Goal: Task Accomplishment & Management: Use online tool/utility

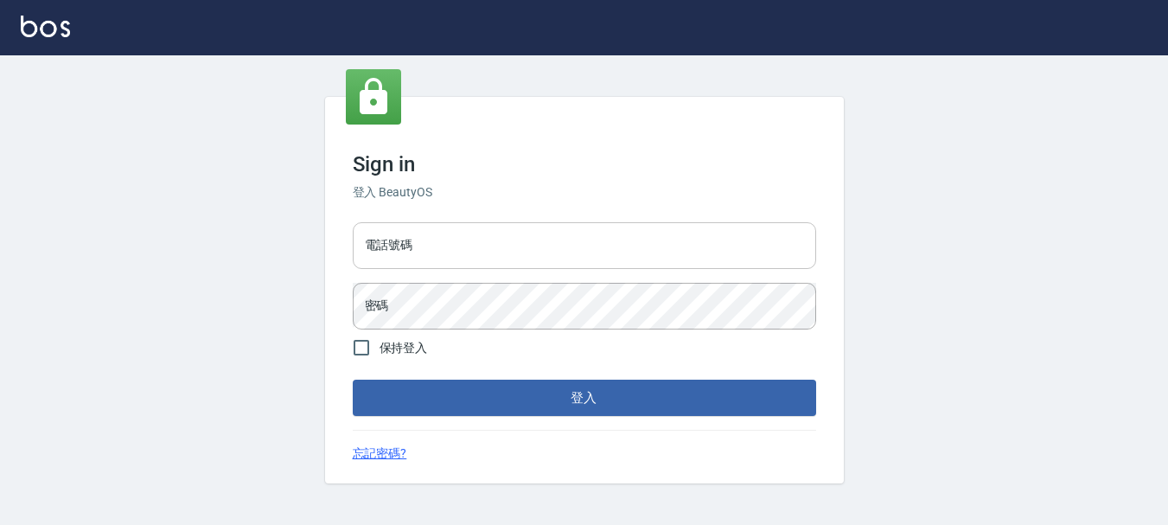
click at [356, 227] on input "電話號碼" at bounding box center [585, 245] width 464 height 47
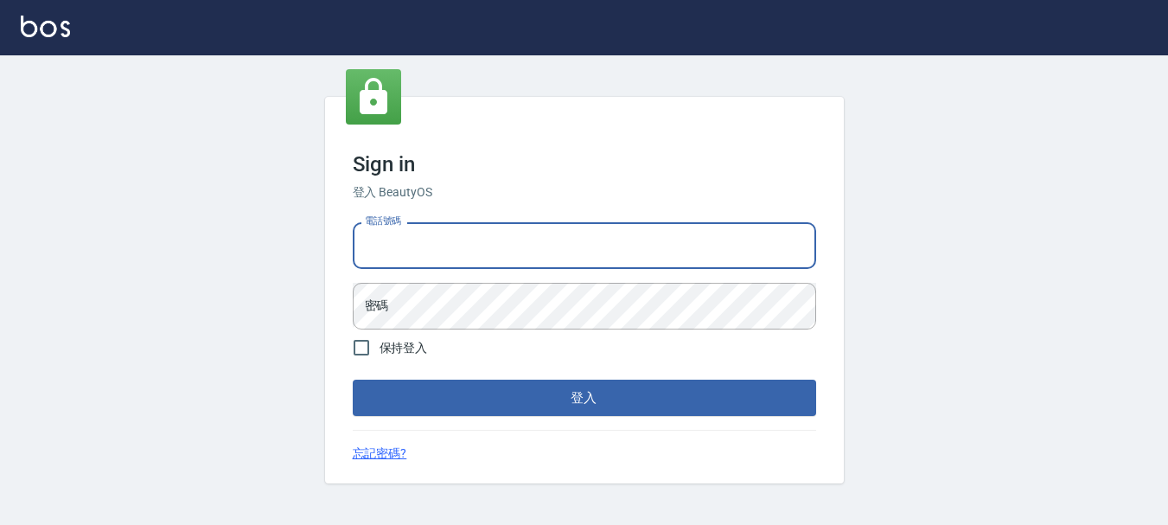
type input "0989239739"
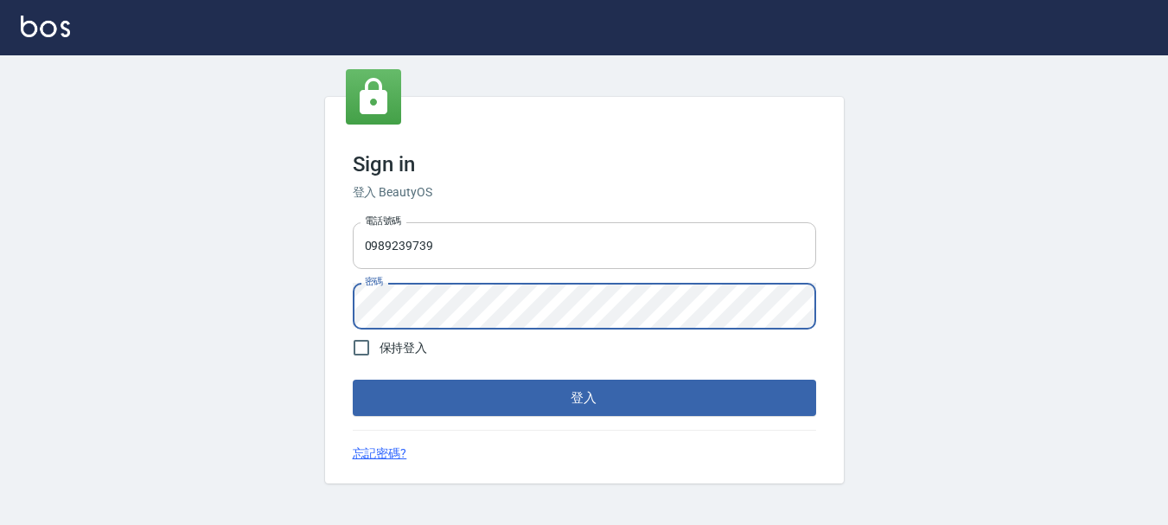
click at [353, 380] on button "登入" at bounding box center [585, 398] width 464 height 36
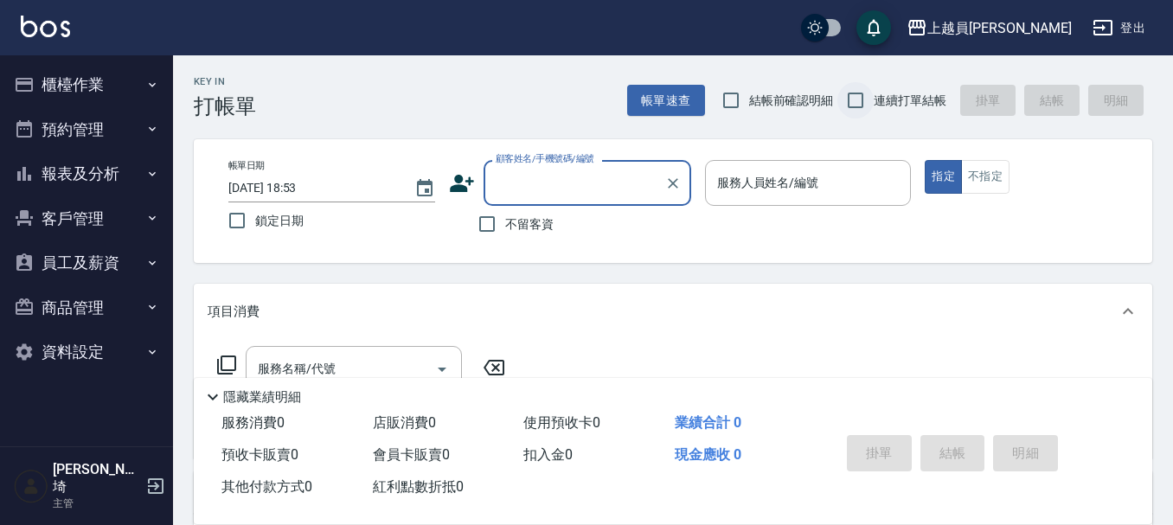
click at [869, 107] on input "連續打單結帳" at bounding box center [855, 100] width 36 height 36
checkbox input "true"
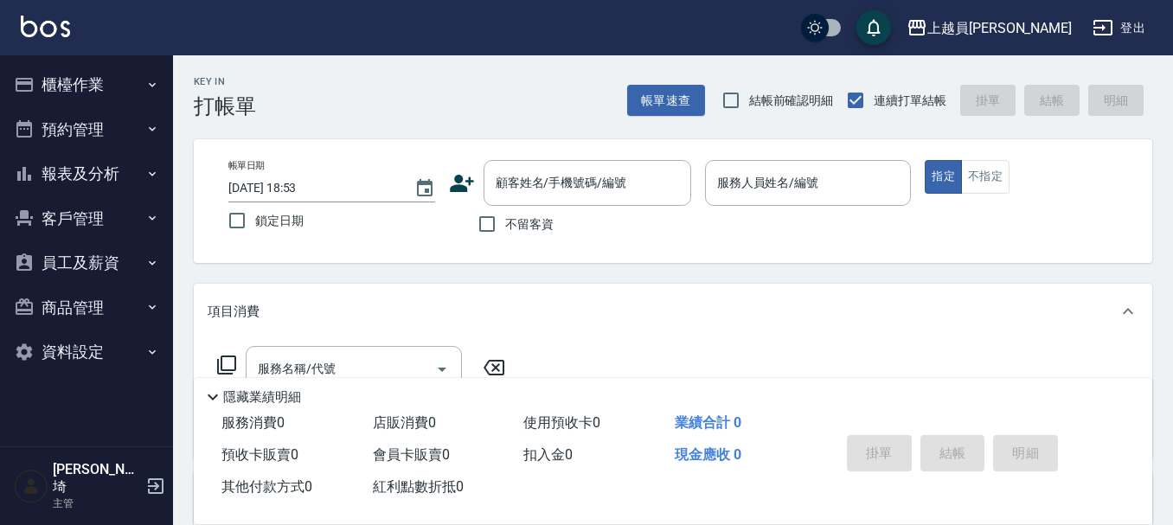
click at [505, 210] on label "不留客資" at bounding box center [511, 224] width 85 height 36
click at [505, 210] on input "不留客資" at bounding box center [487, 224] width 36 height 36
checkbox input "true"
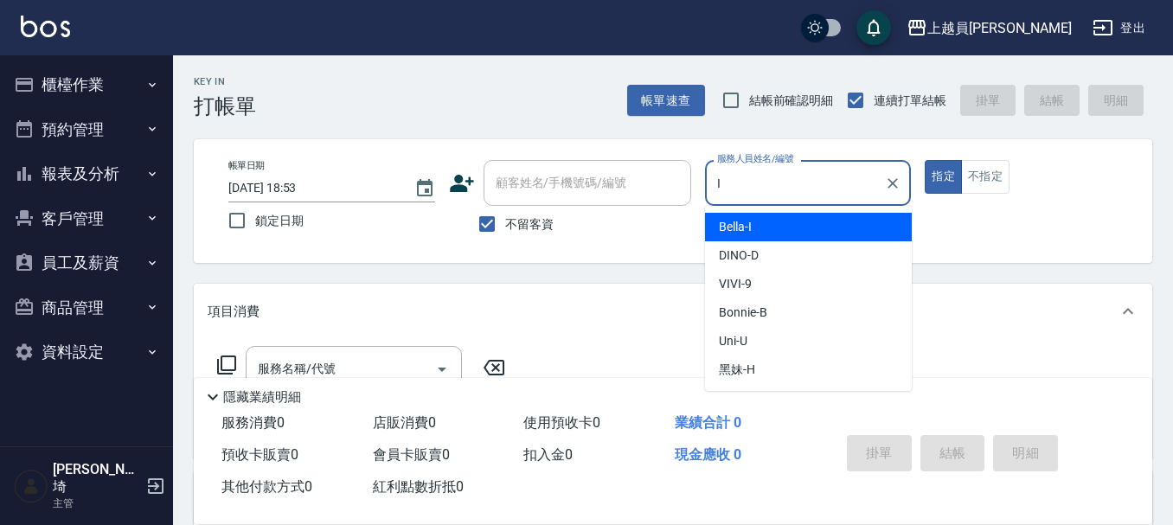
type input "Bella-I"
type button "true"
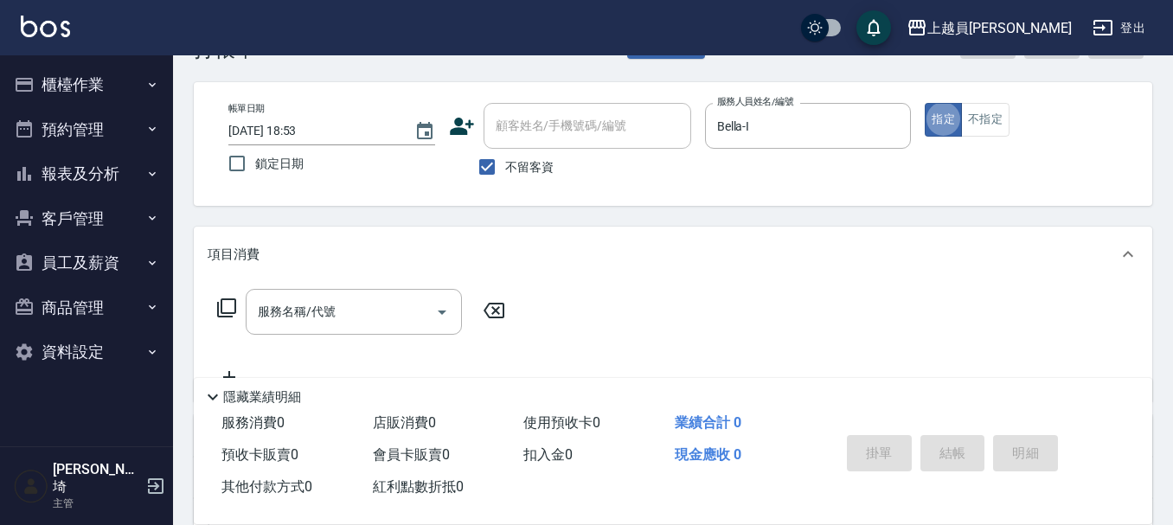
scroll to position [86, 0]
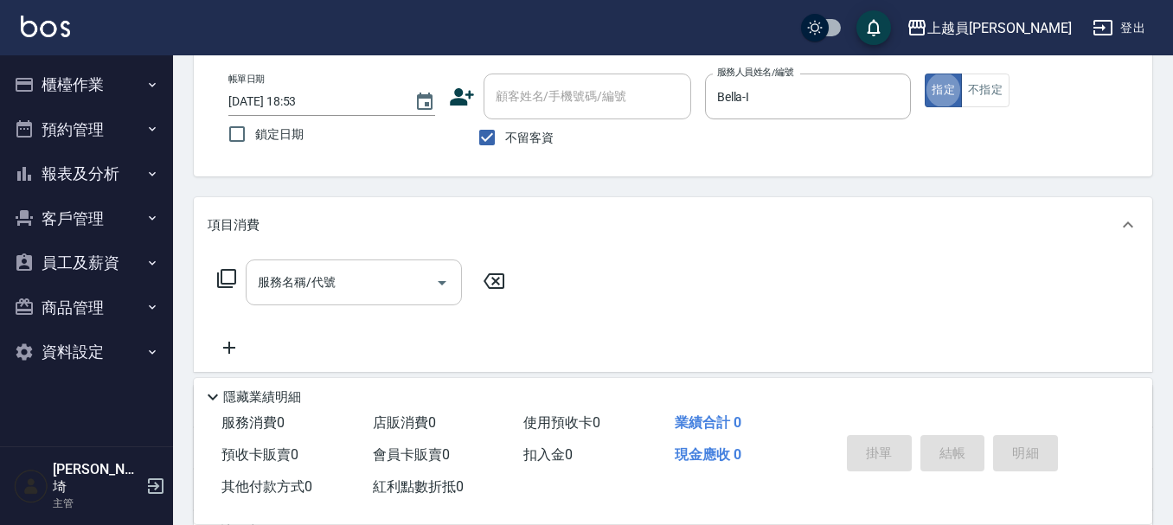
click at [380, 290] on input "服務名稱/代號" at bounding box center [340, 282] width 175 height 30
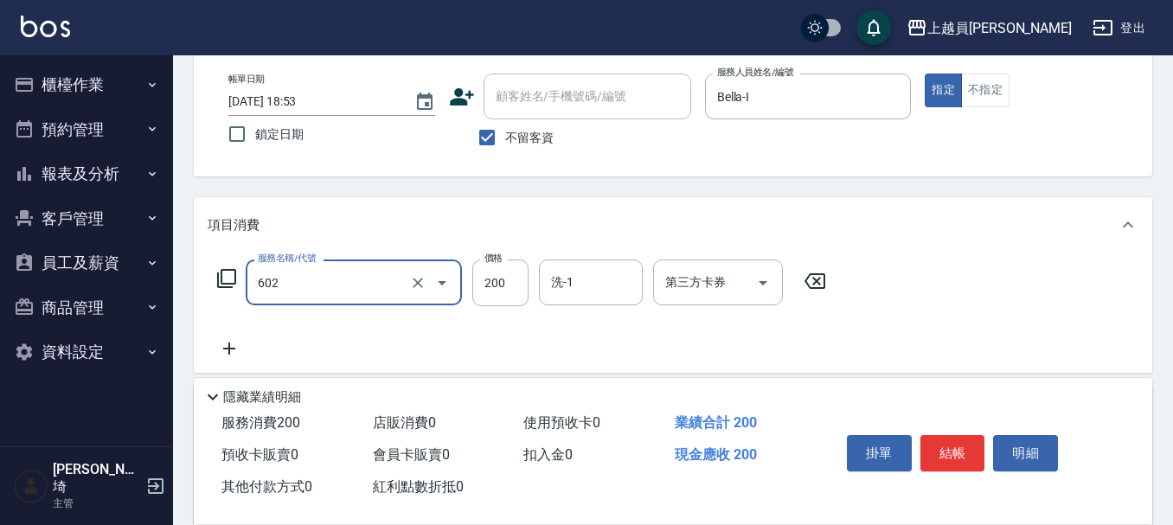
type input "一般洗髮(602)"
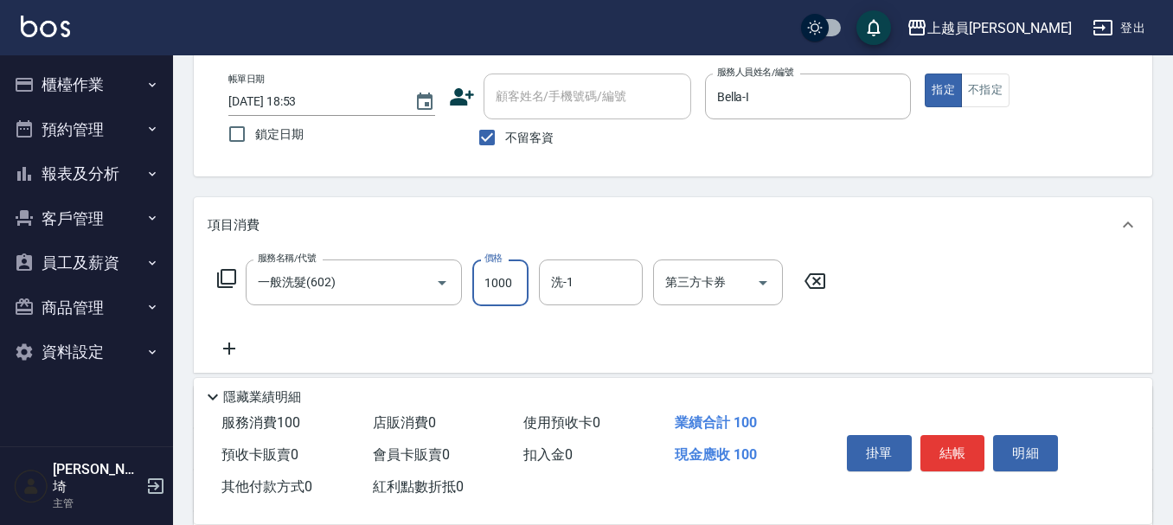
type input "1000"
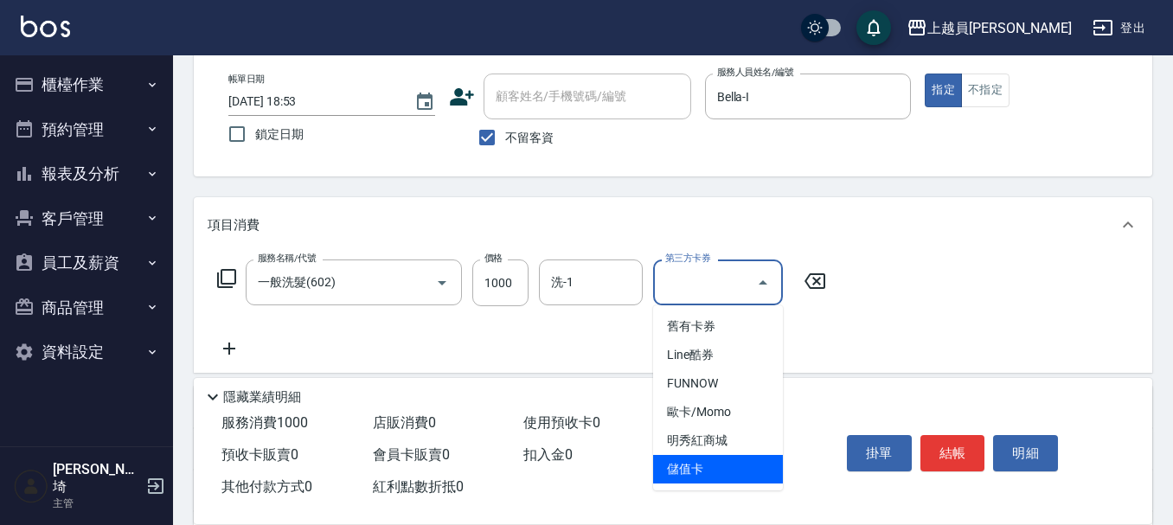
type input "儲值卡"
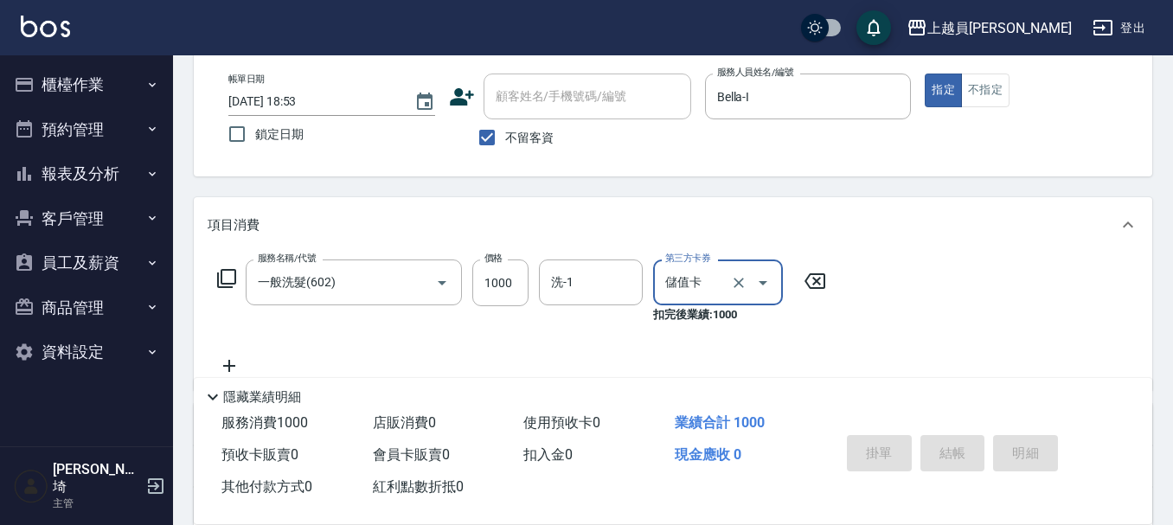
type input "[DATE] 18:54"
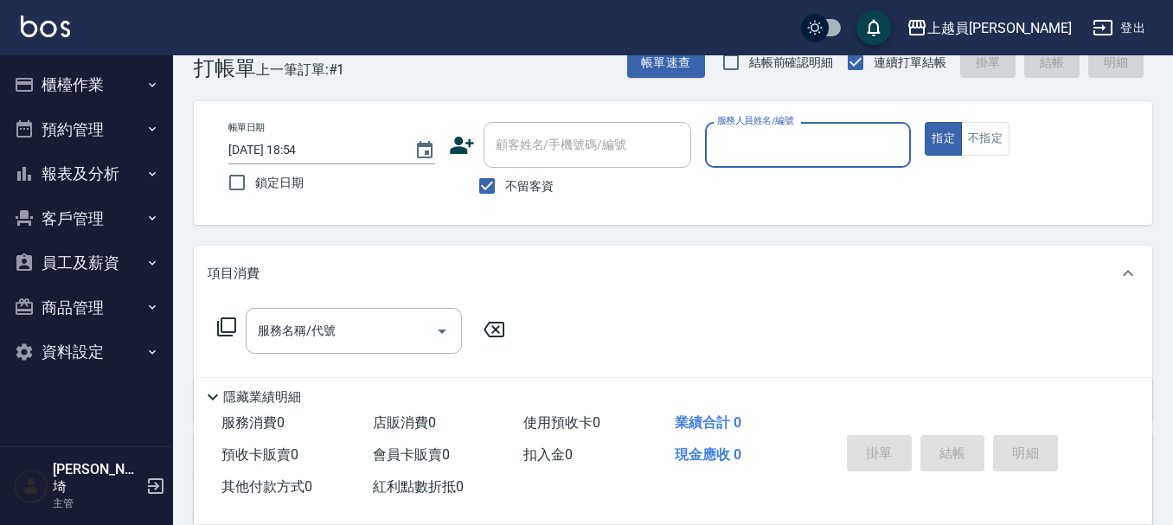
scroll to position [0, 0]
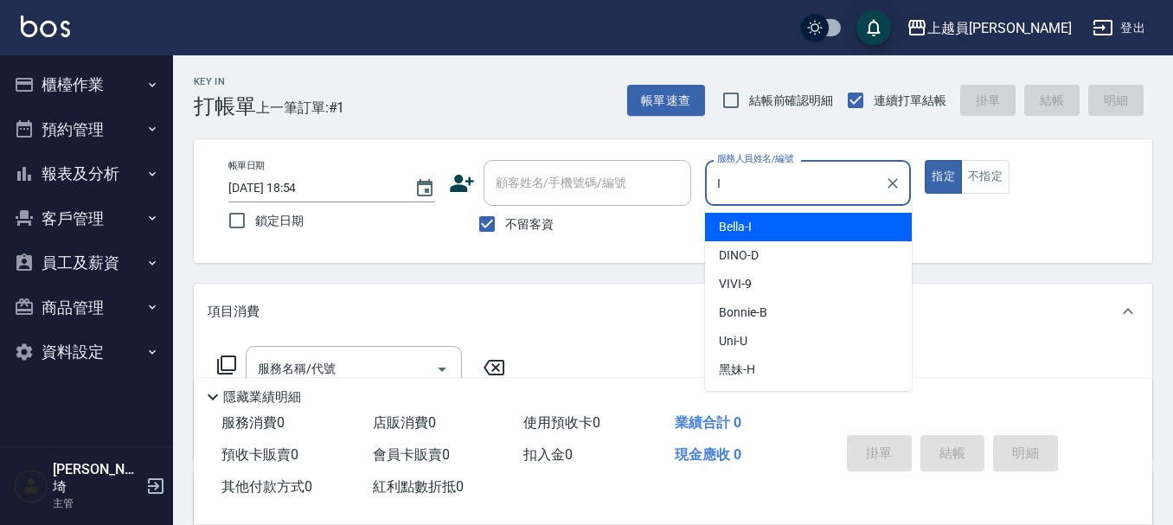
type input "Bella-I"
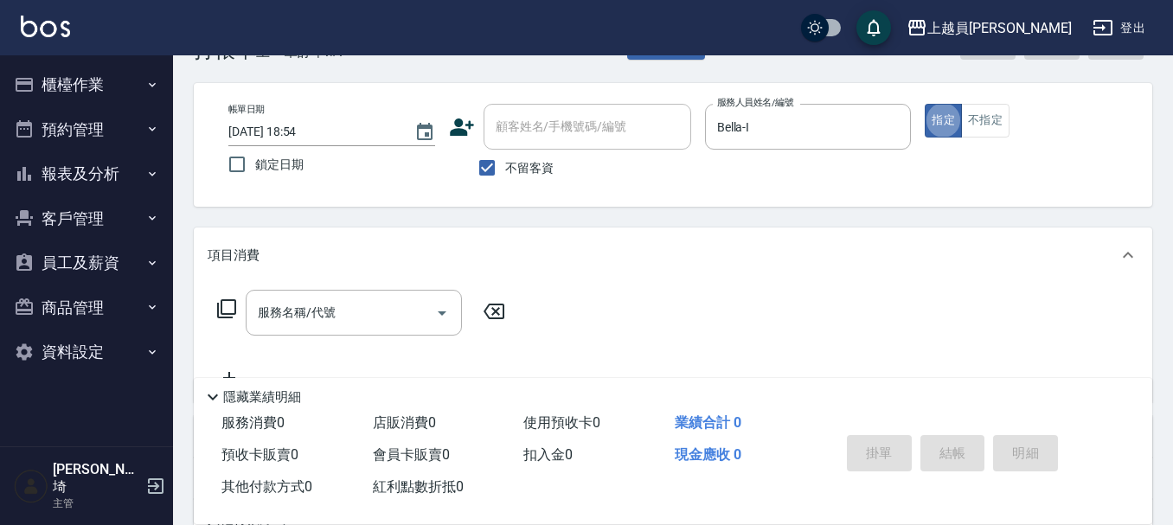
scroll to position [86, 0]
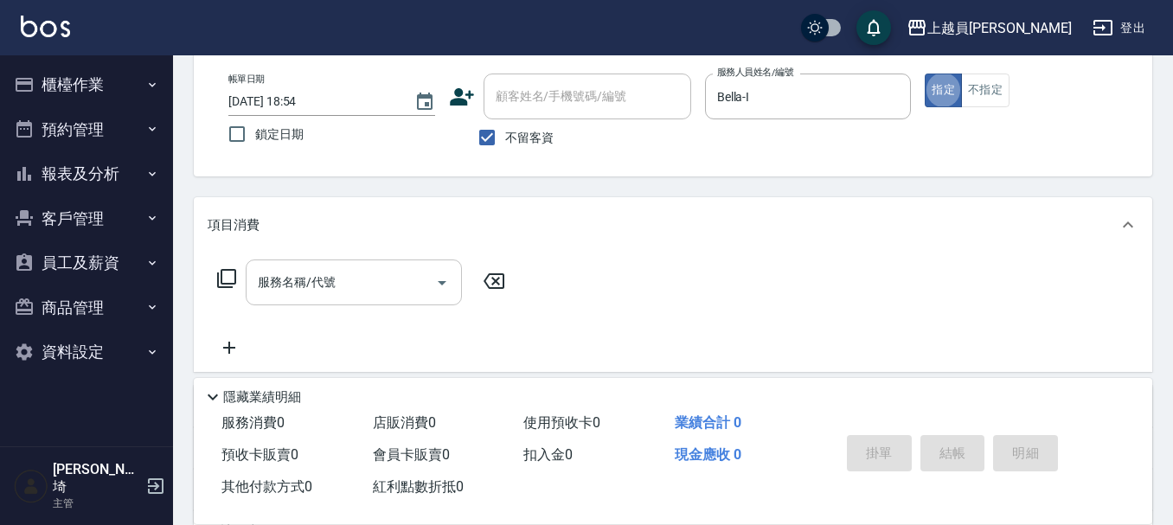
click at [362, 271] on input "服務名稱/代號" at bounding box center [340, 282] width 175 height 30
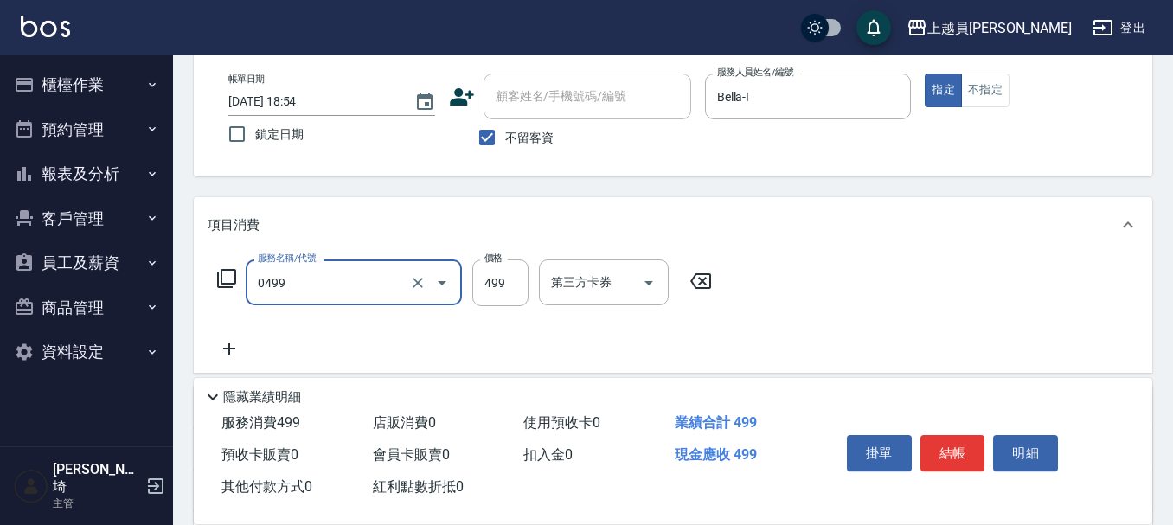
type input "去角質洗髮(0499)"
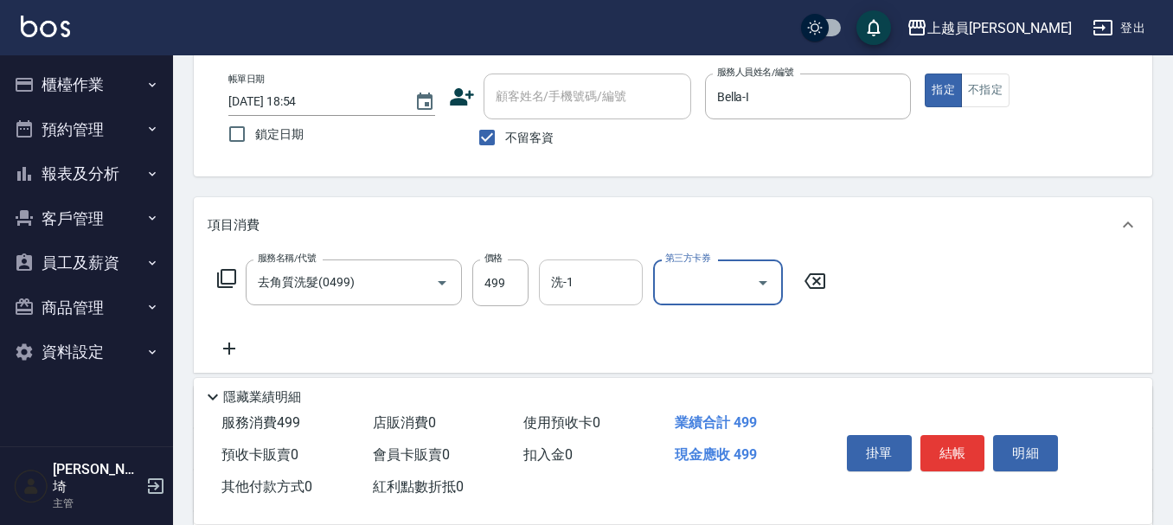
click at [631, 262] on div "洗-1" at bounding box center [591, 282] width 104 height 46
type input "[PERSON_NAME]-27"
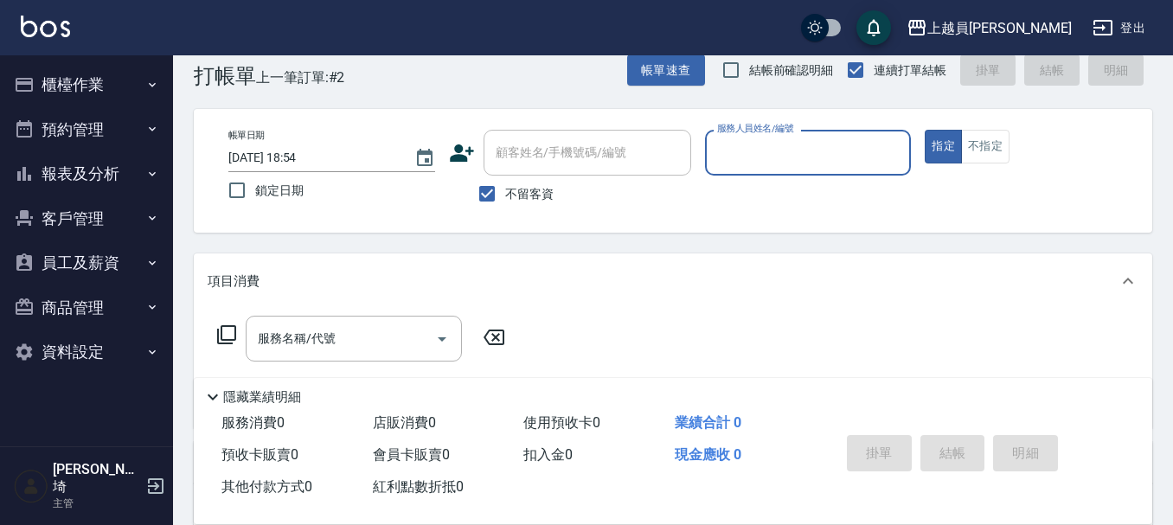
scroll to position [0, 0]
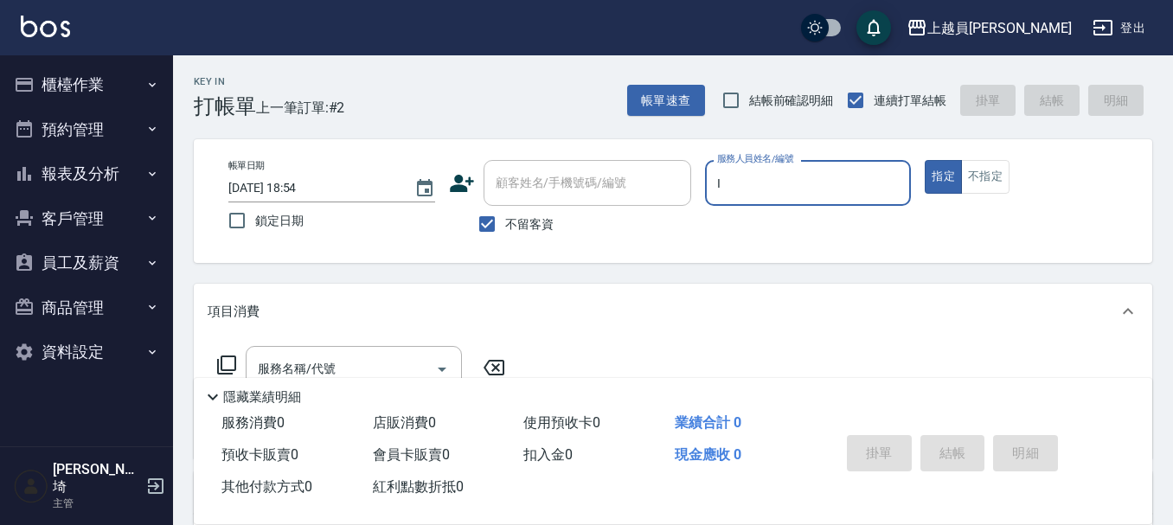
type input "Bella-I"
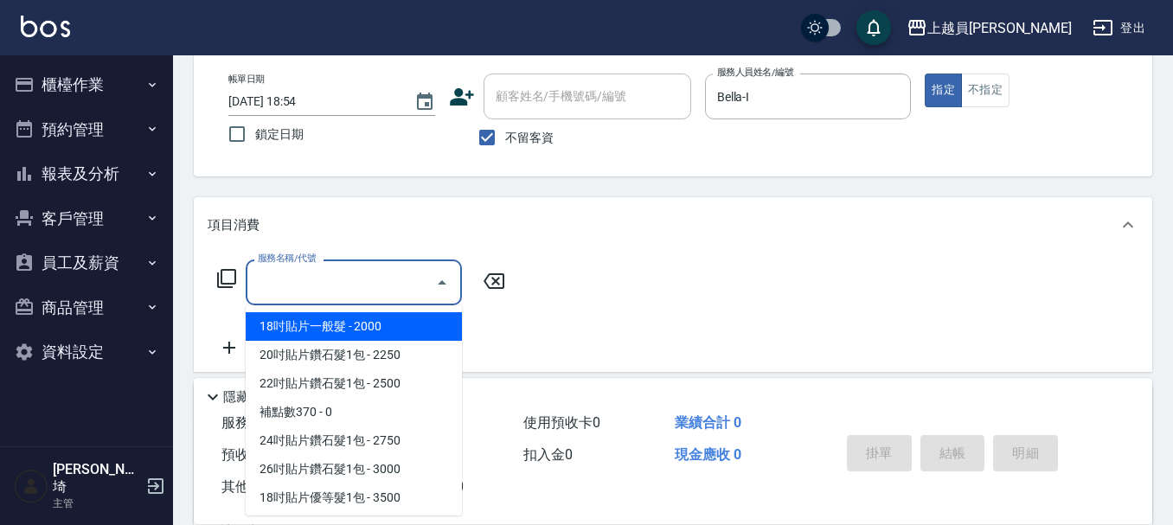
drag, startPoint x: 323, startPoint y: 289, endPoint x: 1087, endPoint y: 131, distance: 779.7
click at [342, 286] on input "服務名稱/代號" at bounding box center [340, 282] width 175 height 30
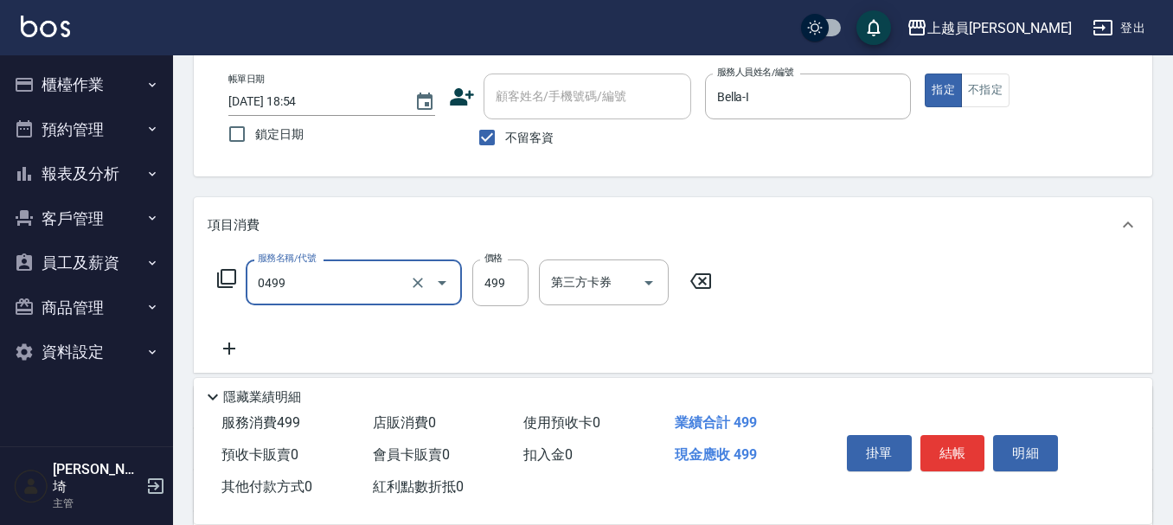
type input "去角質洗髮(0499)"
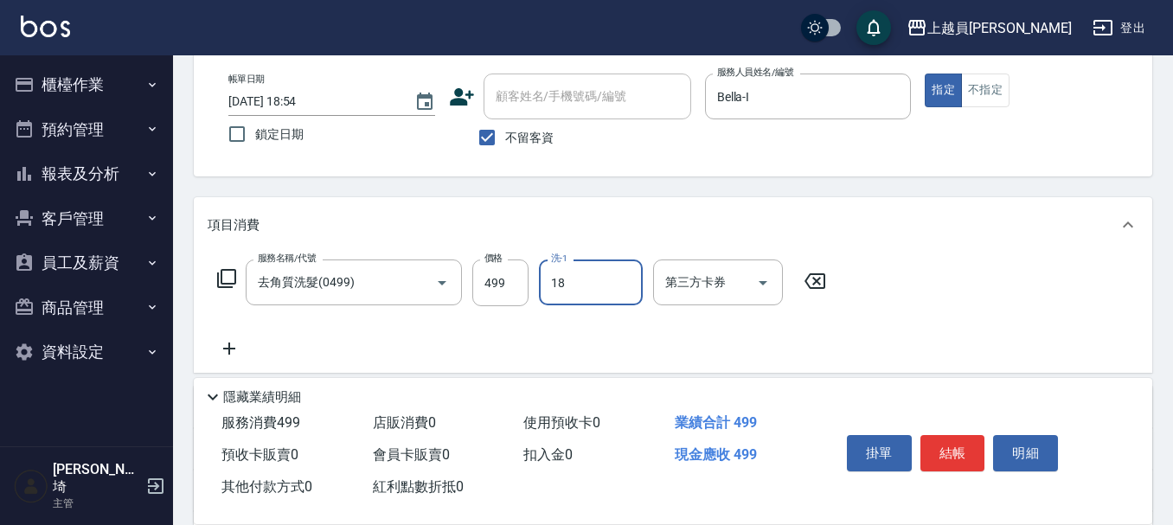
type input "[PERSON_NAME]-18"
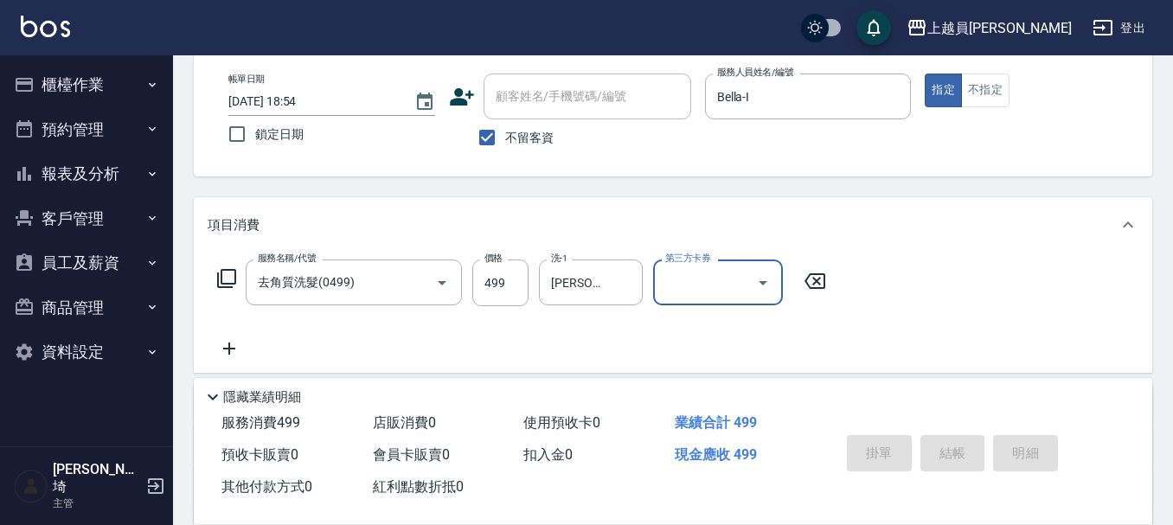
type input "[DATE] 18:55"
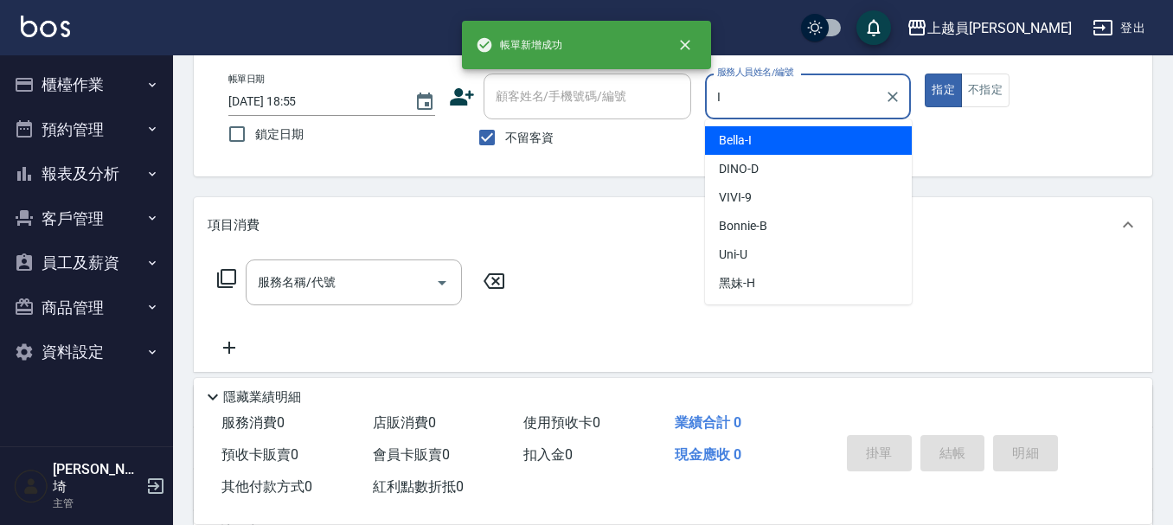
type input "Bella-I"
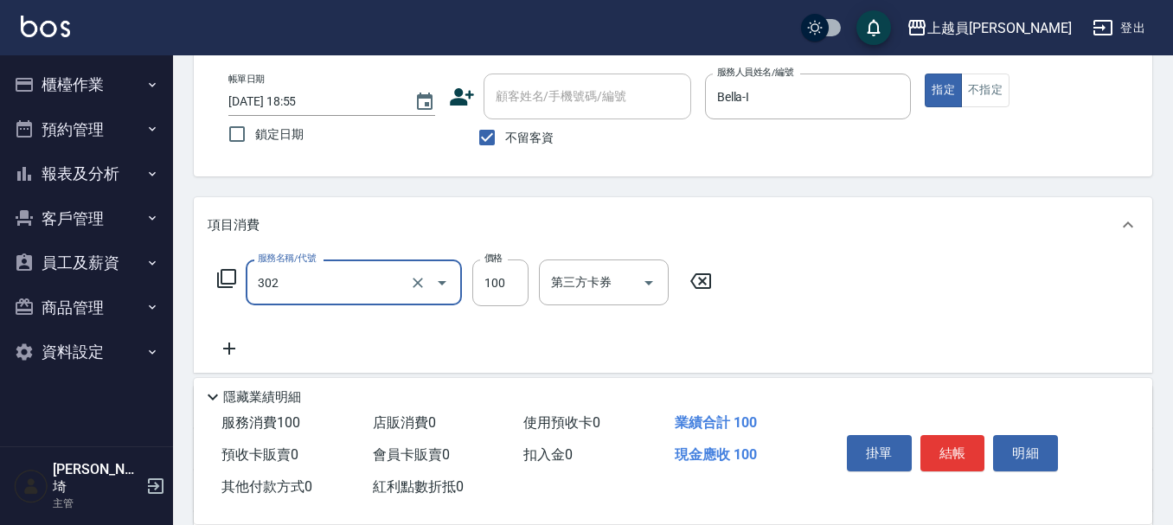
type input "剪髮(302)"
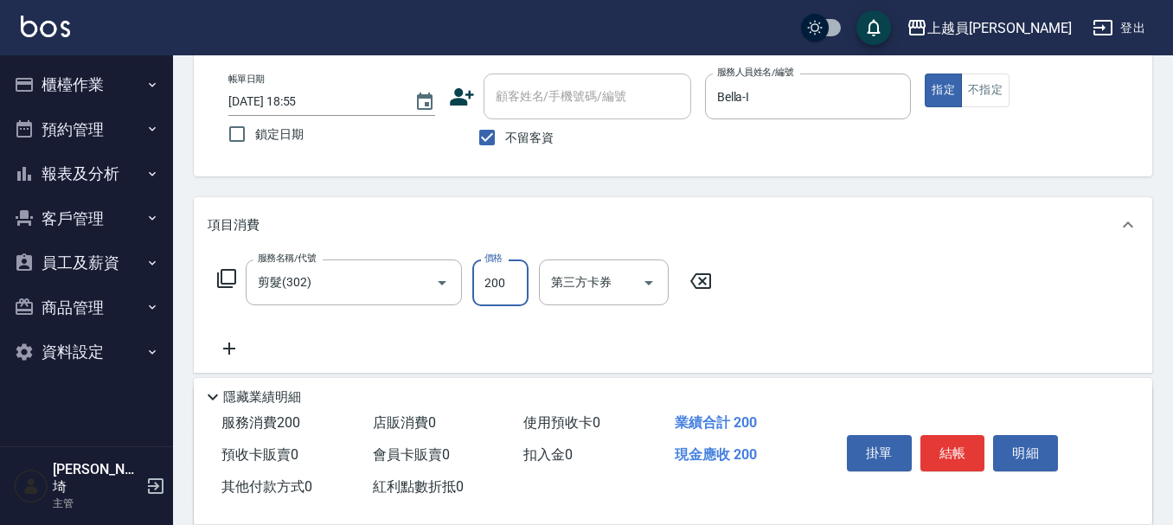
type input "200"
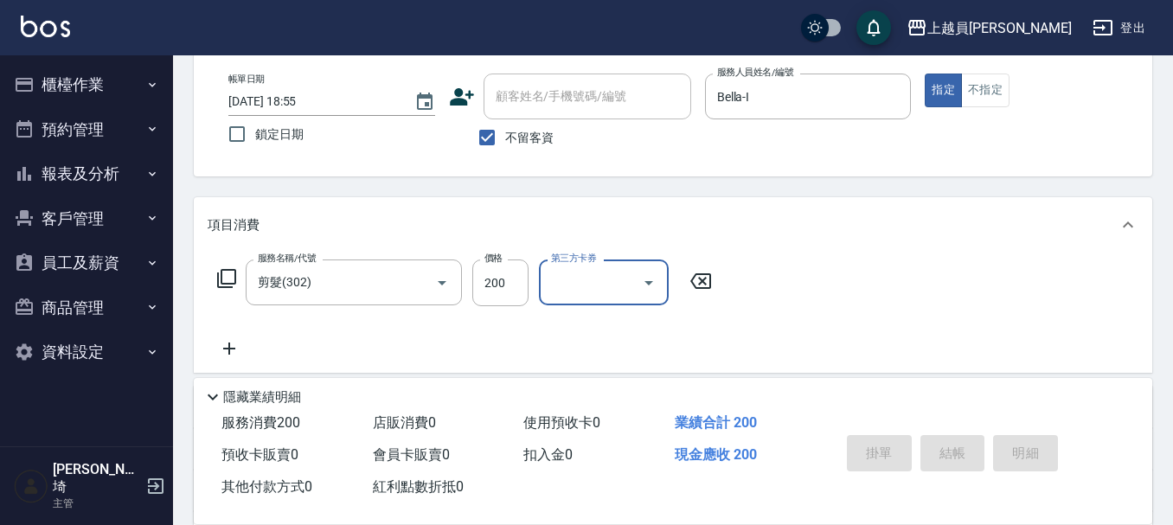
type input "[DATE] 18:56"
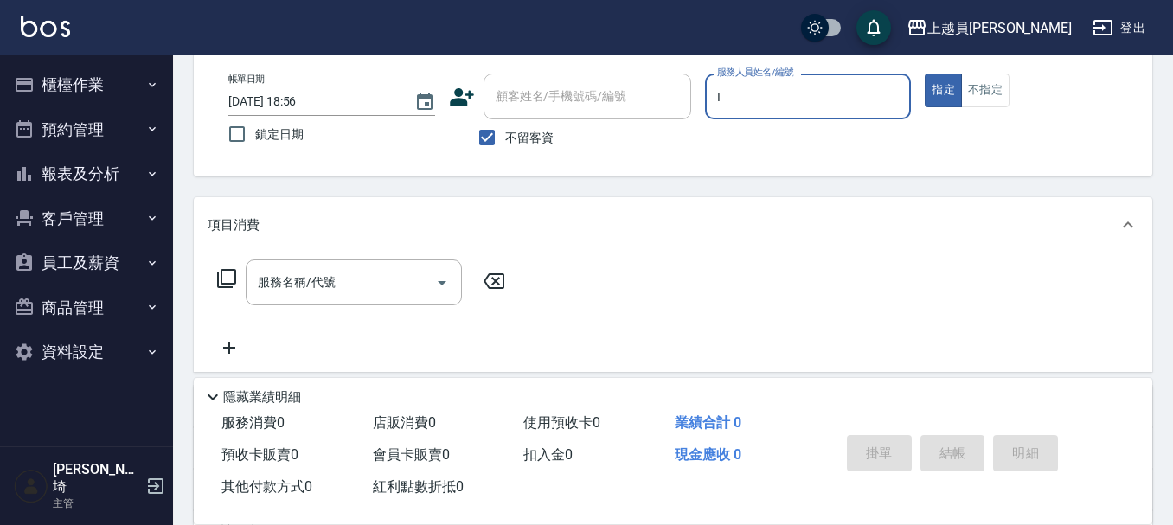
type input "Bella-I"
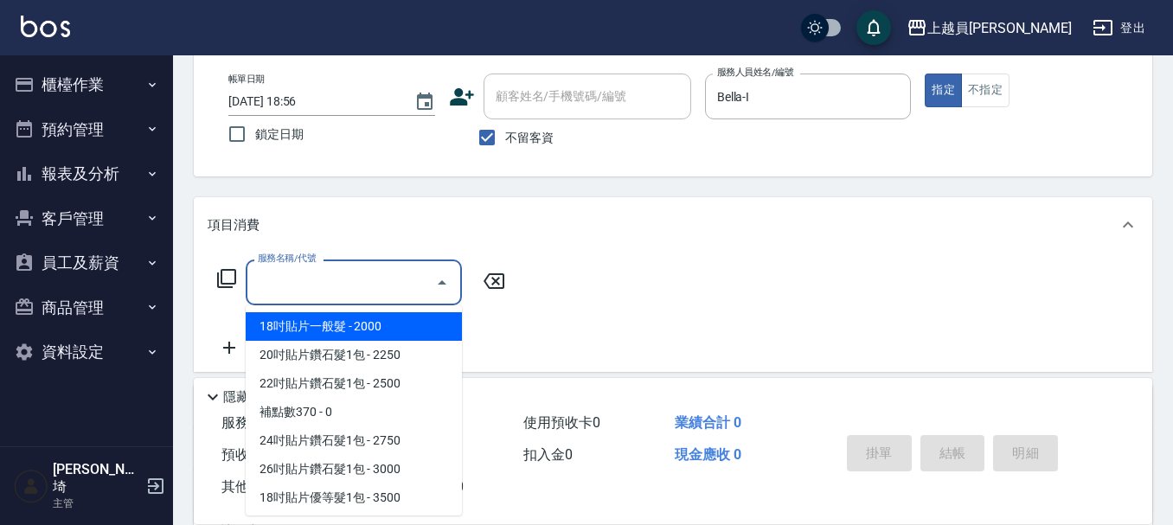
click at [401, 276] on input "服務名稱/代號" at bounding box center [340, 282] width 175 height 30
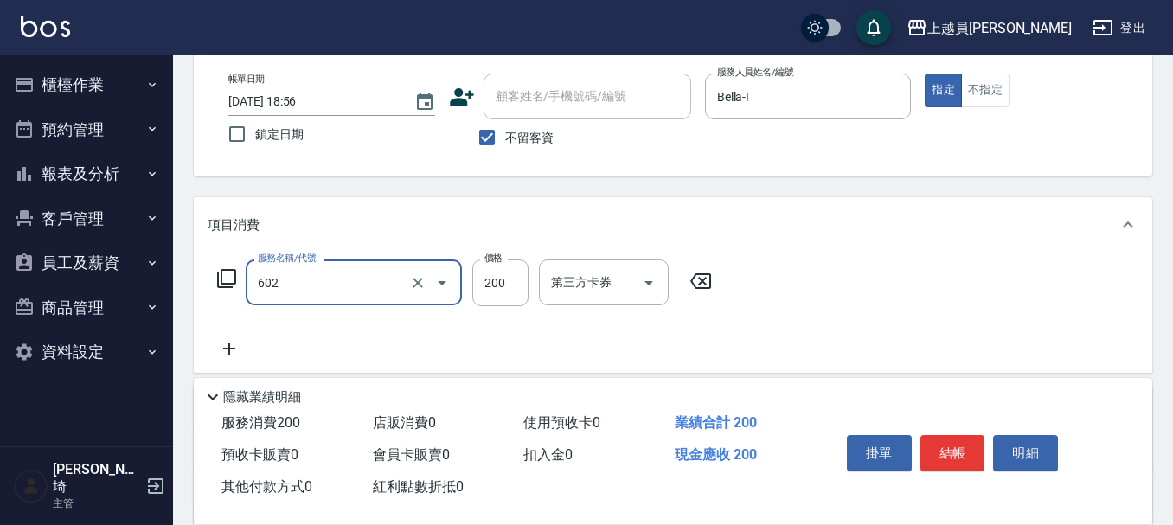
type input "一般洗髮(602)"
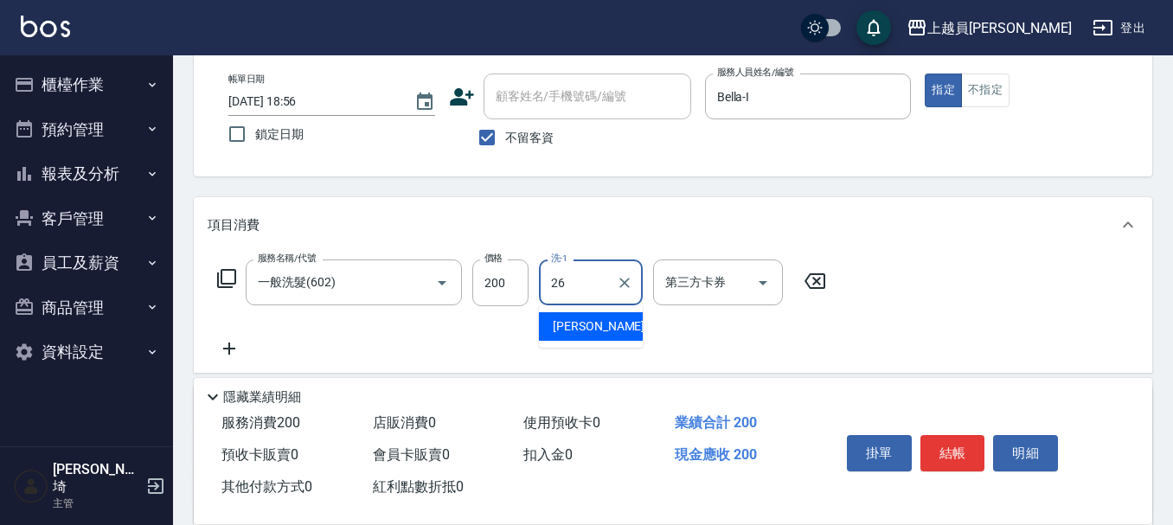
type input "[PERSON_NAME]-26"
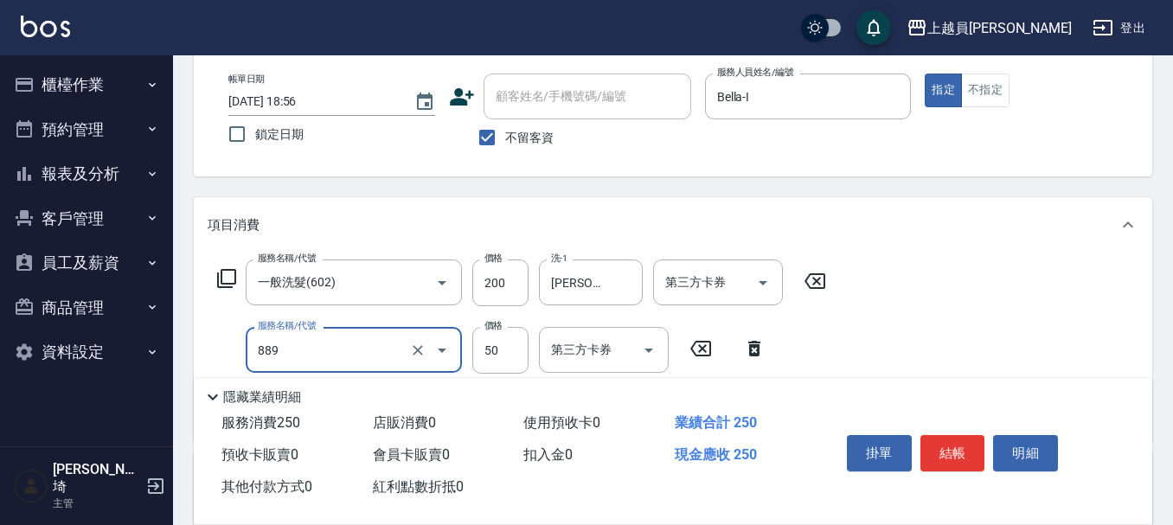
type input "精油(889)"
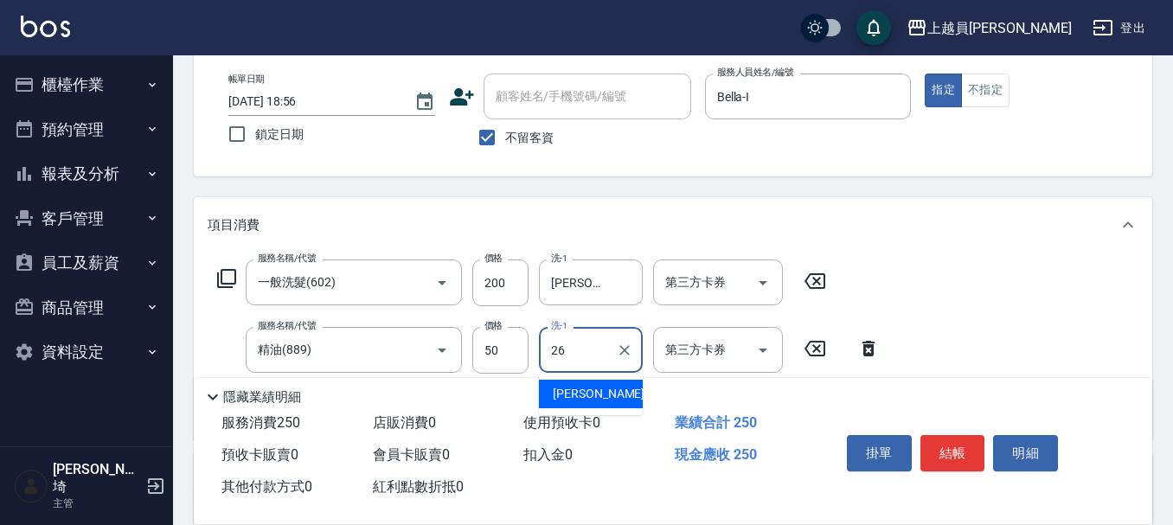
type input "[PERSON_NAME]-26"
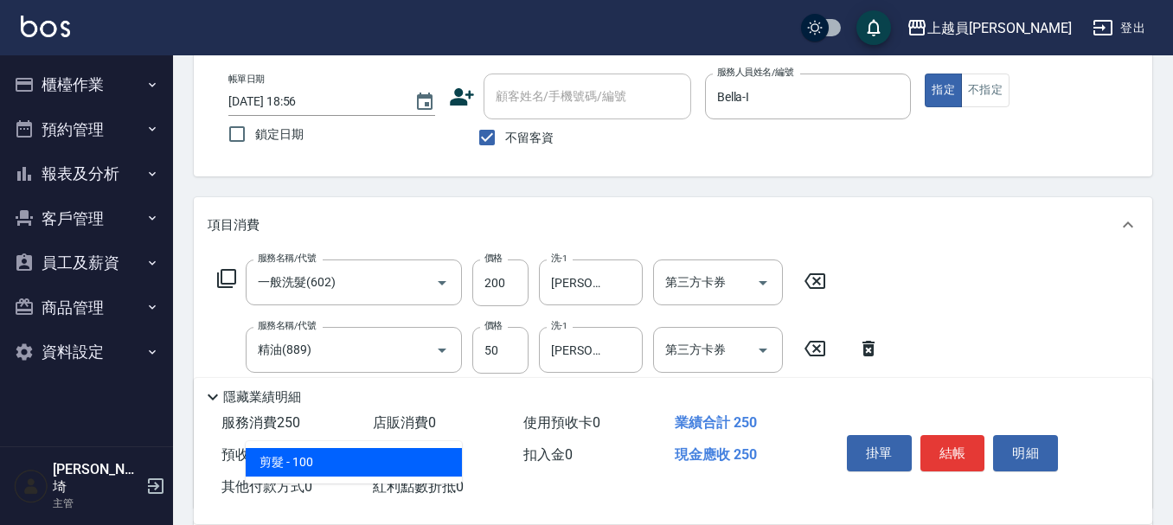
type input "剪髮(302)"
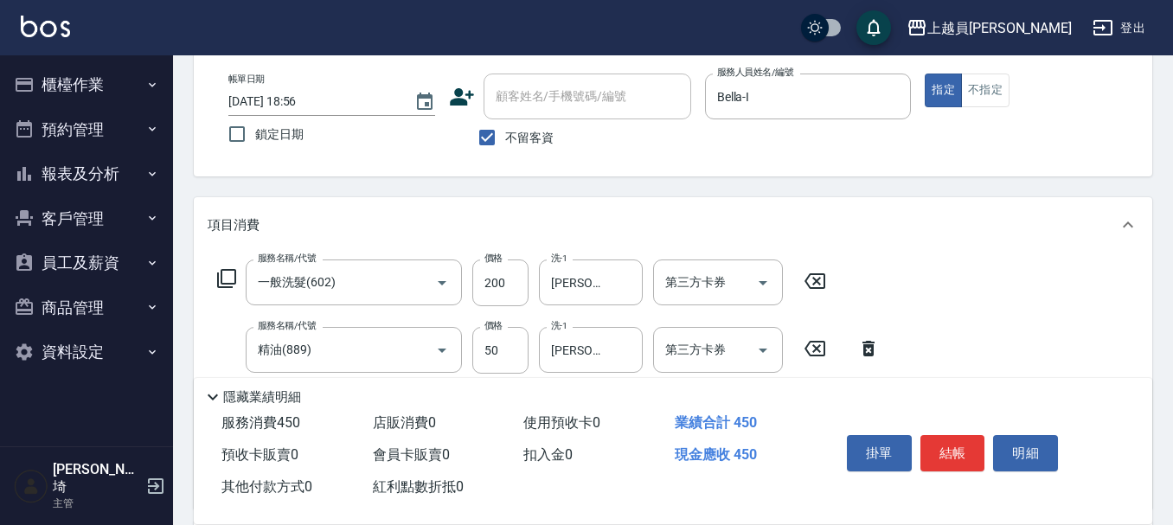
type input "200"
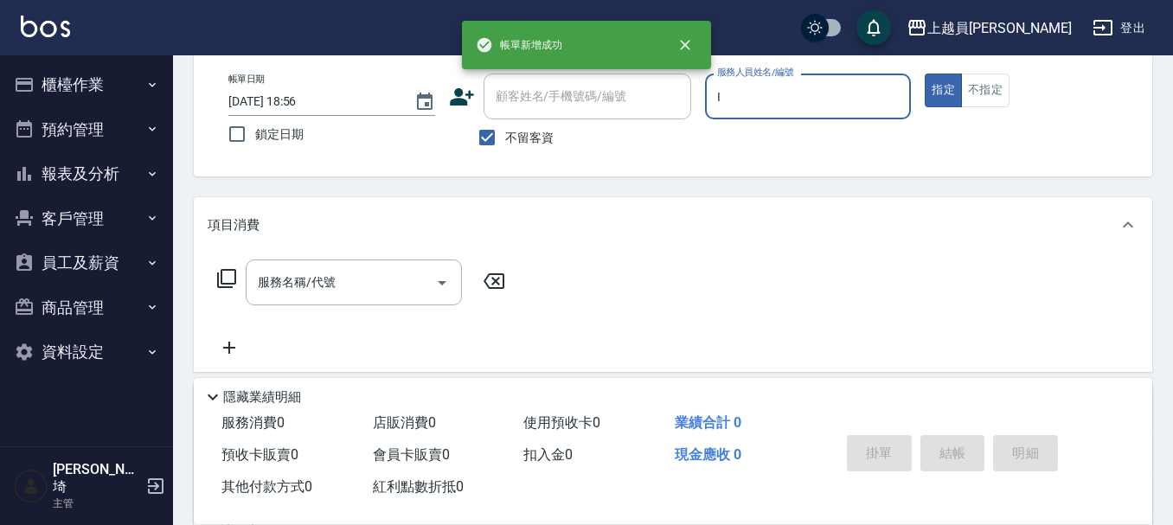
type input "Bella-I"
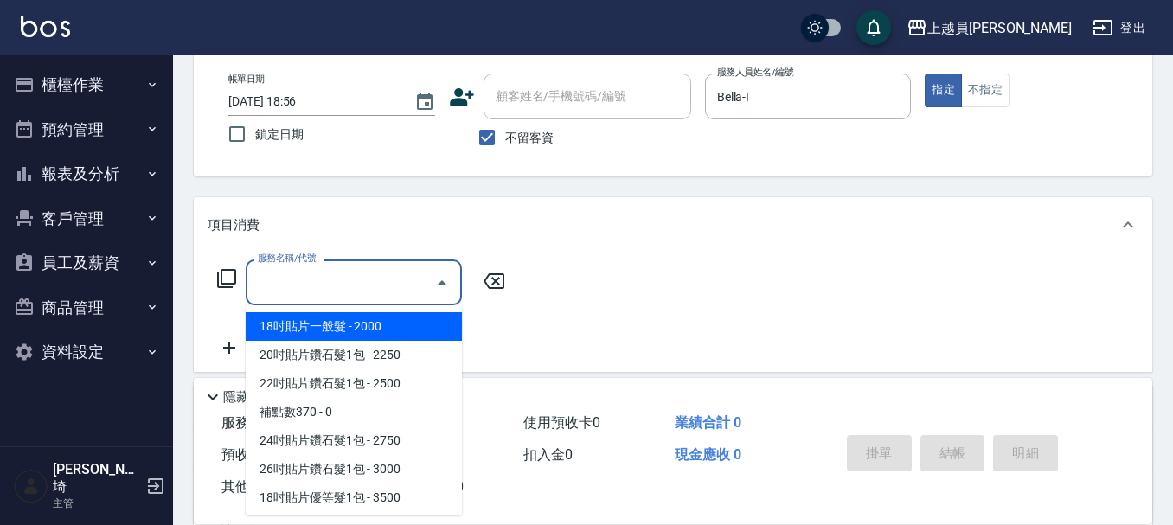
click at [307, 298] on input "服務名稱/代號" at bounding box center [340, 282] width 175 height 30
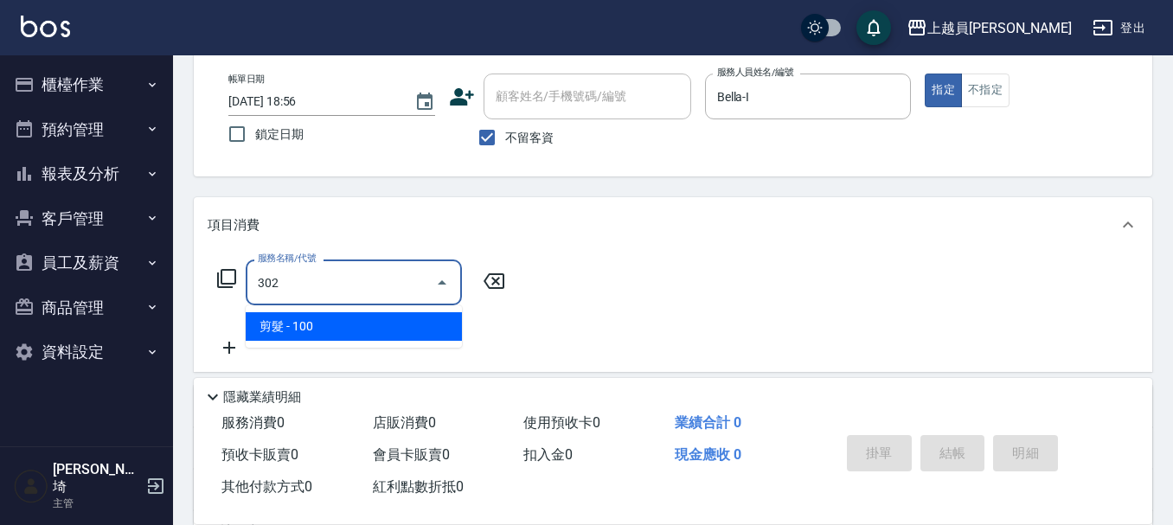
type input "剪髮(302)"
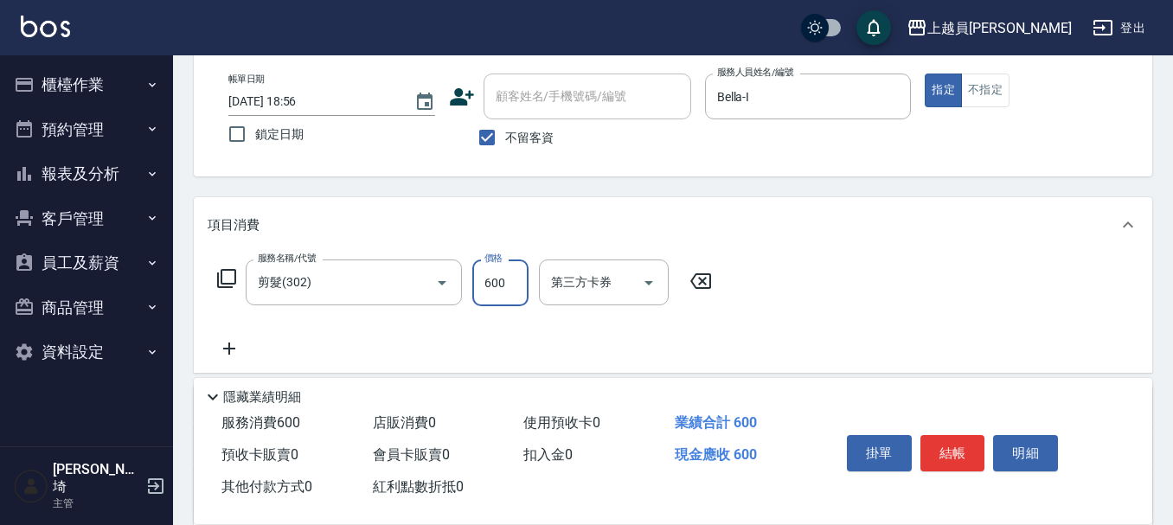
type input "600"
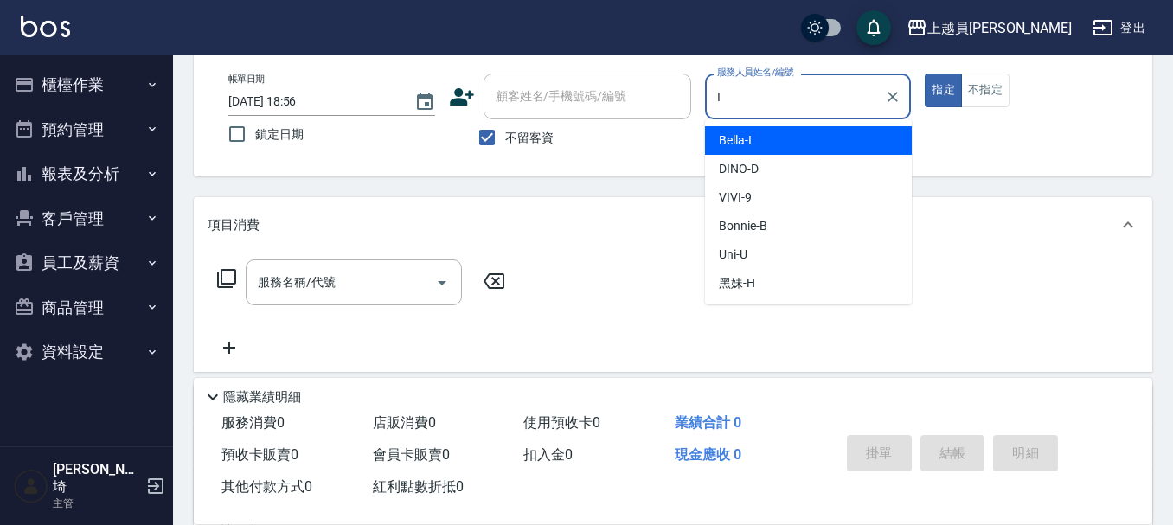
type input "Bella-I"
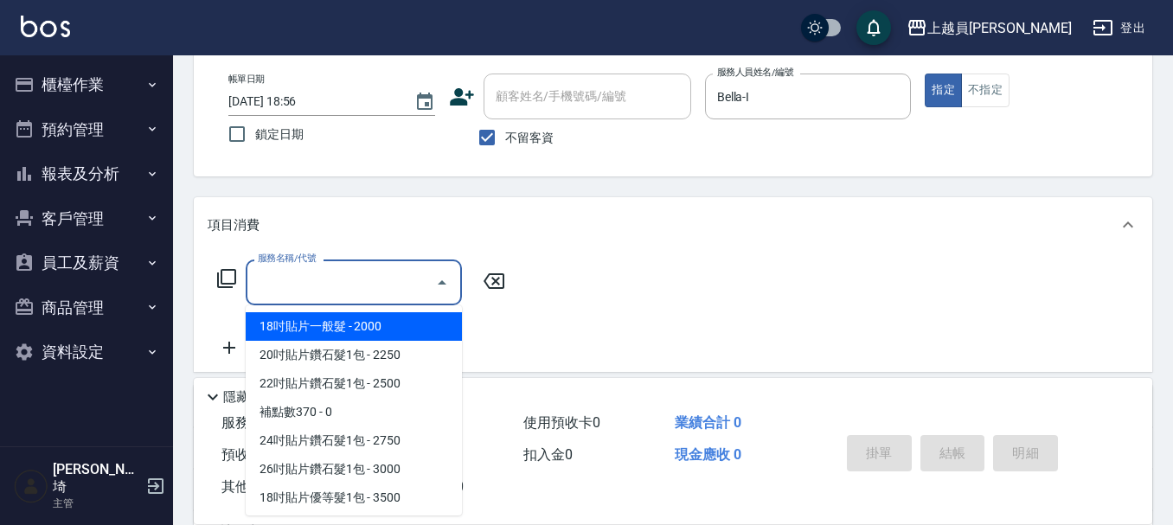
drag, startPoint x: 323, startPoint y: 297, endPoint x: 737, endPoint y: 221, distance: 420.3
click at [337, 292] on input "服務名稱/代號" at bounding box center [340, 282] width 175 height 30
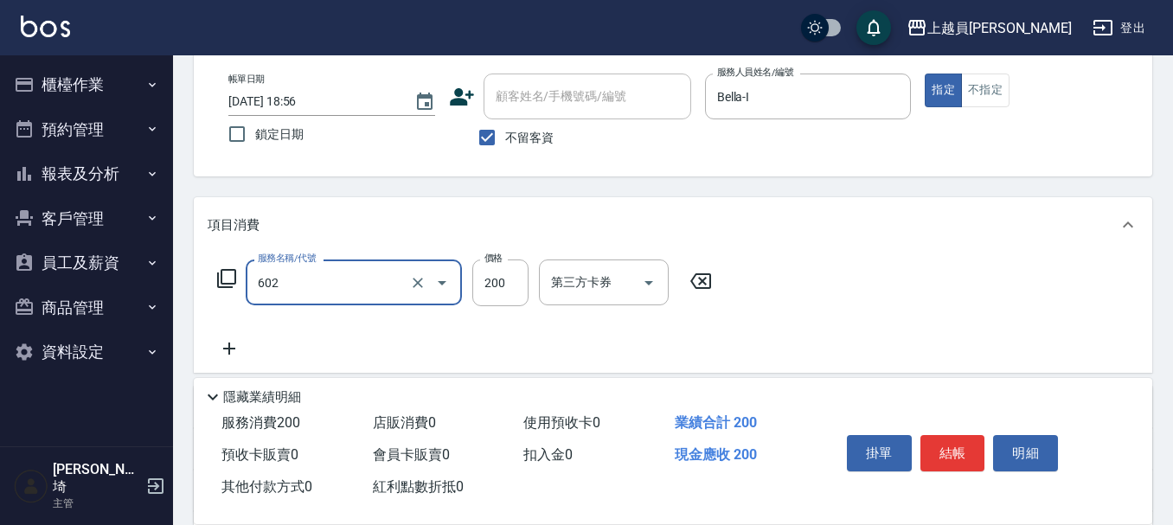
type input "一般洗髮(602)"
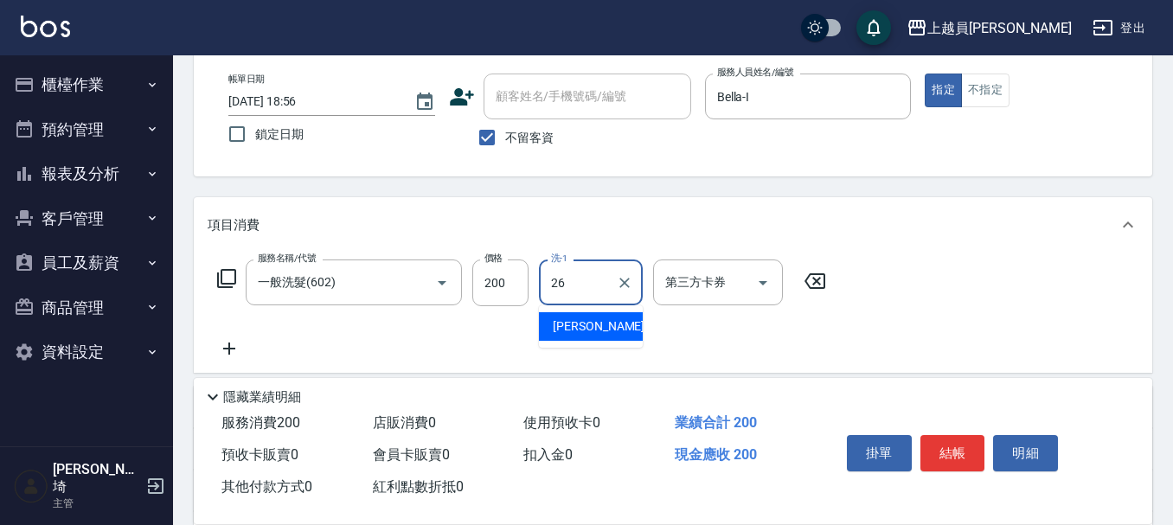
type input "[PERSON_NAME]-26"
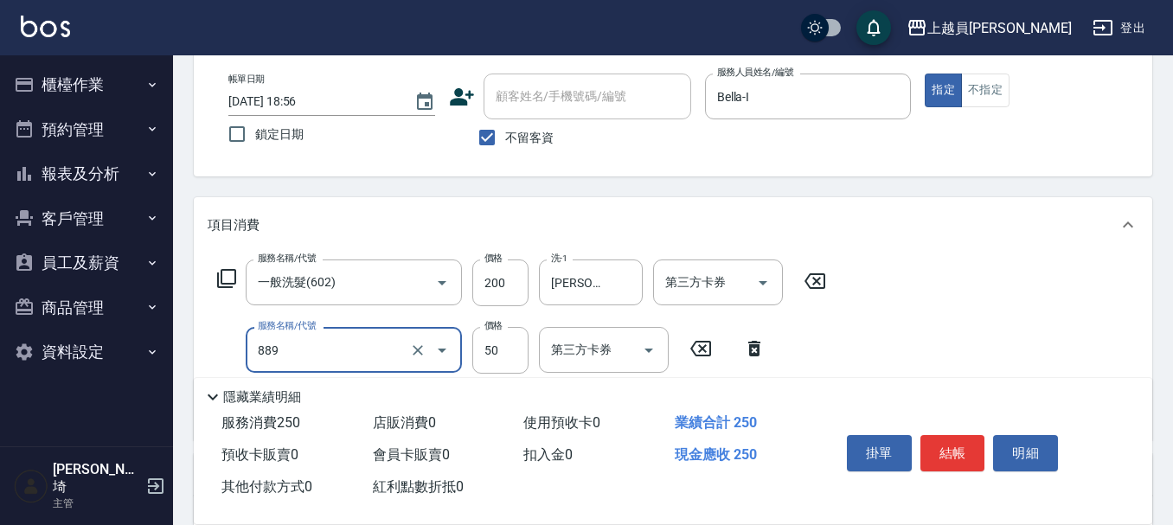
type input "精油(889)"
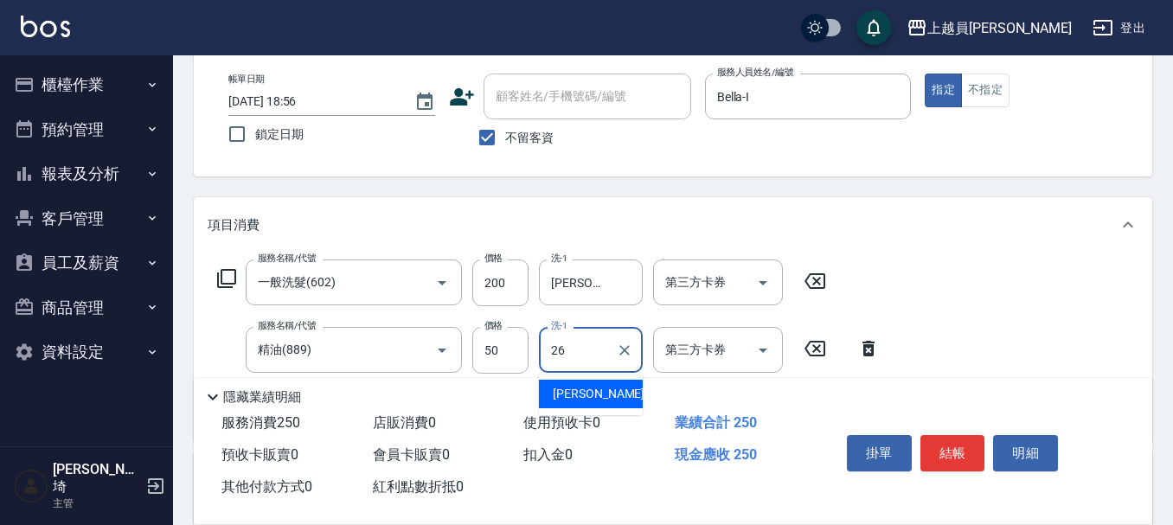
type input "[PERSON_NAME]-26"
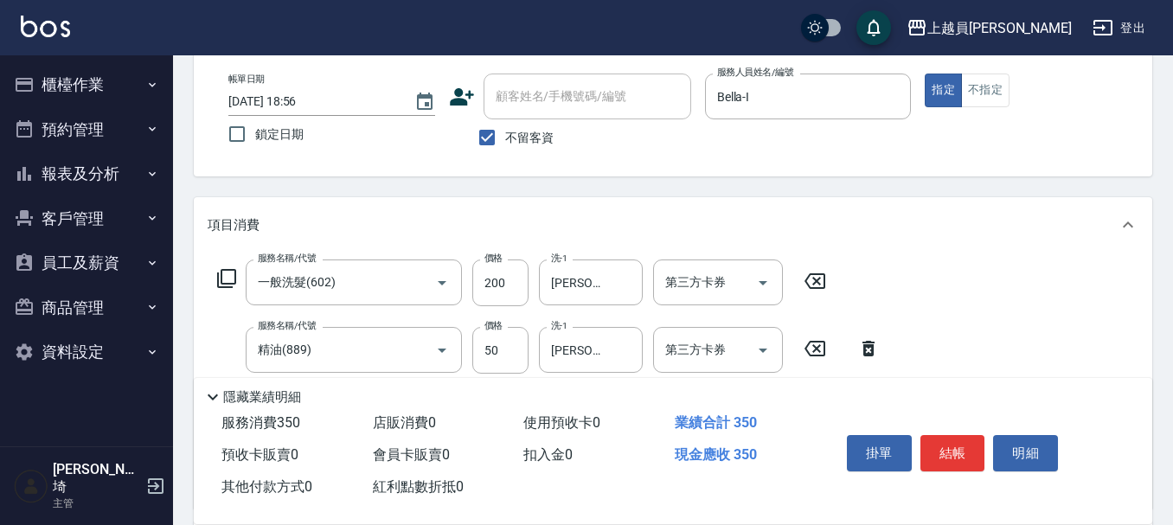
type input "剪髮(302)"
type input "200"
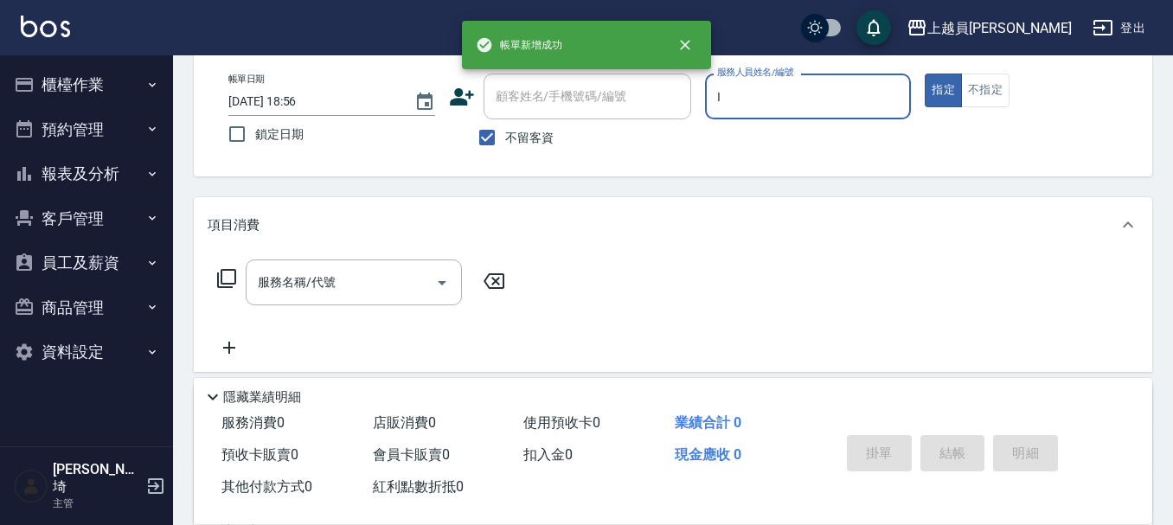
type input "Bella-I"
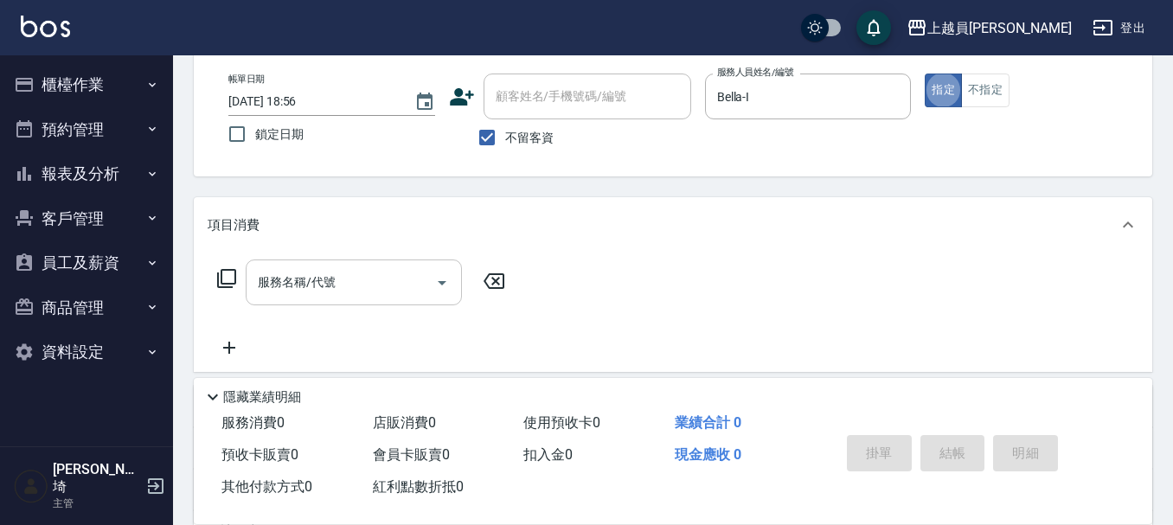
click at [407, 277] on input "服務名稱/代號" at bounding box center [340, 282] width 175 height 30
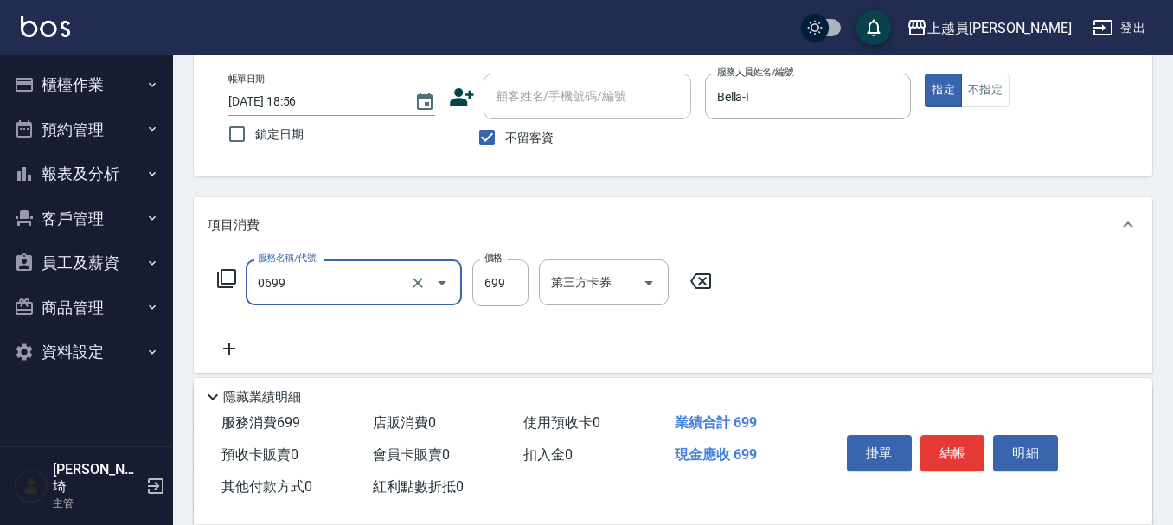
type input "精油洗髮(0699)"
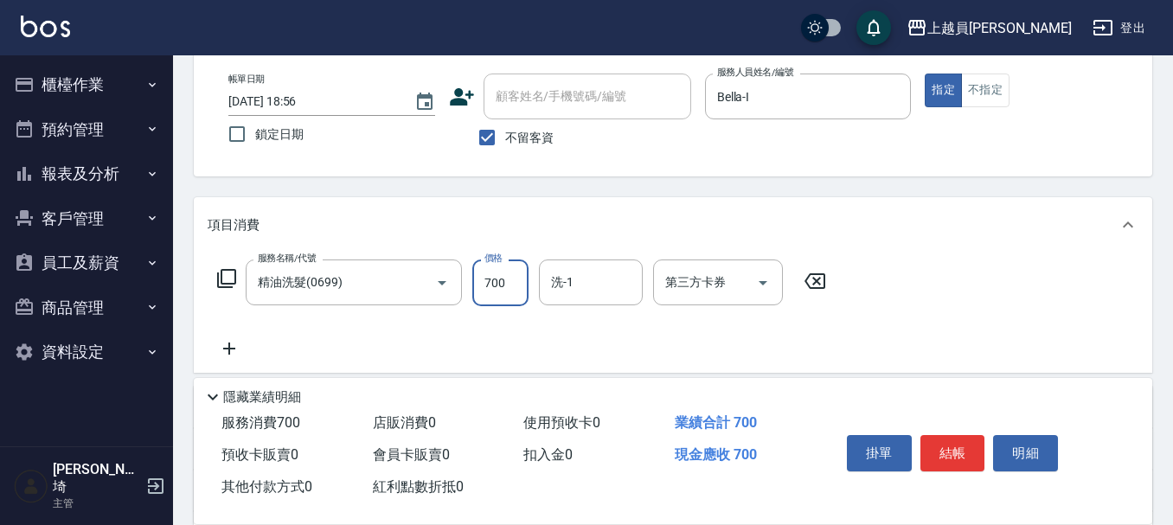
type input "700"
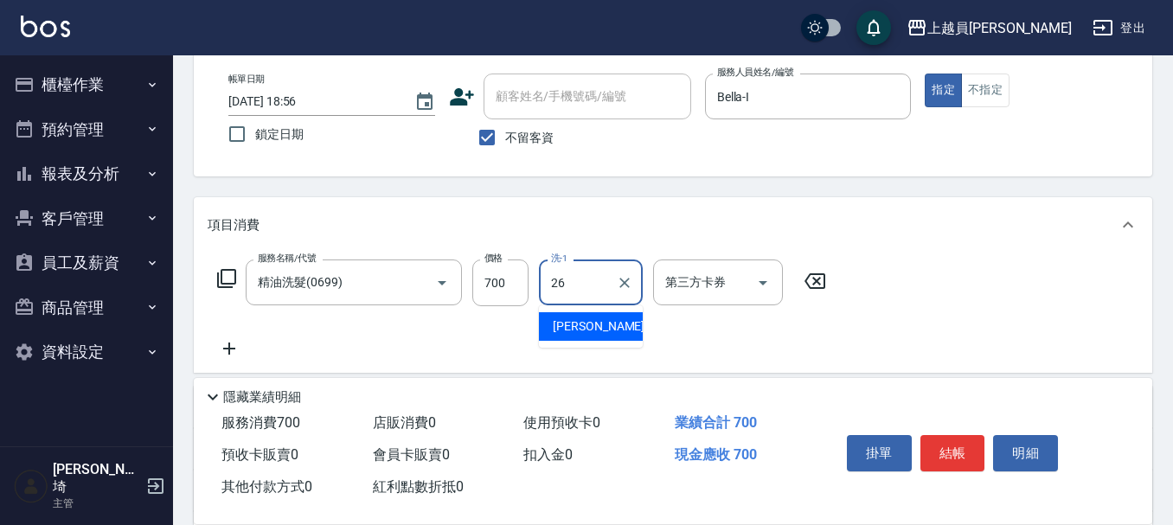
type input "[PERSON_NAME]-26"
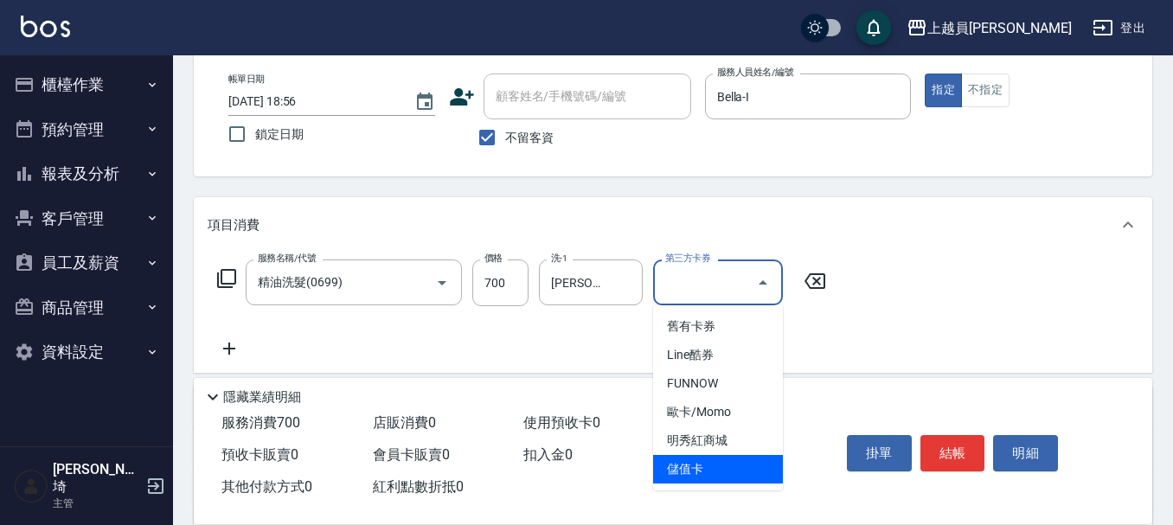
type input "儲值卡"
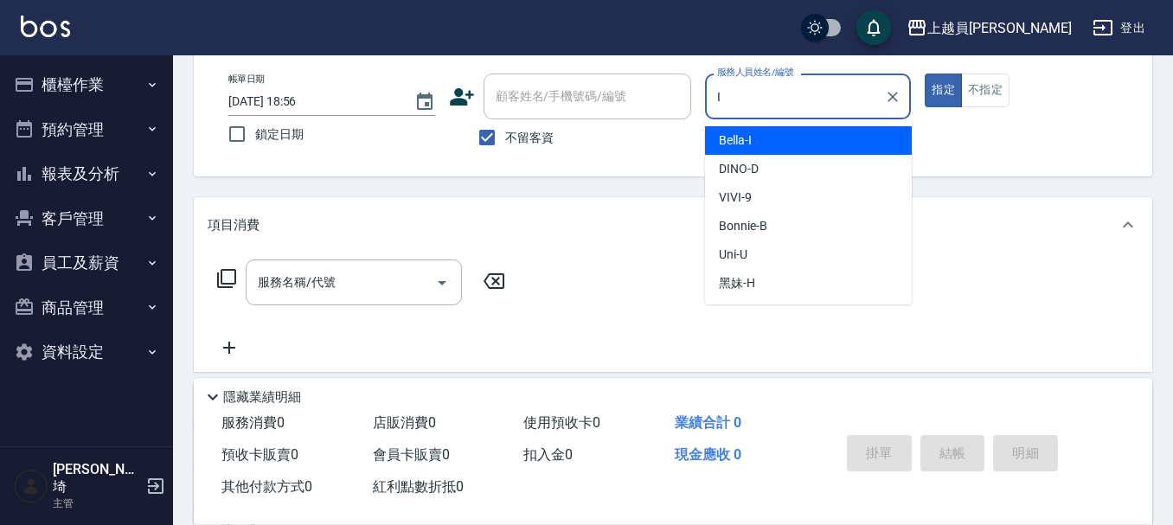
type input "Bella-I"
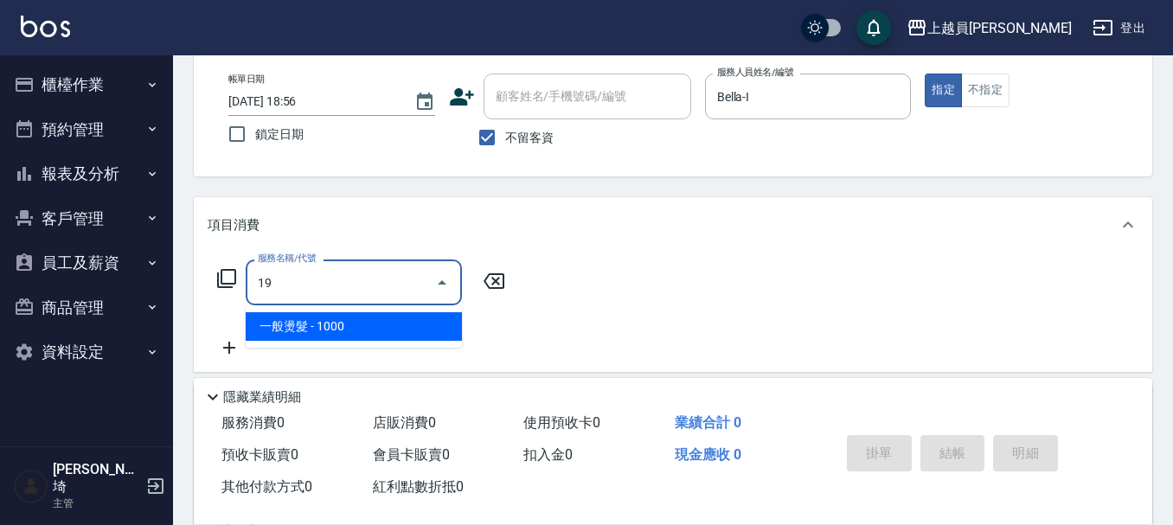
type input "1"
type input "染髮B餐(33)"
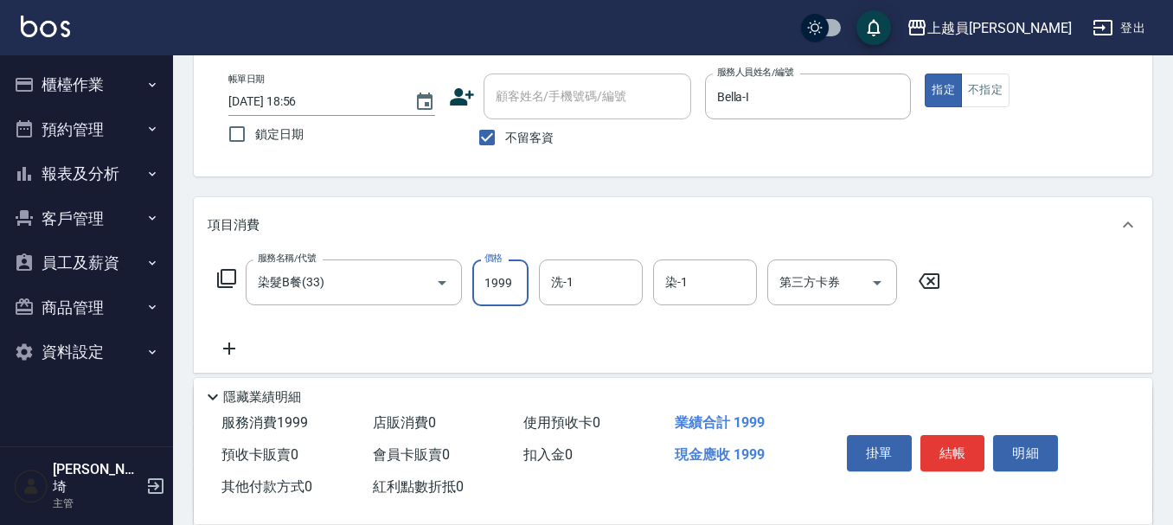
type input "1999"
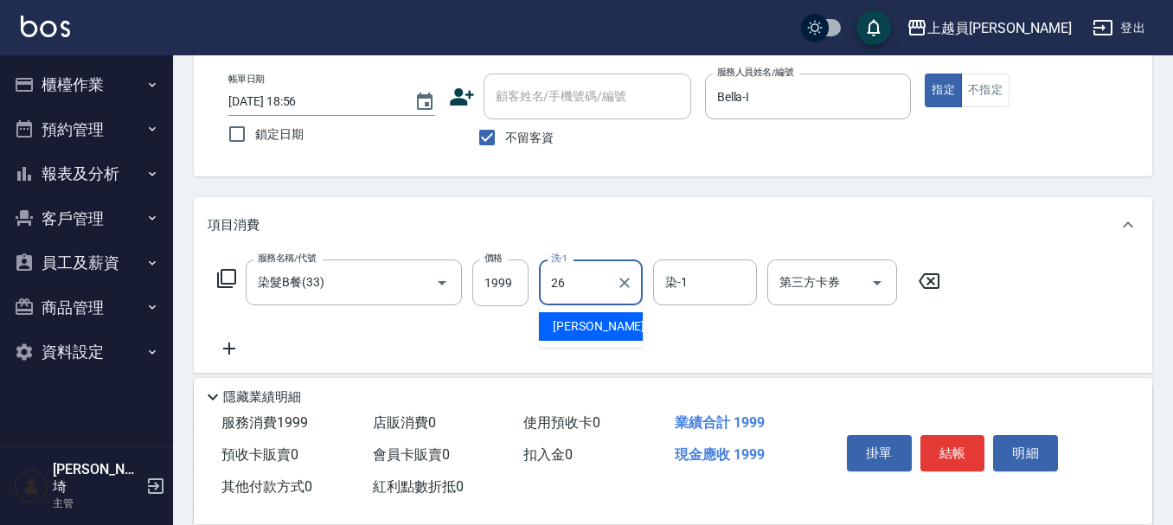
type input "[PERSON_NAME]-26"
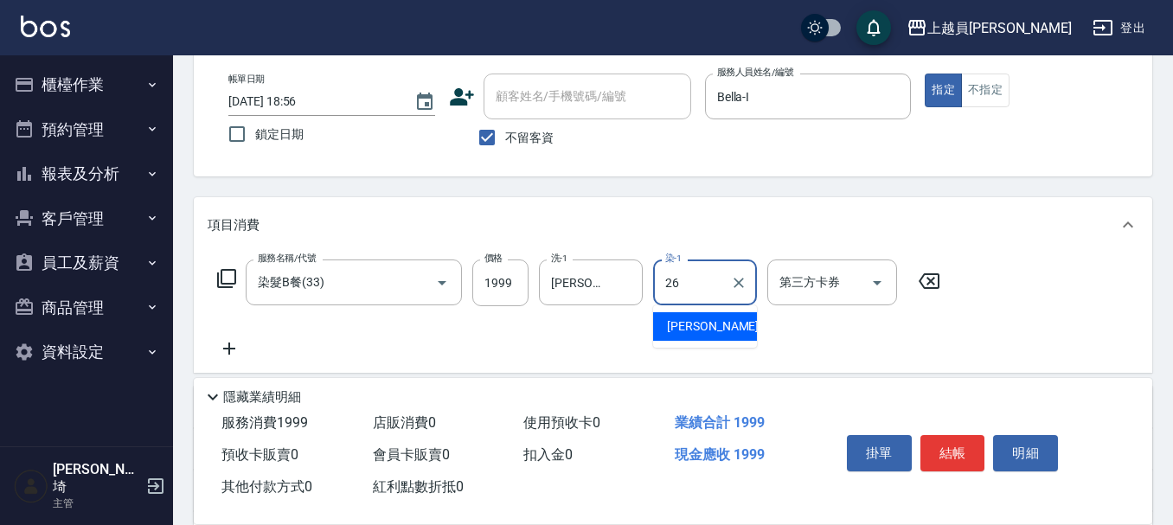
type input "[PERSON_NAME]-26"
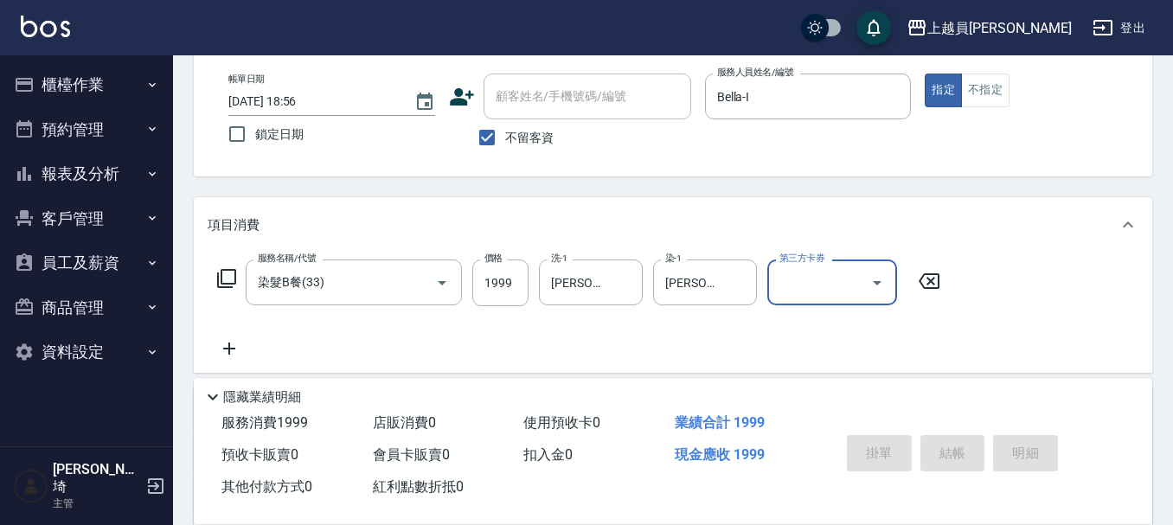
type input "[DATE] 18:57"
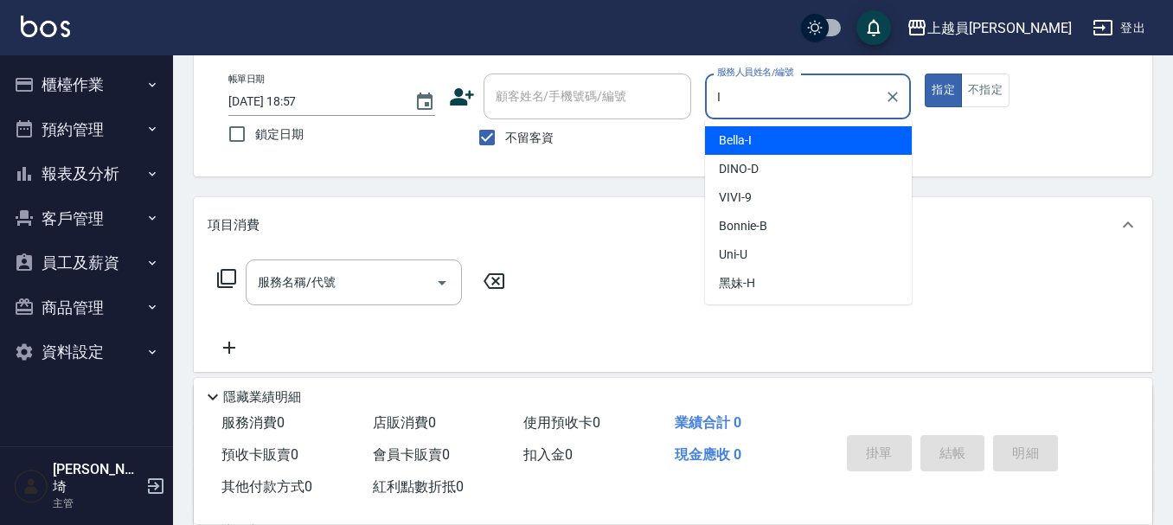
type input "Bella-I"
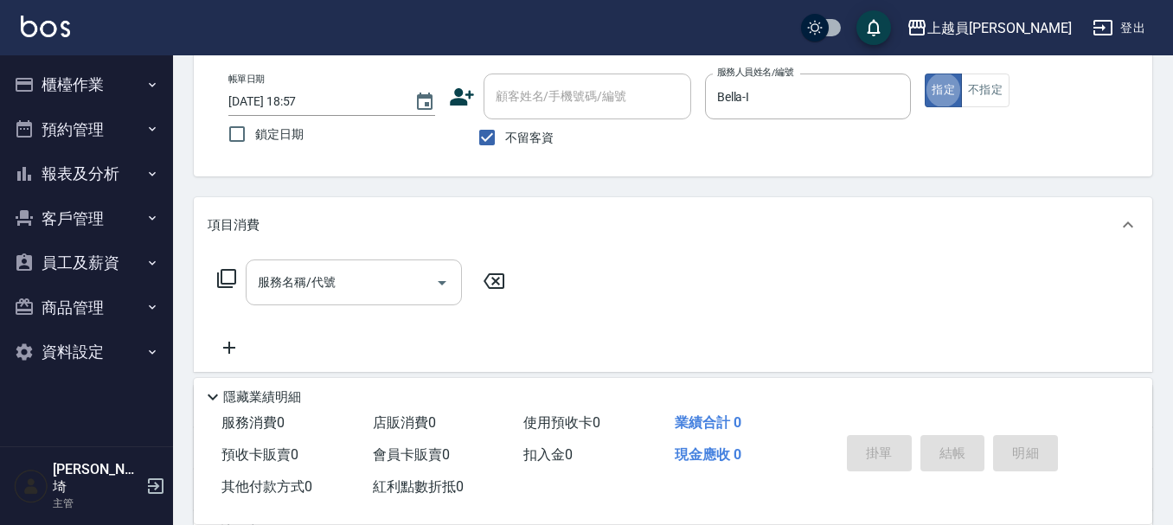
click at [316, 270] on input "服務名稱/代號" at bounding box center [340, 282] width 175 height 30
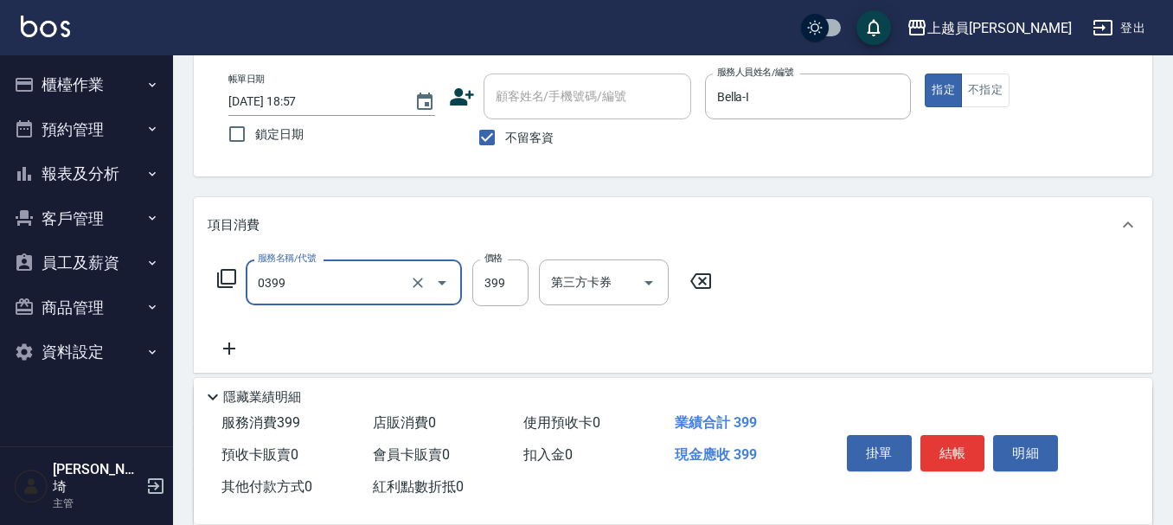
type input "海鹽SPA(0399)"
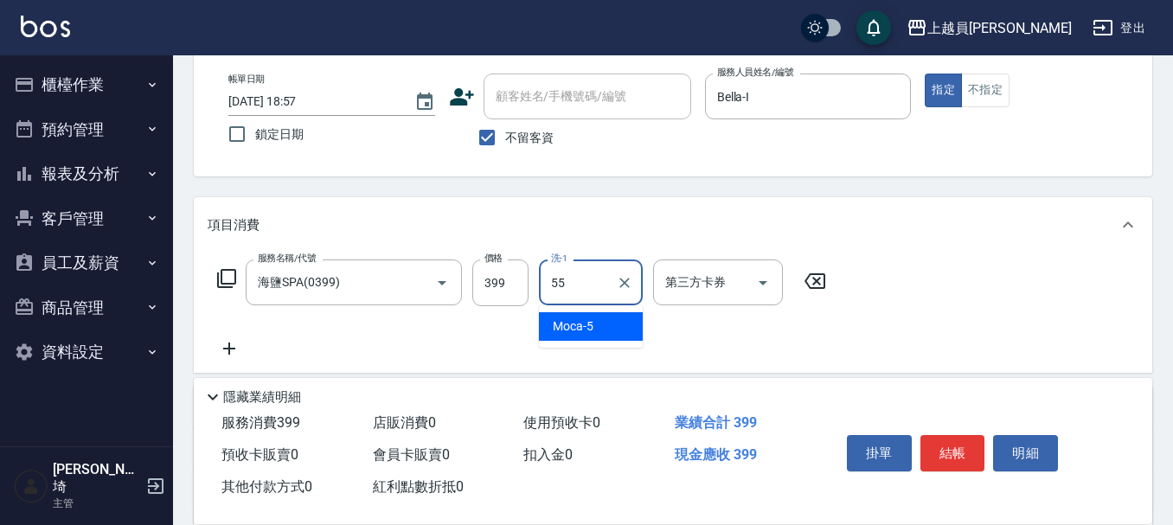
type input "妞妞-55"
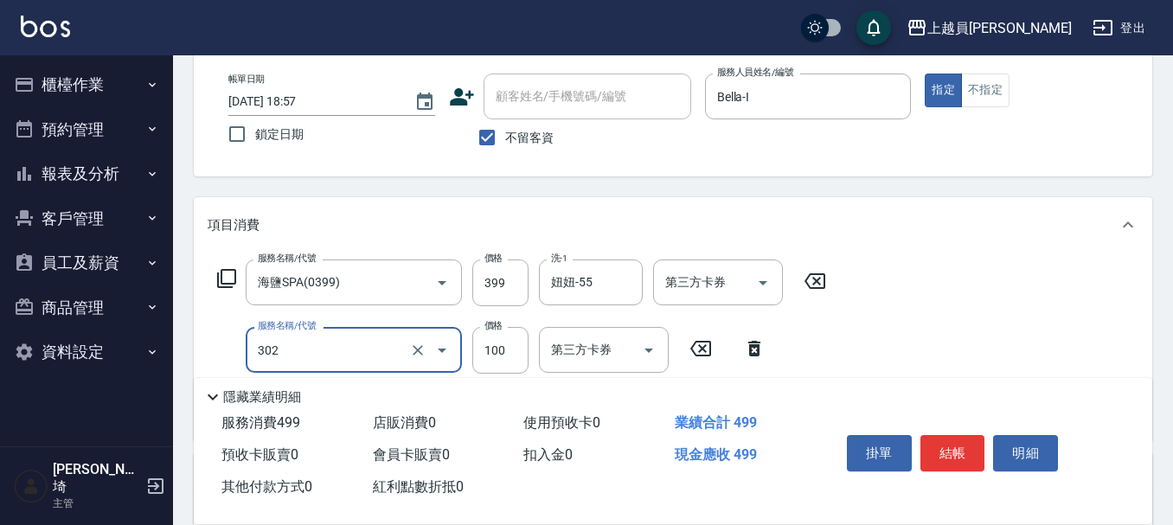
type input "剪髮(302)"
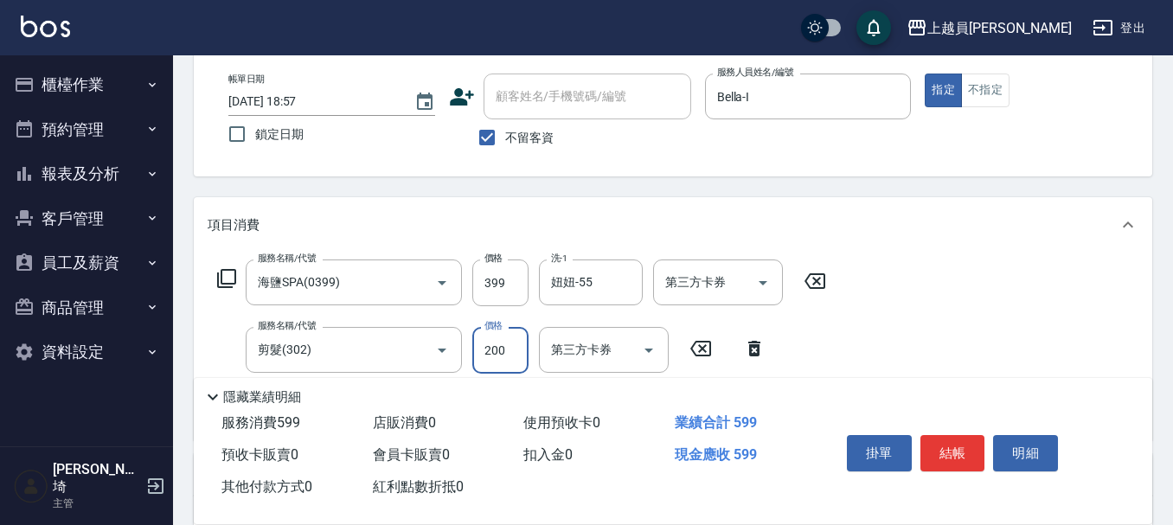
type input "200"
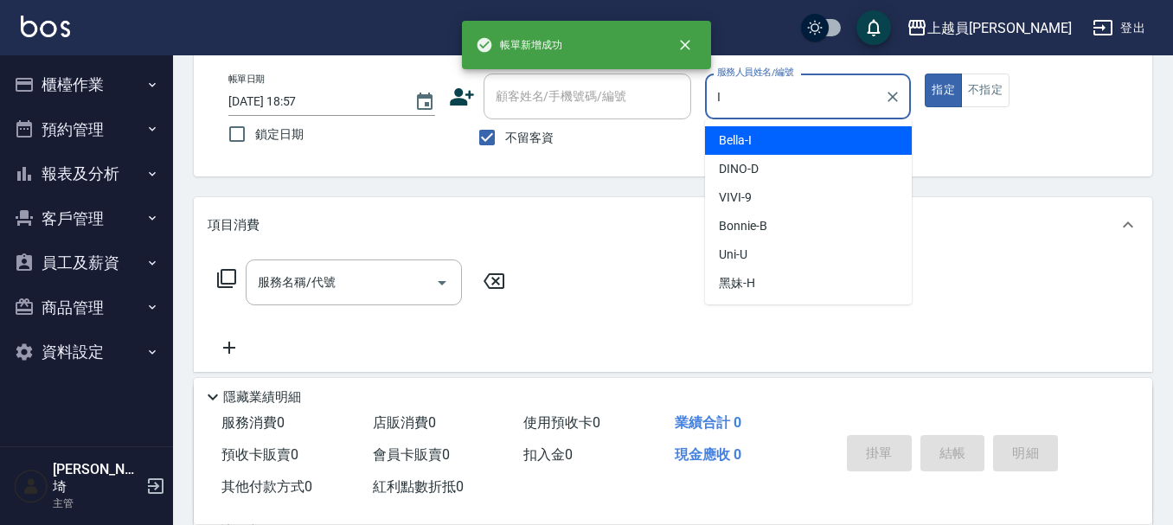
type input "Bella-I"
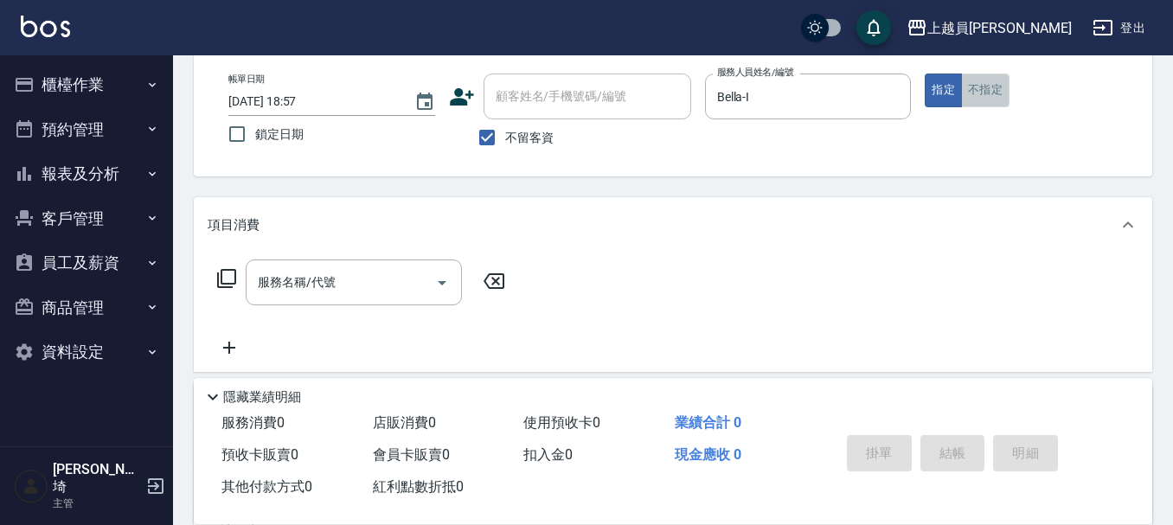
drag, startPoint x: 1001, startPoint y: 98, endPoint x: 985, endPoint y: 103, distance: 17.2
click at [998, 98] on button "不指定" at bounding box center [985, 91] width 48 height 34
click at [337, 304] on div "服務名稱/代號 服務名稱/代號" at bounding box center [362, 308] width 308 height 99
click at [445, 270] on button "Open" at bounding box center [442, 283] width 28 height 28
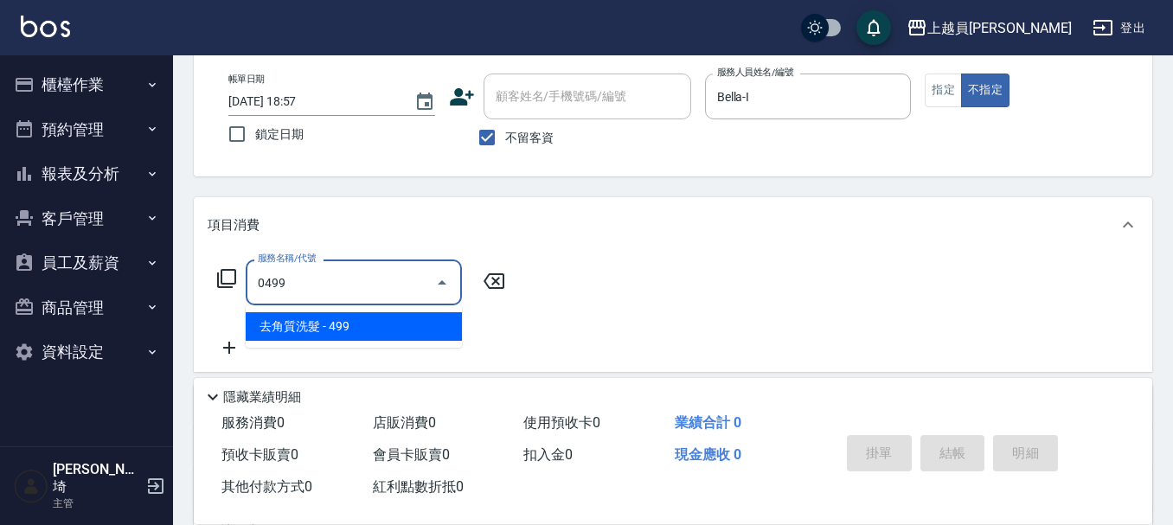
type input "去角質洗髮(0499)"
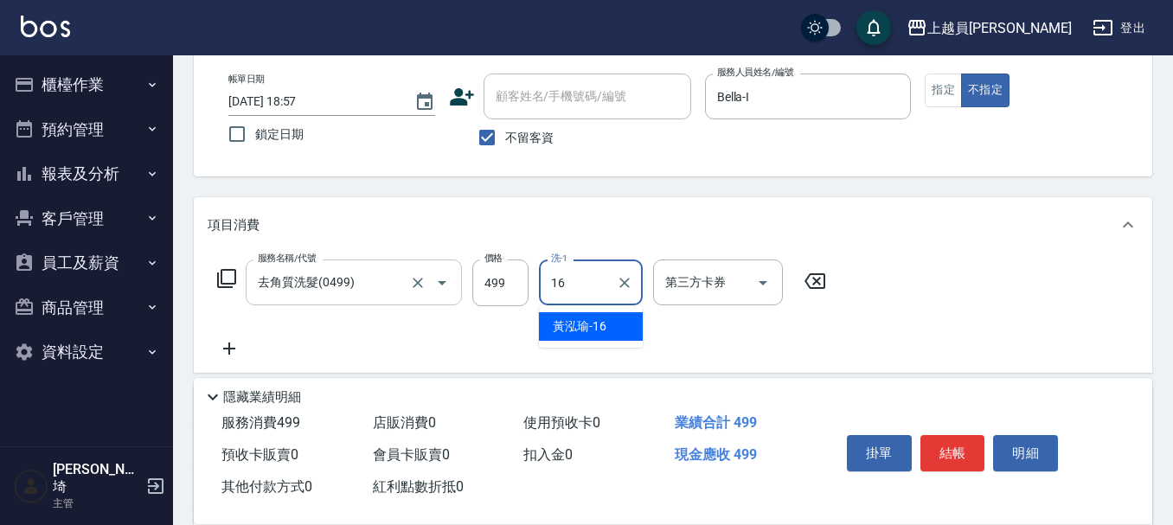
type input "[PERSON_NAME]-16"
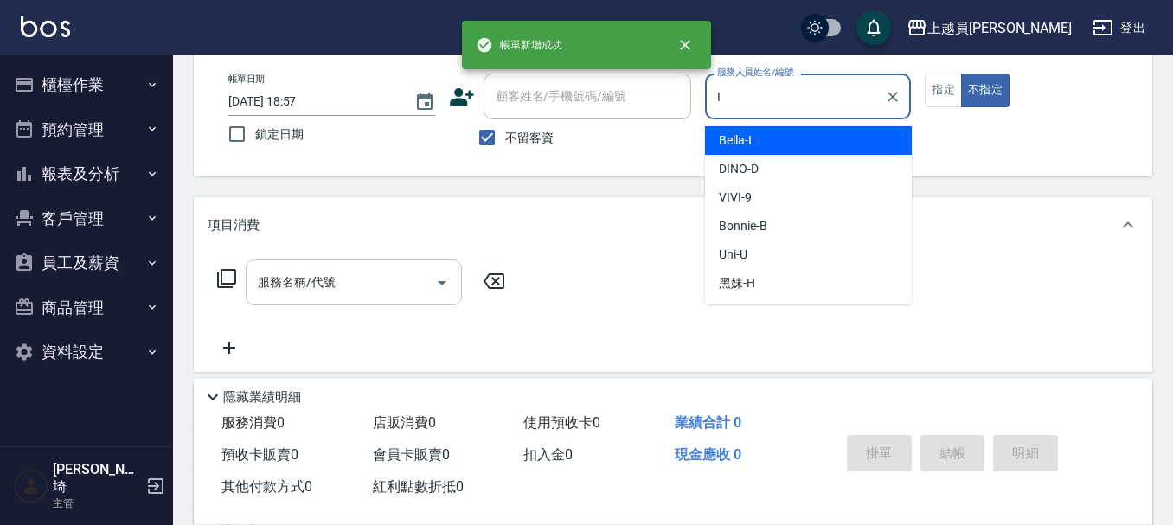
type input "Bella-I"
type button "false"
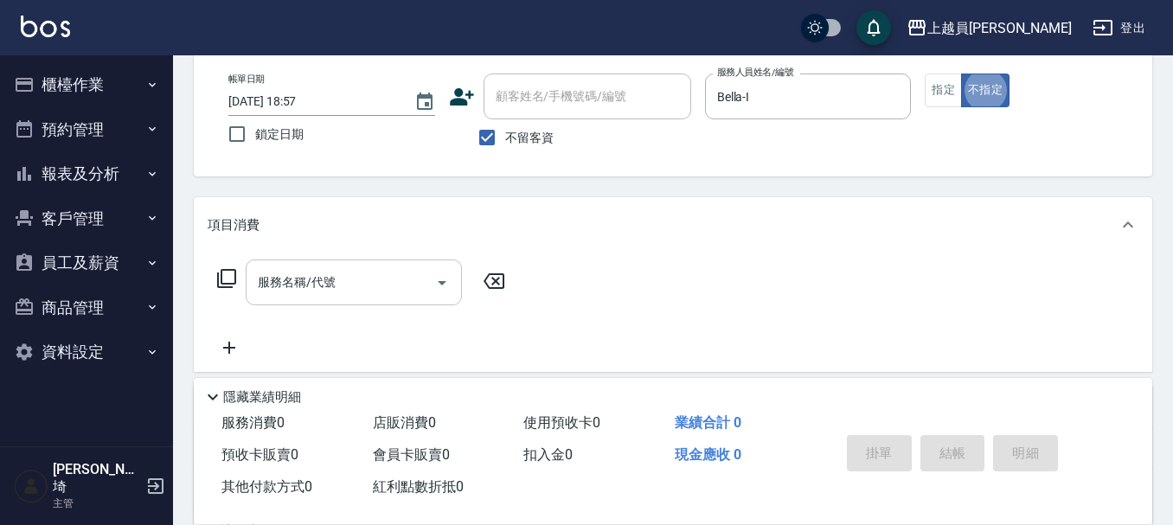
click at [400, 297] on input "服務名稱/代號" at bounding box center [340, 282] width 175 height 30
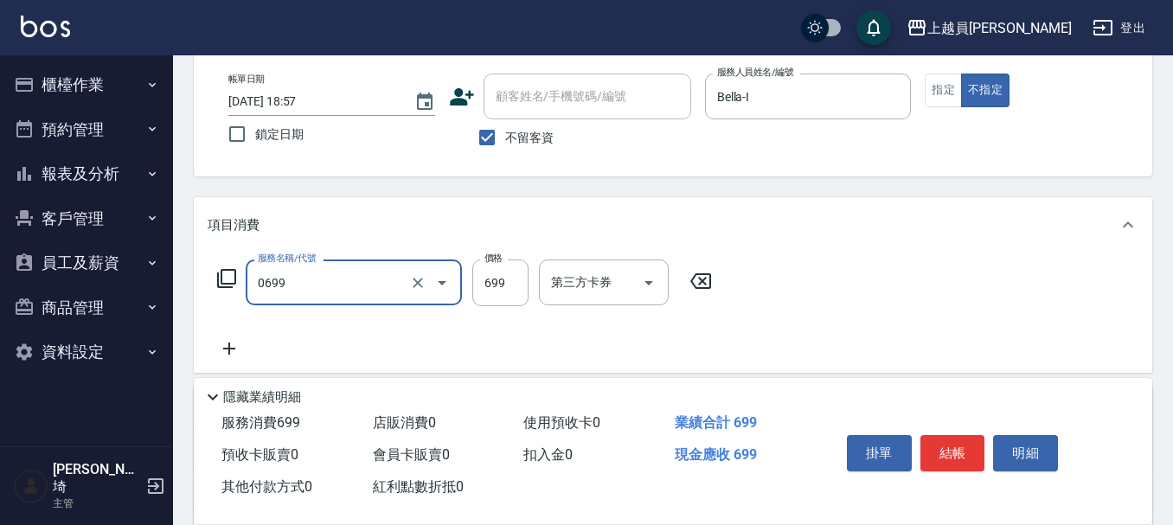
type input "精油洗髮(0699)"
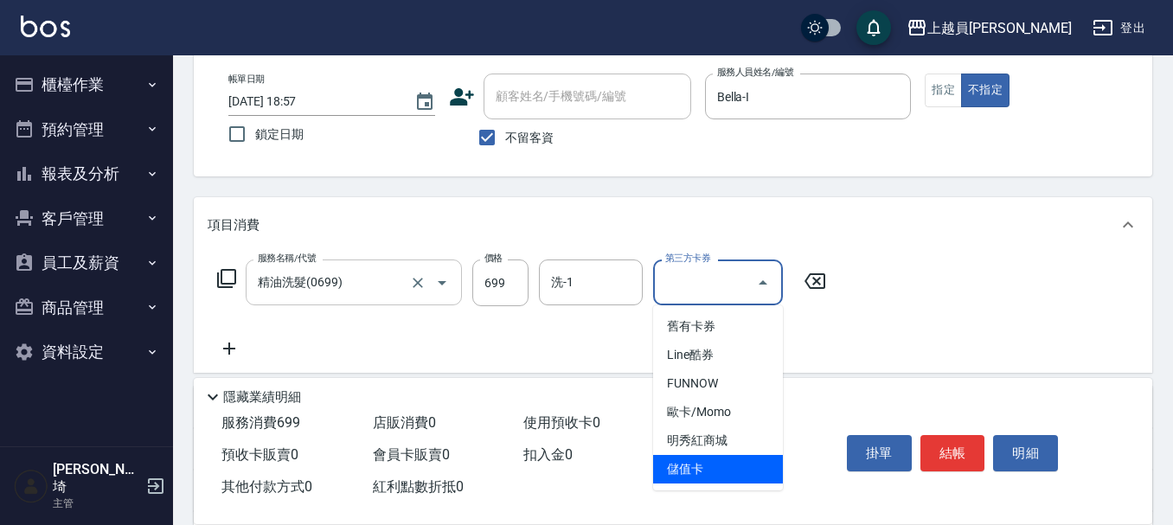
type input "儲值卡"
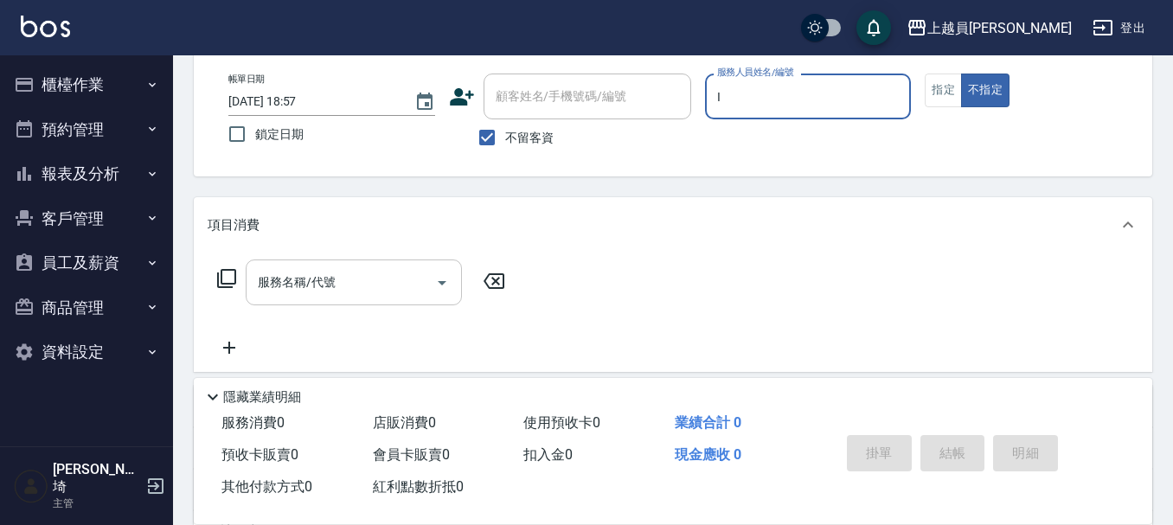
type input "Bella-I"
click at [349, 282] on input "服務名稱/代號" at bounding box center [340, 282] width 175 height 30
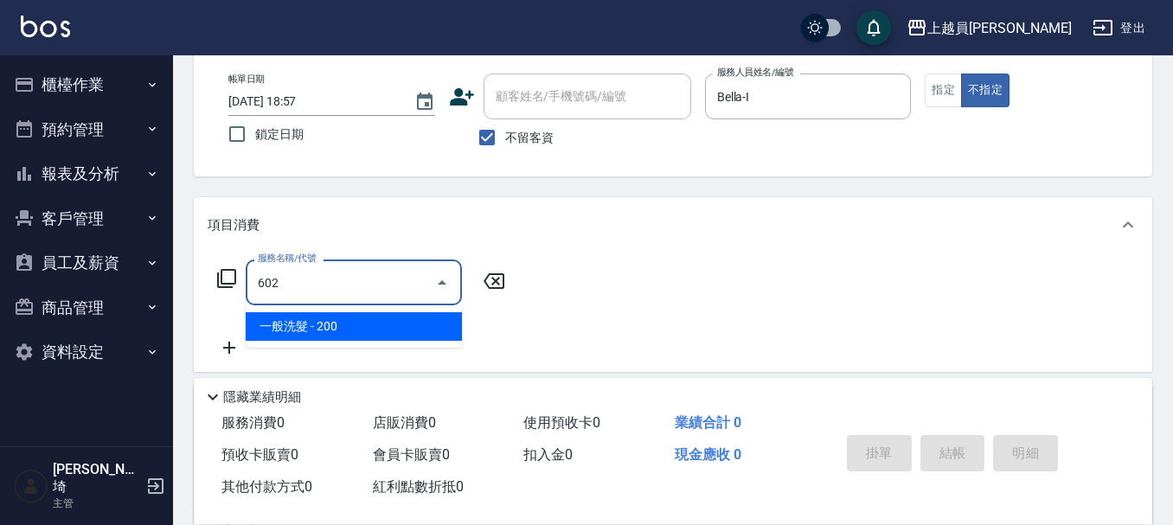
type input "一般洗髮(602)"
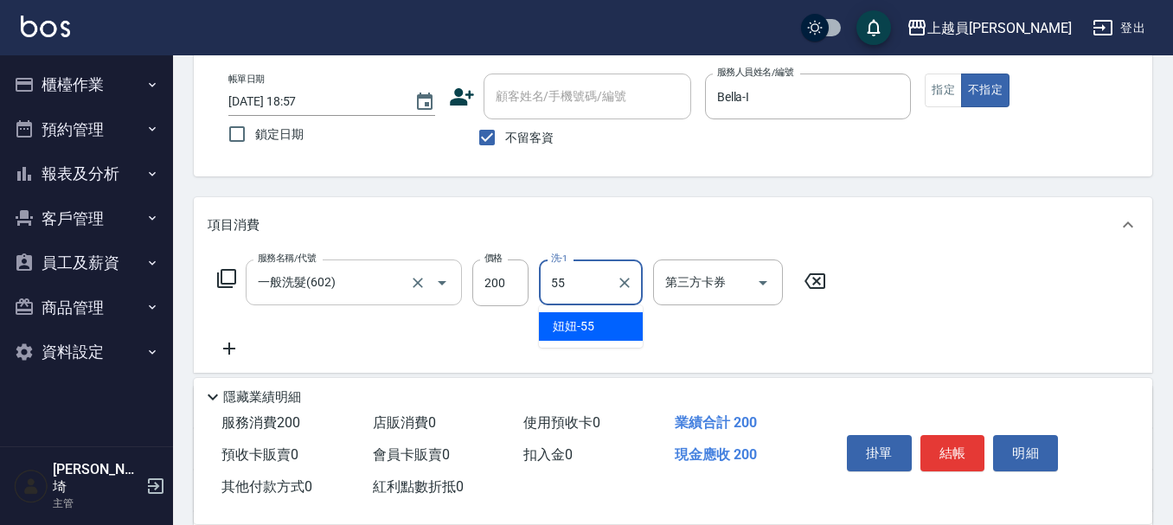
type input "妞妞-55"
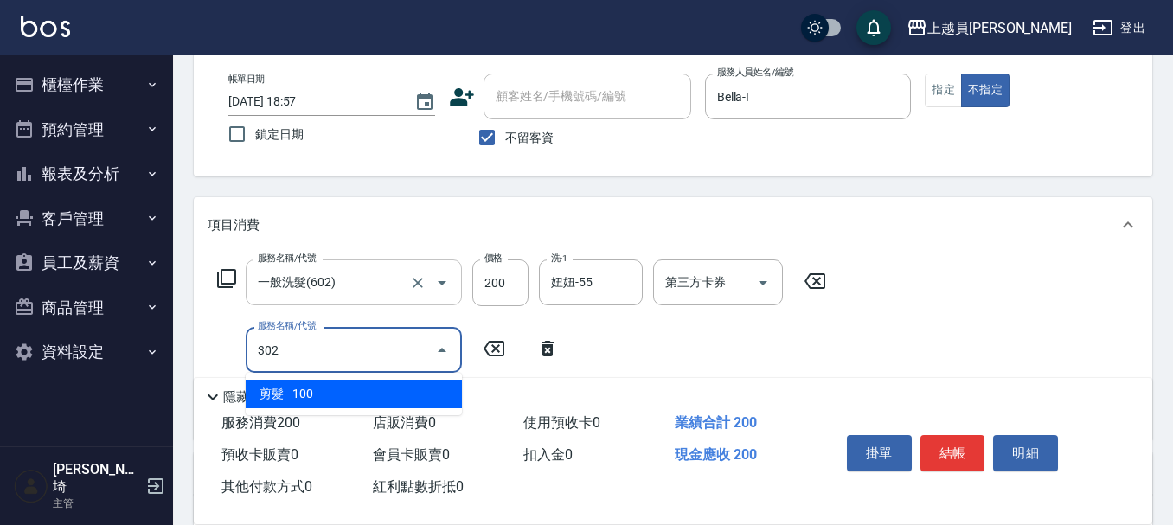
type input "剪髮(302)"
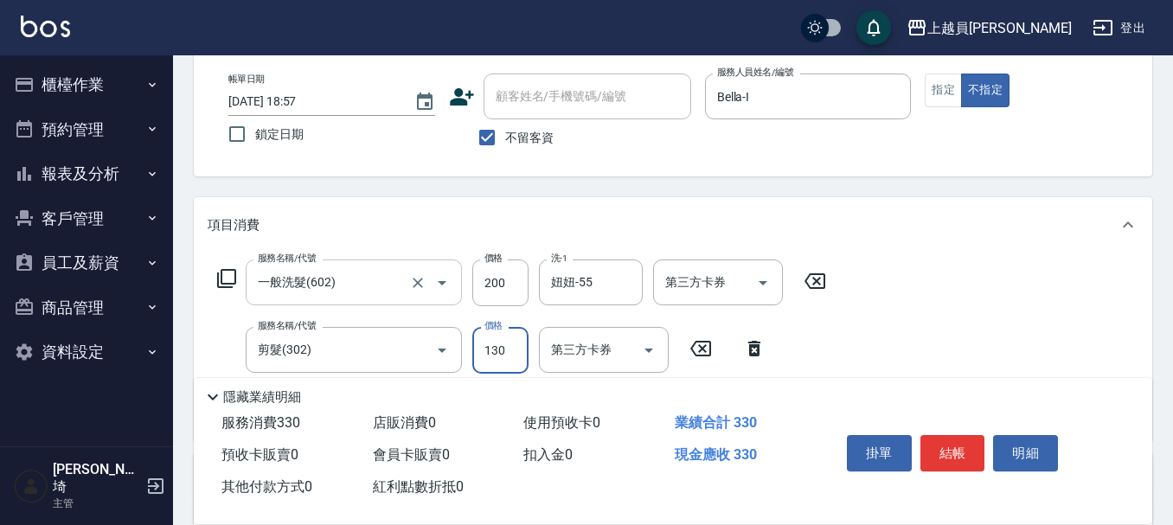
type input "130"
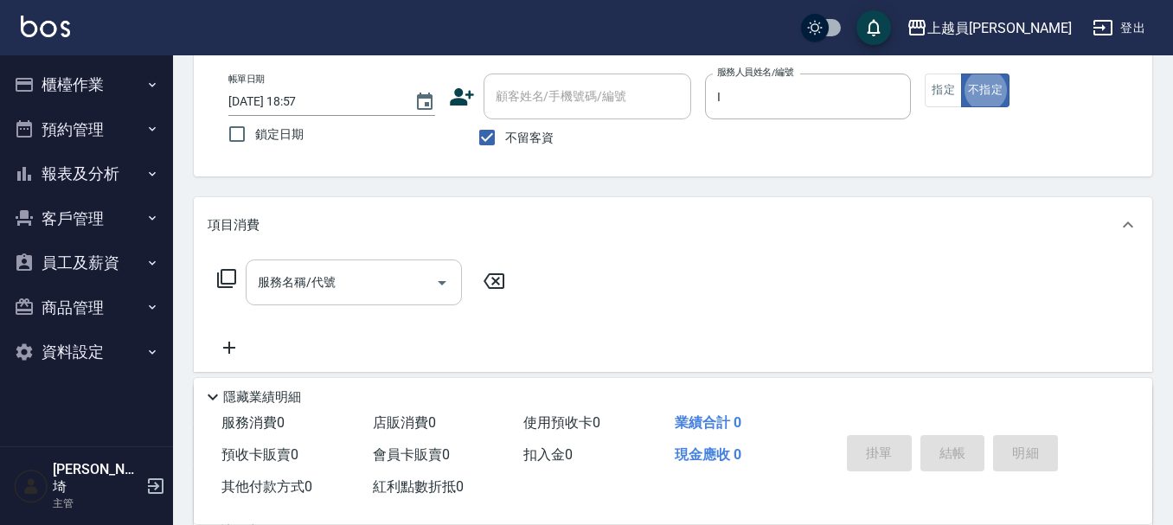
type input "Bella-I"
click at [935, 81] on button "指定" at bounding box center [943, 91] width 37 height 34
click at [341, 299] on div "服務名稱/代號 服務名稱/代號" at bounding box center [362, 308] width 308 height 99
click at [370, 280] on input "服務名稱/代號" at bounding box center [340, 282] width 175 height 30
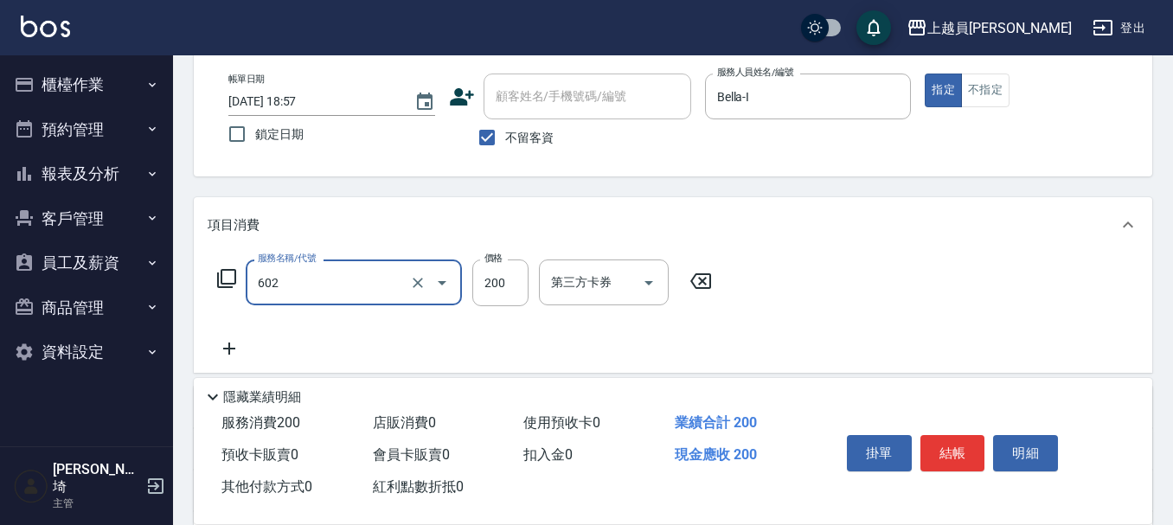
type input "一般洗髮(602)"
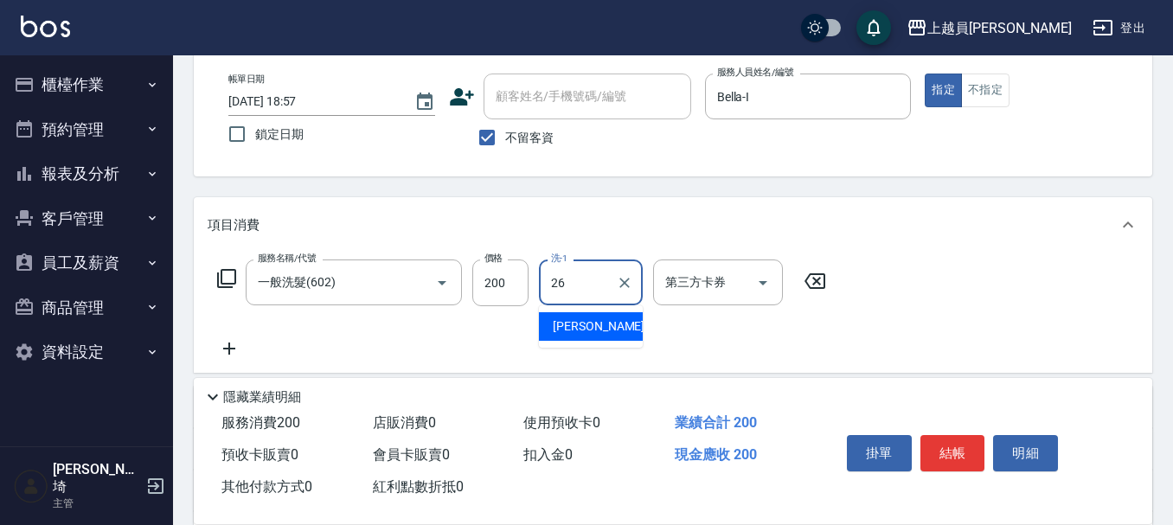
type input "[PERSON_NAME]-26"
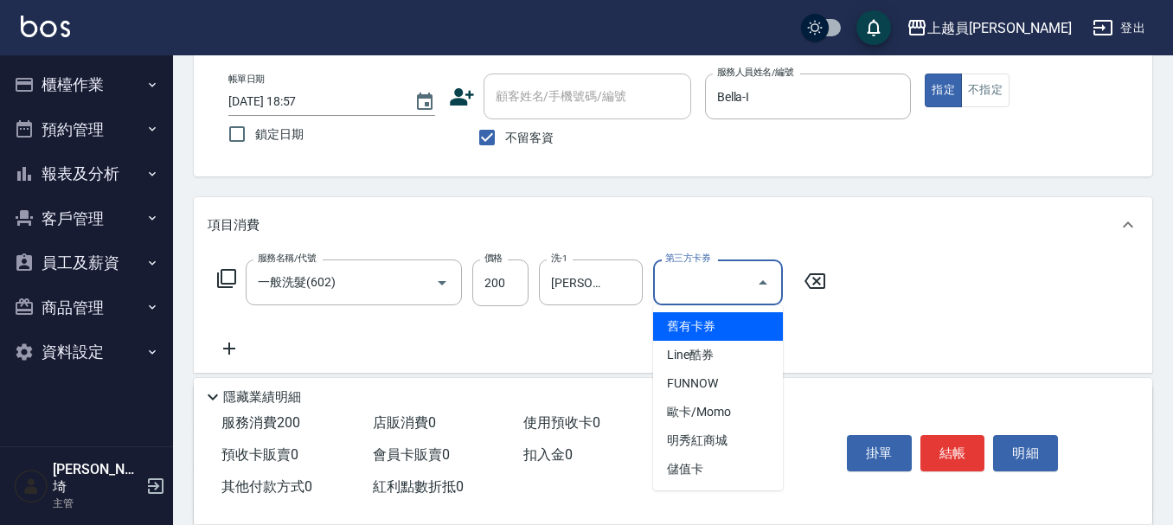
type input "儲值卡"
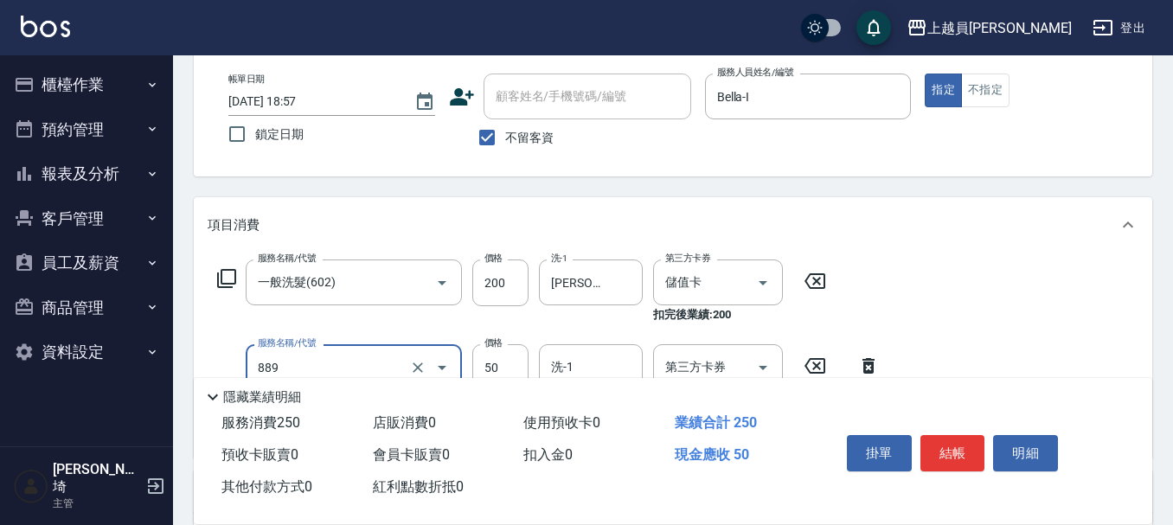
type input "精油(889)"
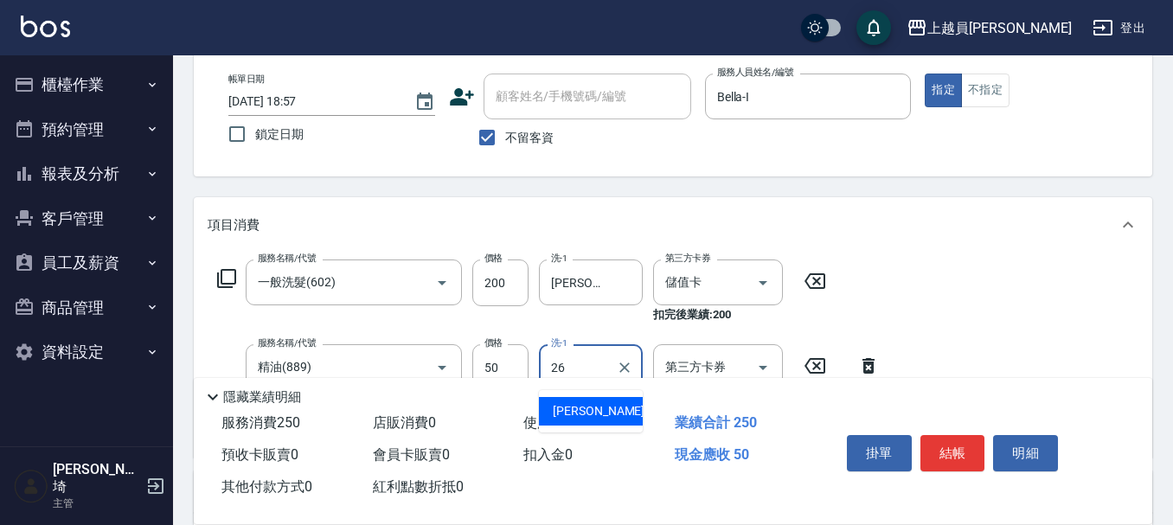
type input "[PERSON_NAME]-26"
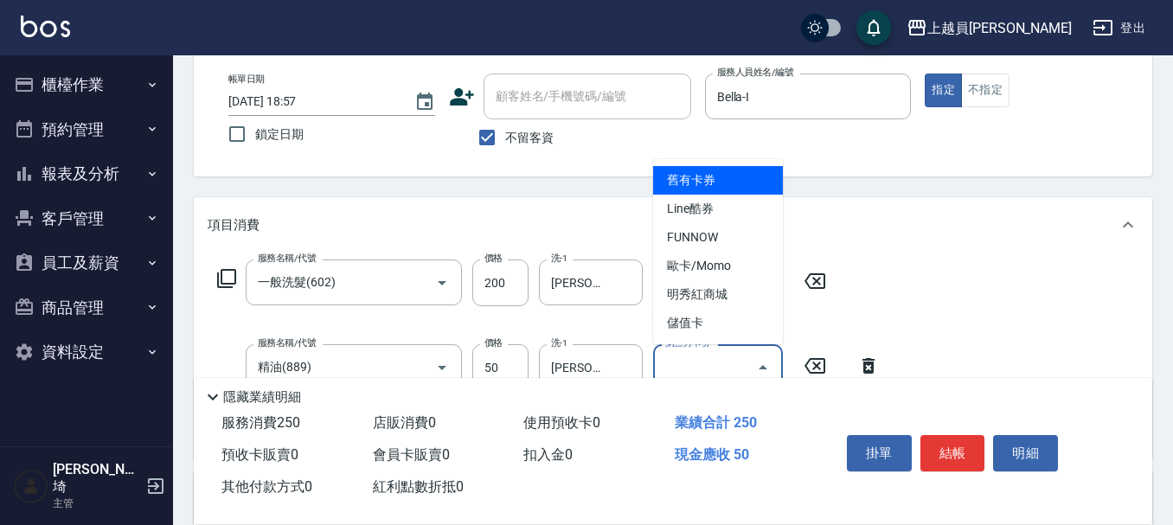
type input "儲值卡"
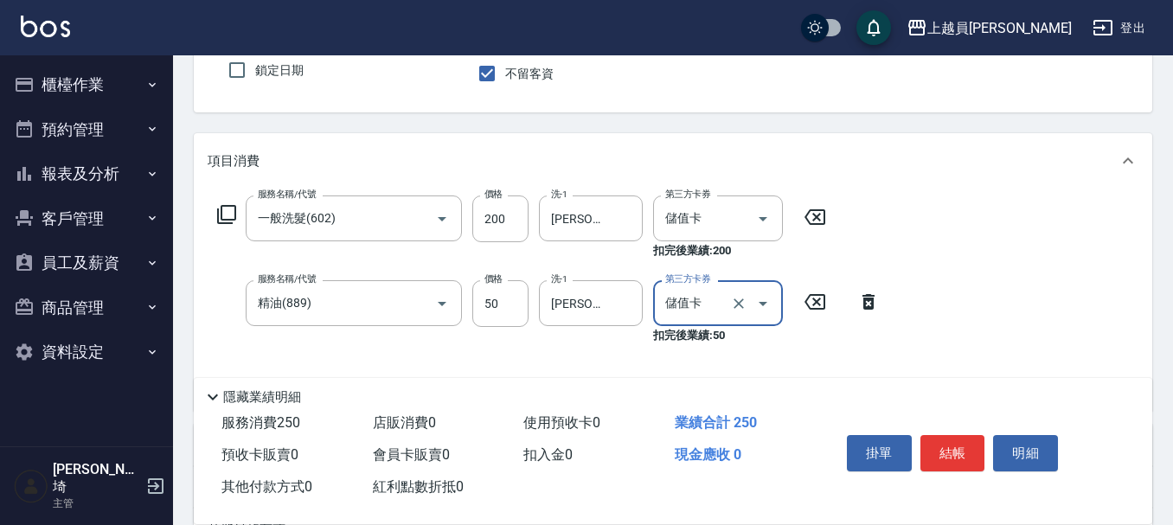
scroll to position [259, 0]
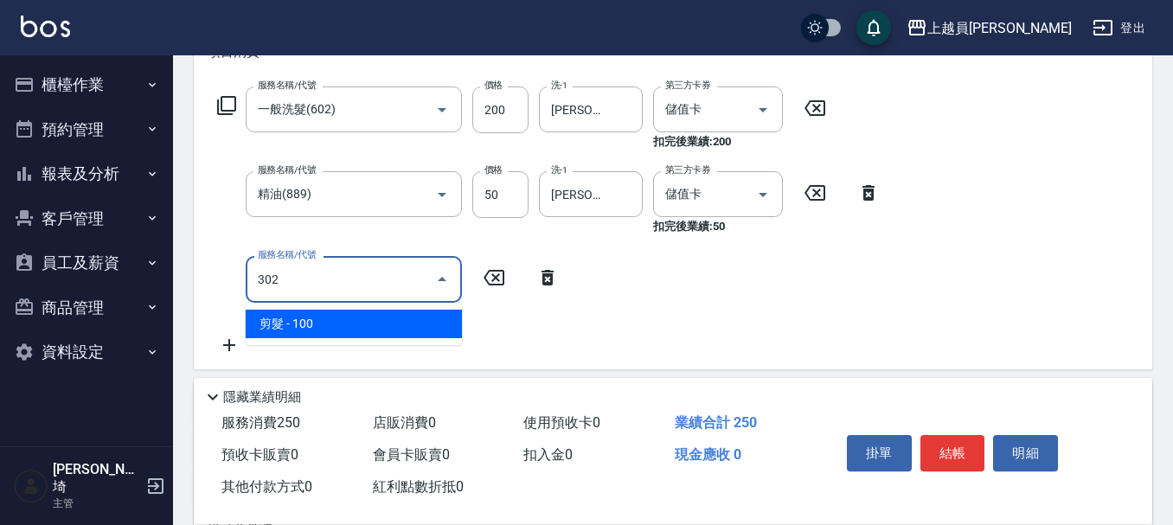
type input "剪髮(302)"
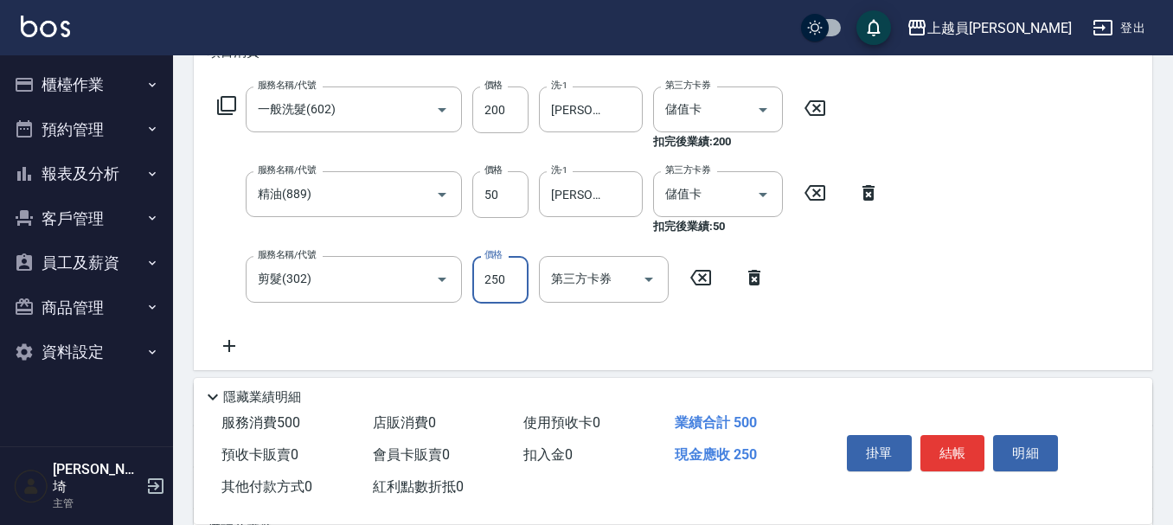
type input "250"
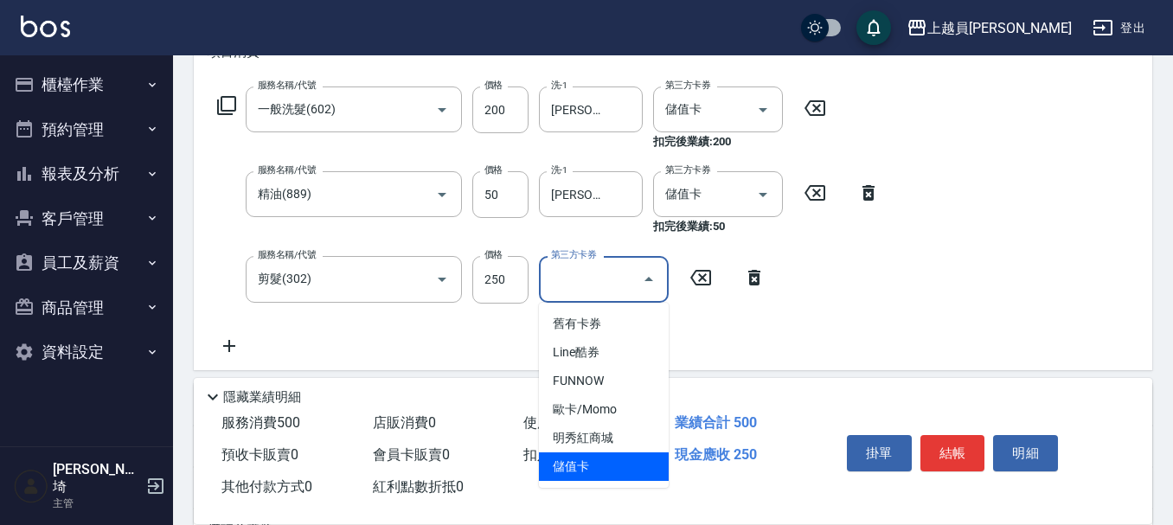
type input "儲值卡"
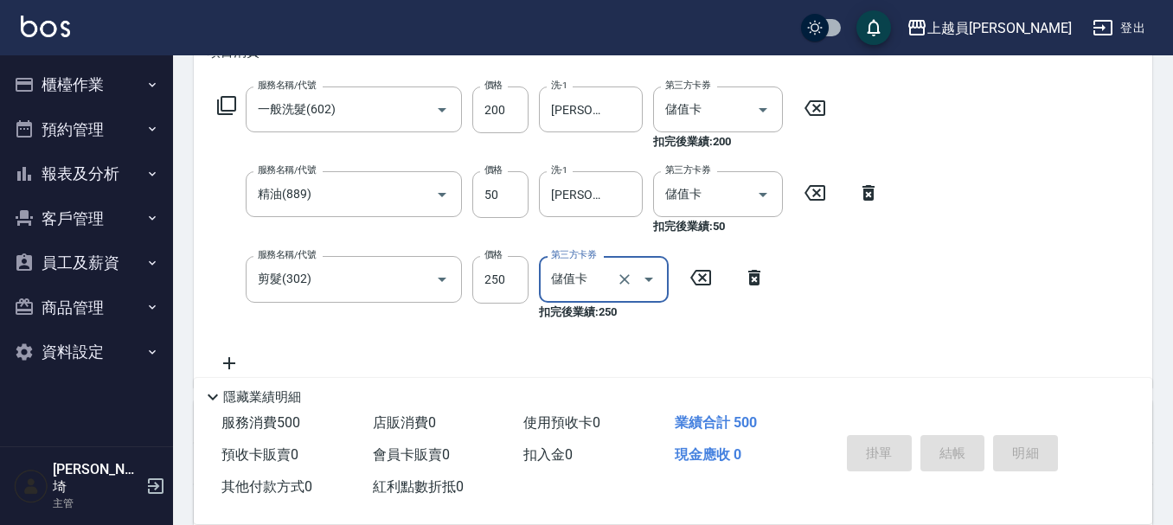
type input "[DATE] 18:58"
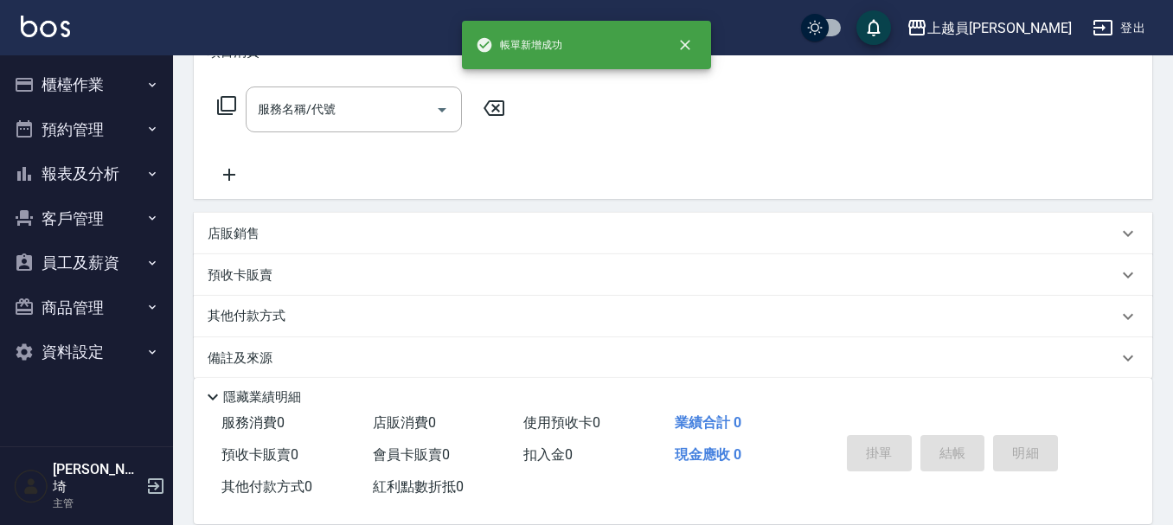
scroll to position [0, 0]
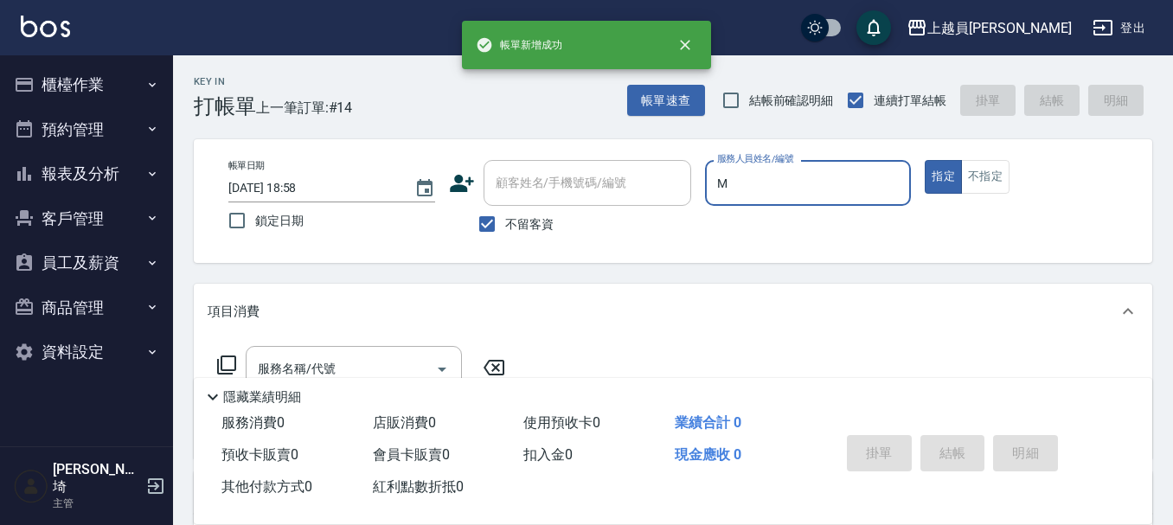
type input "M"
click at [925, 160] on button "指定" at bounding box center [943, 177] width 37 height 34
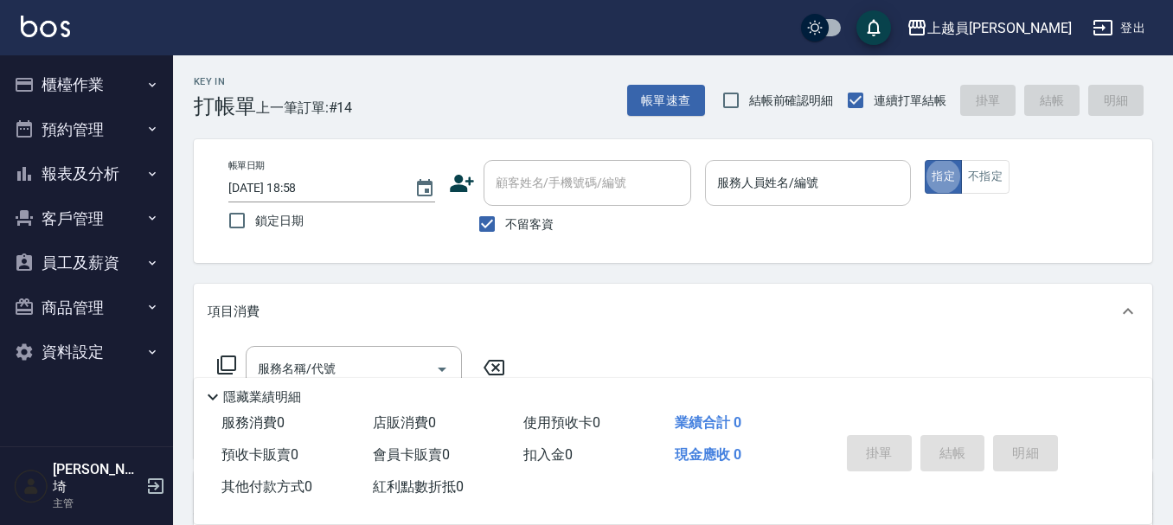
click at [772, 180] on div "服務人員姓名/編號 服務人員姓名/編號" at bounding box center [808, 183] width 207 height 46
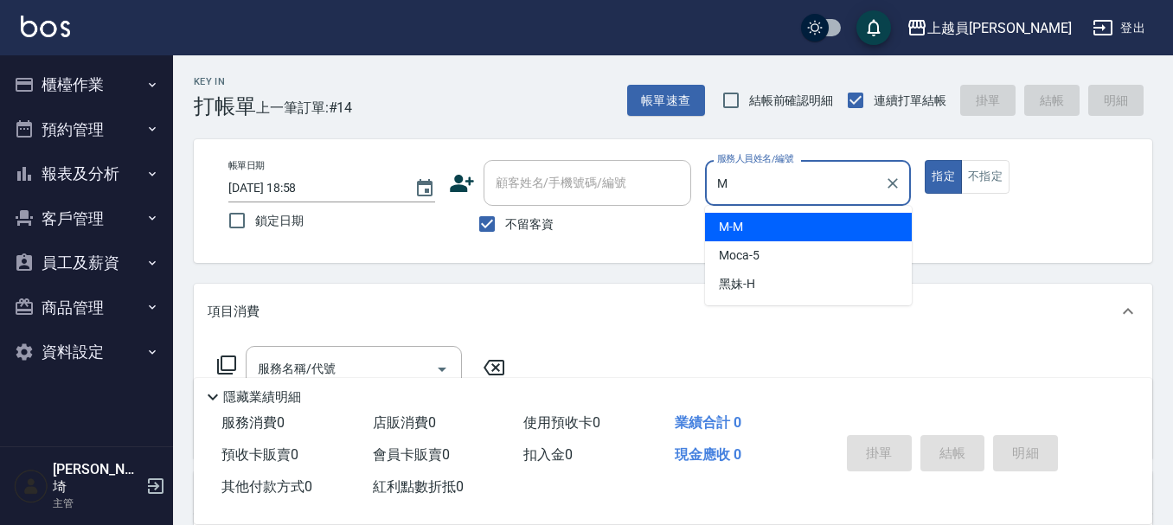
type input "M-M"
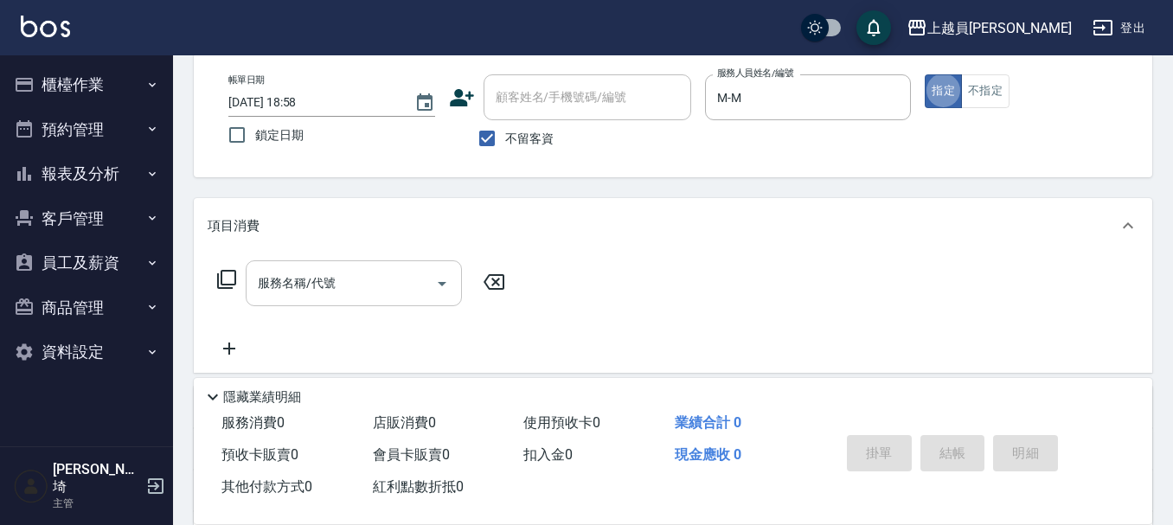
scroll to position [86, 0]
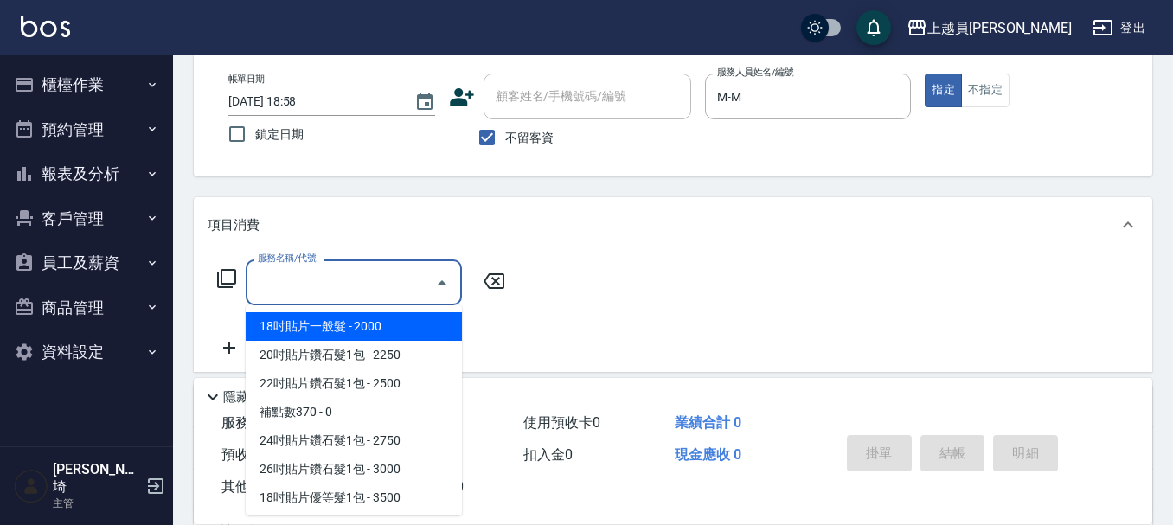
drag, startPoint x: 319, startPoint y: 282, endPoint x: 377, endPoint y: 260, distance: 61.8
click at [319, 281] on div "服務名稱/代號 服務名稱/代號" at bounding box center [354, 282] width 216 height 46
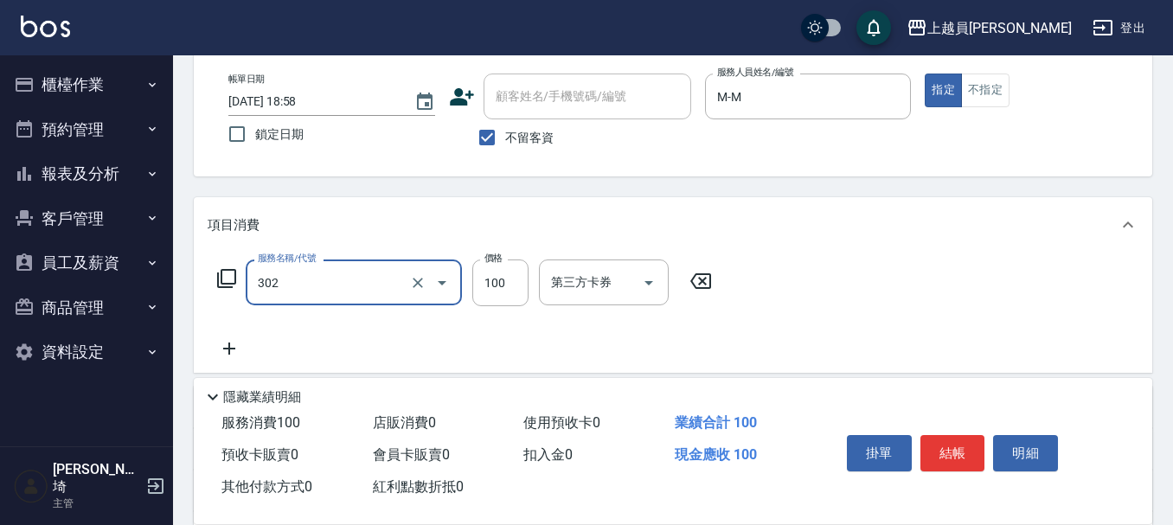
type input "剪髮(302)"
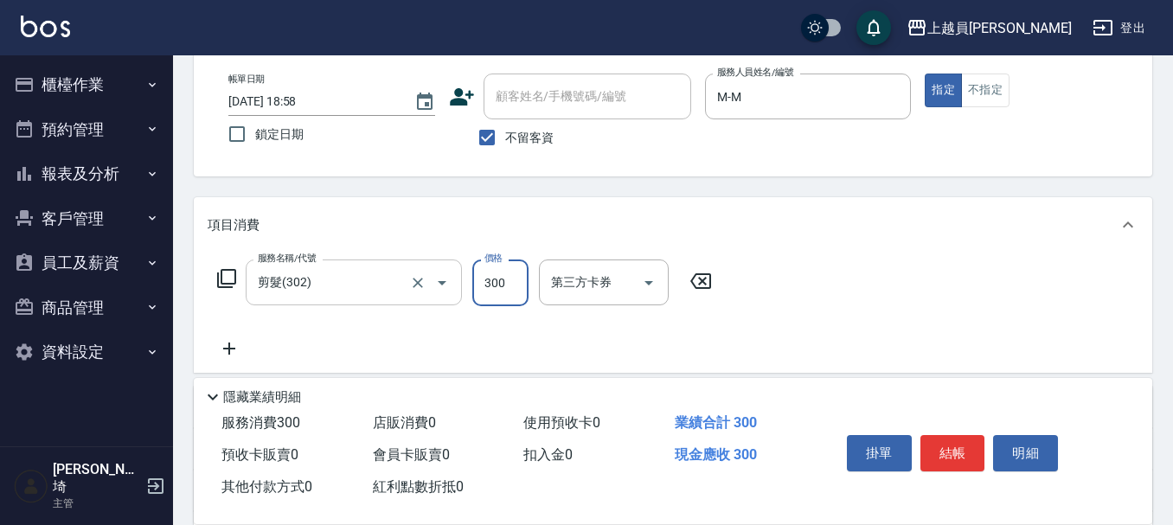
type input "300"
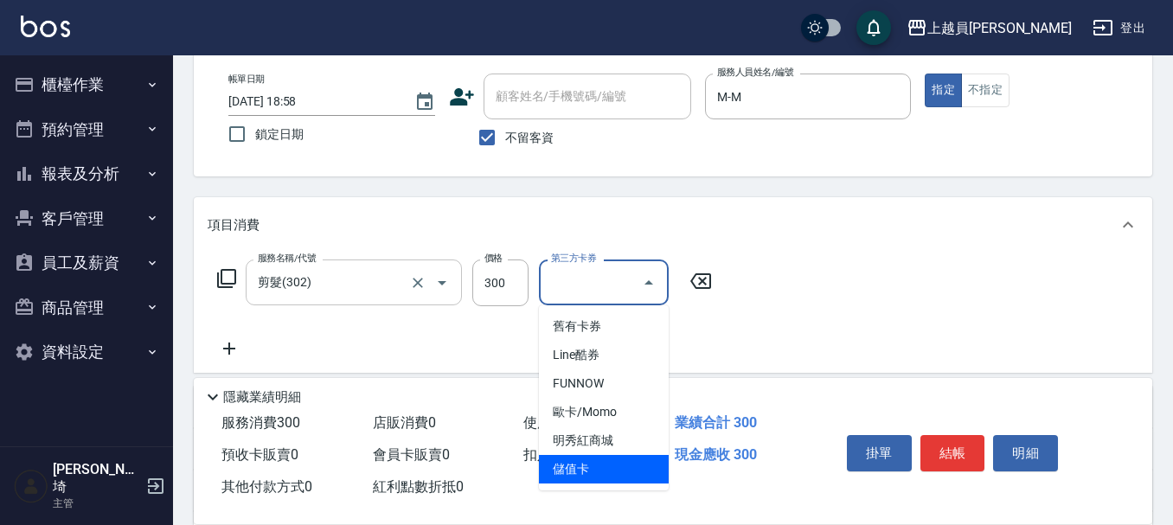
type input "儲值卡"
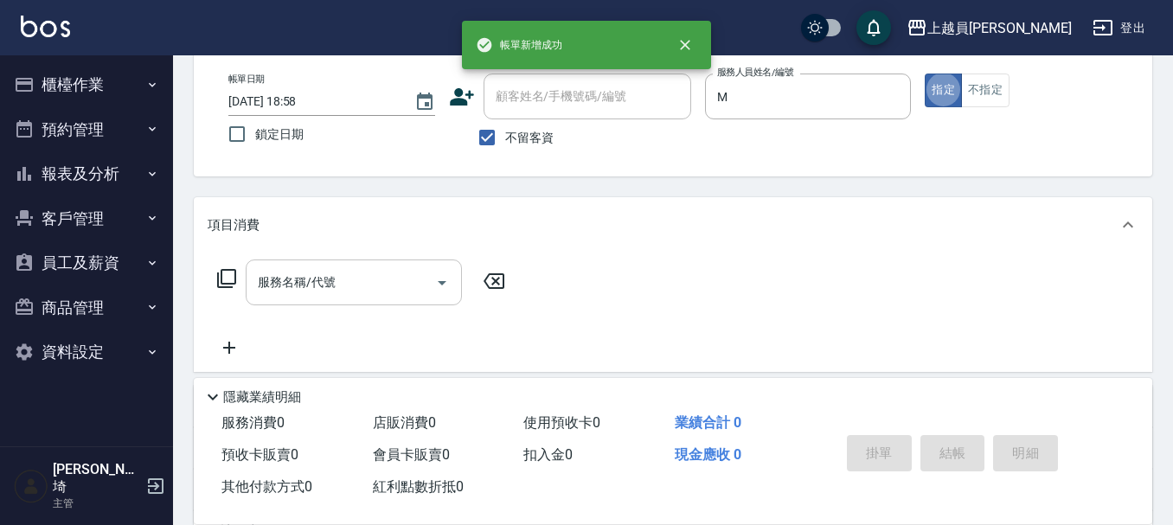
type input "M-M"
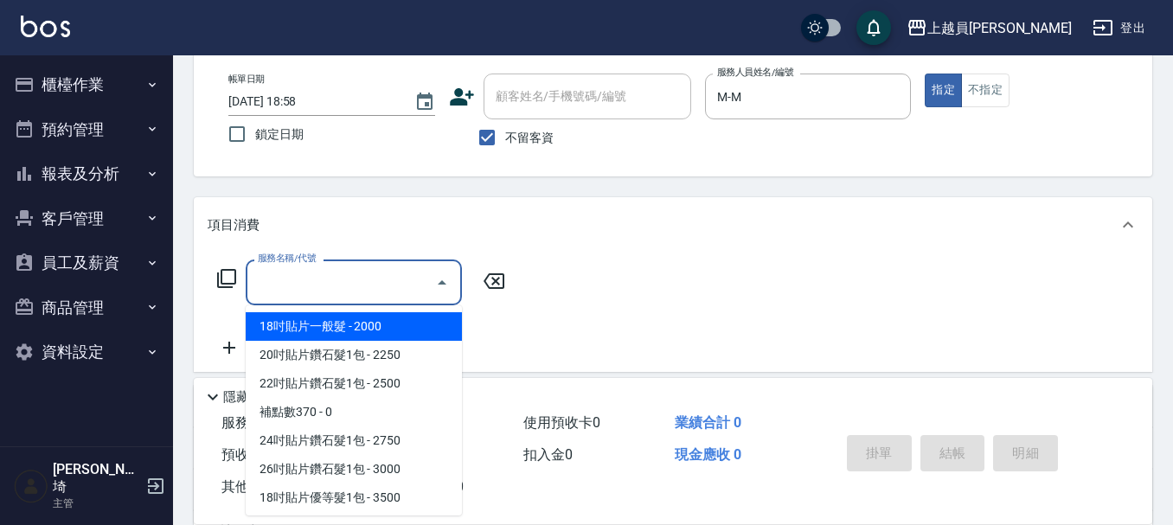
click at [356, 278] on input "服務名稱/代號" at bounding box center [340, 282] width 175 height 30
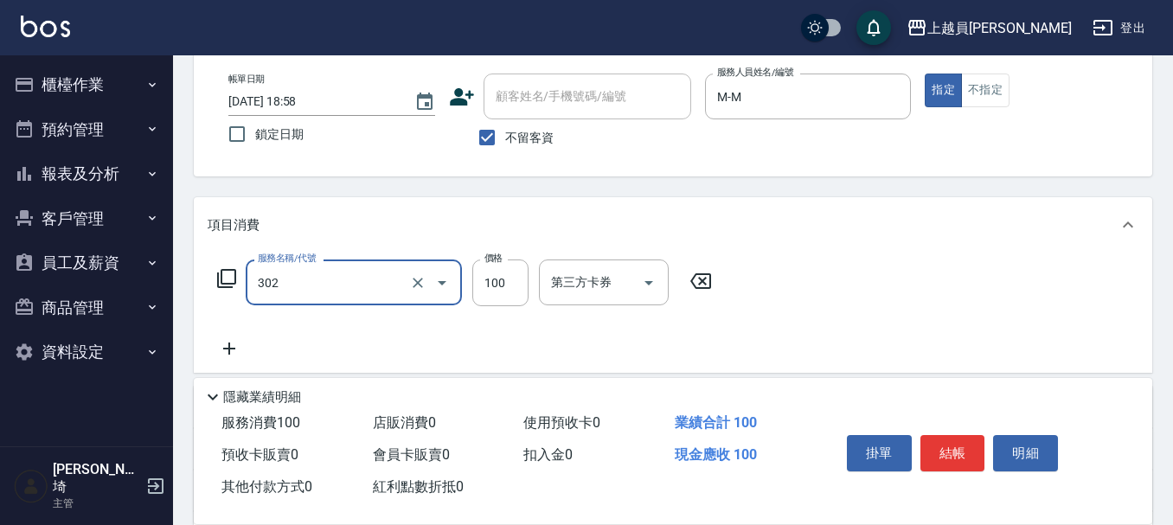
type input "剪髮(302)"
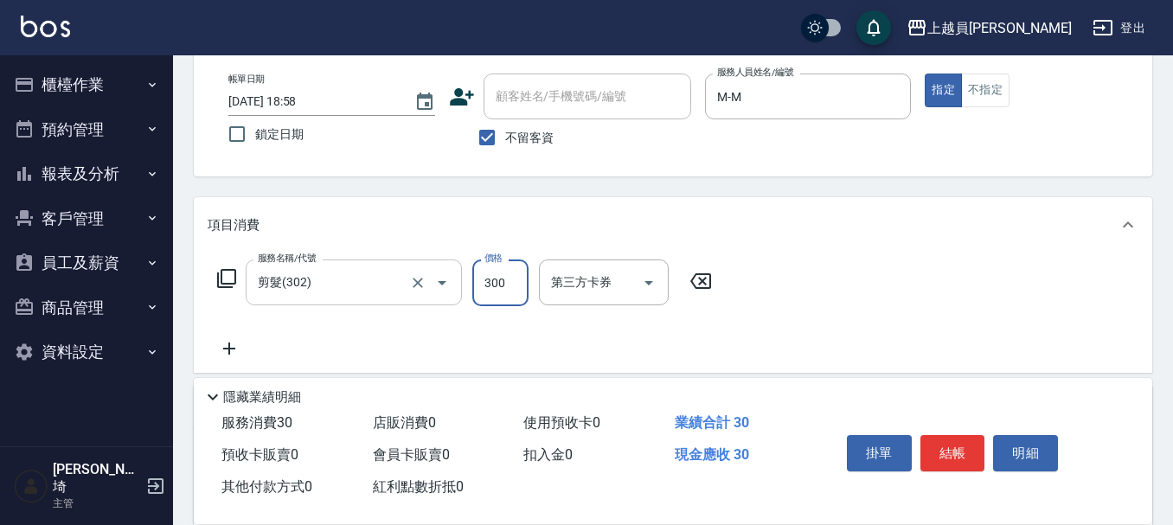
type input "300"
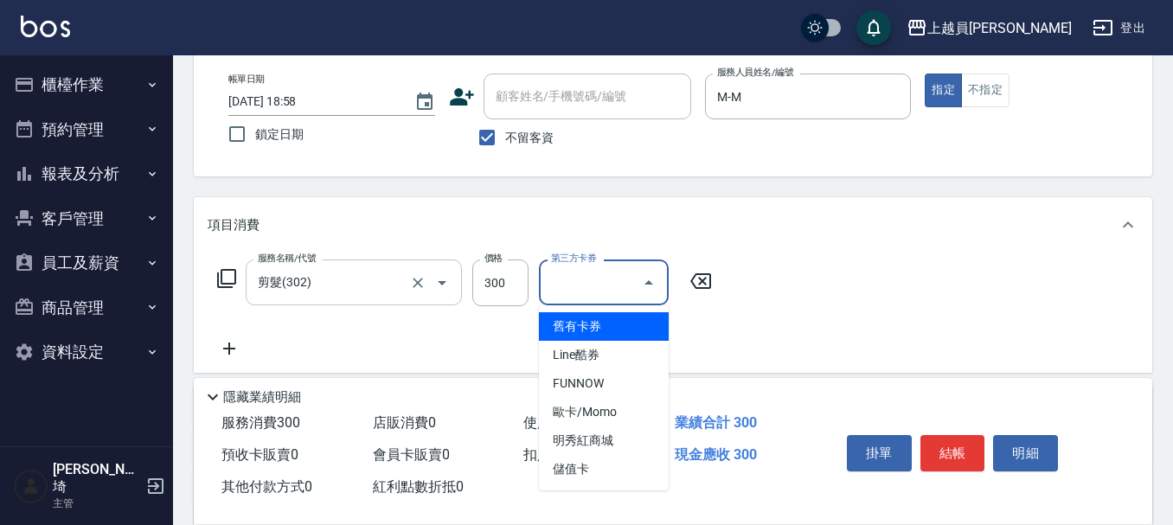
type input "儲值卡"
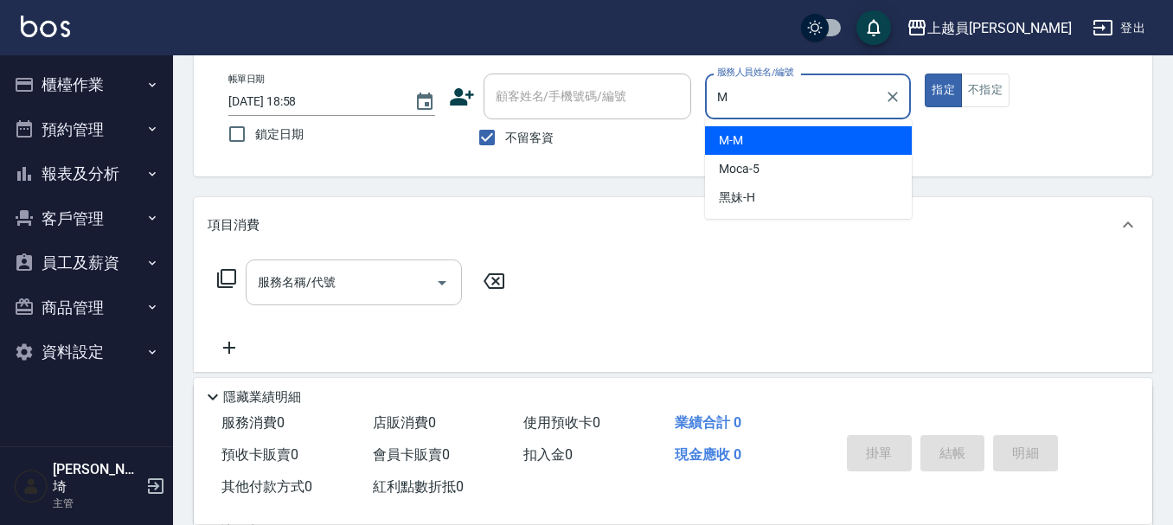
type input "M-M"
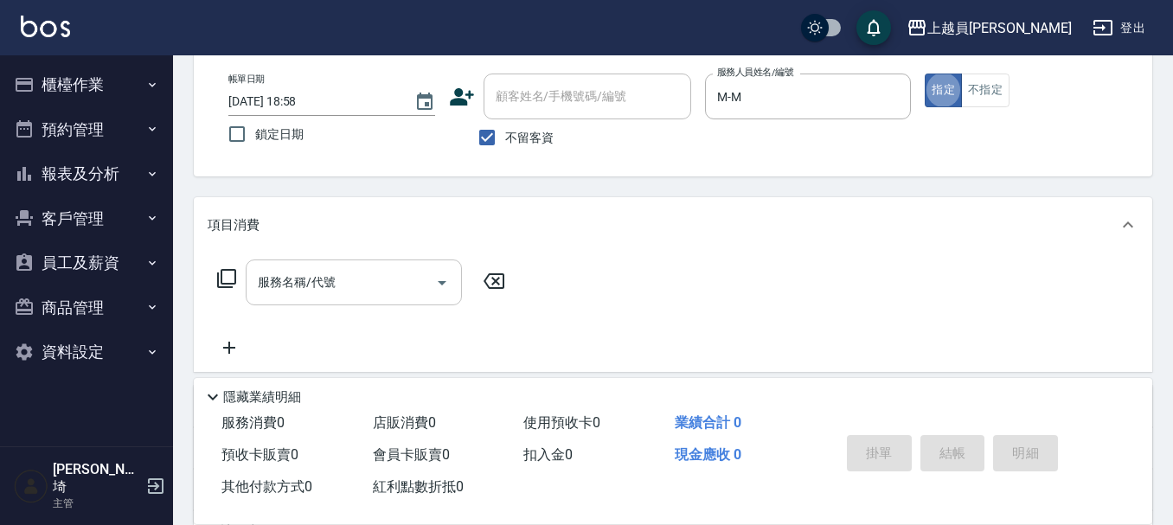
drag, startPoint x: 323, startPoint y: 293, endPoint x: 368, endPoint y: 279, distance: 46.2
click at [330, 287] on input "服務名稱/代號" at bounding box center [340, 282] width 175 height 30
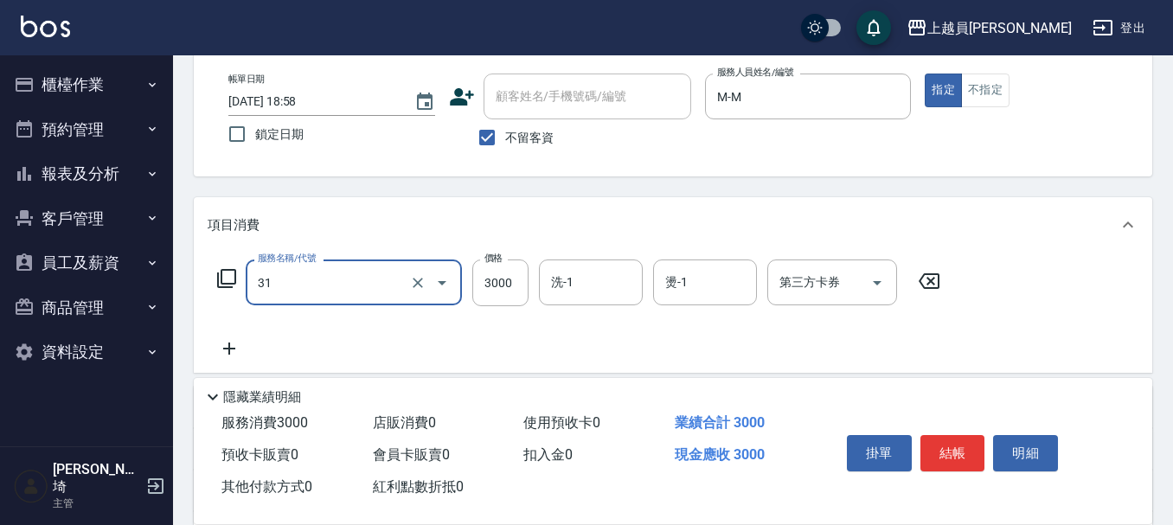
type input "燙髮B餐(31)"
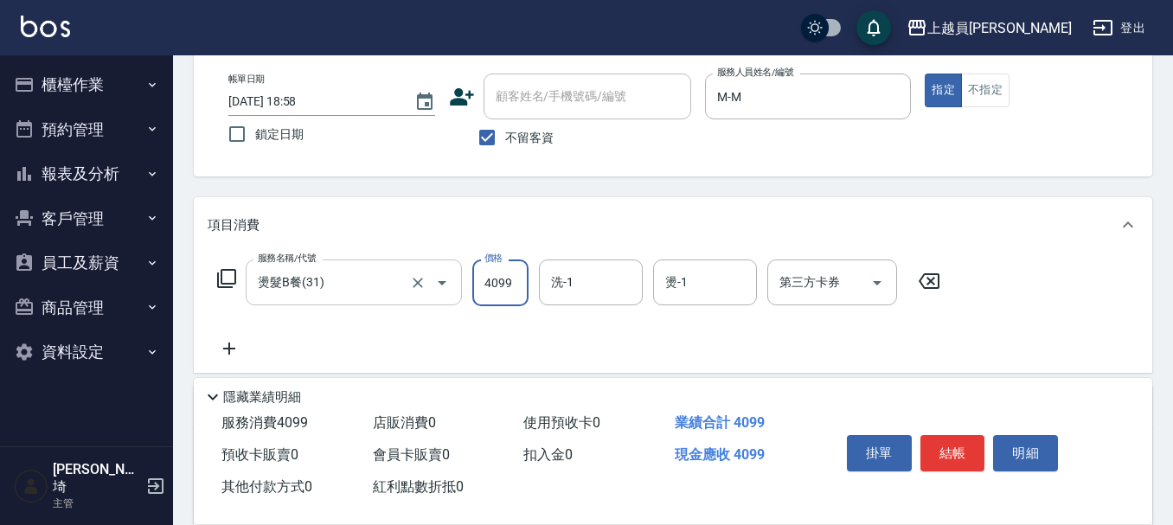
type input "4099"
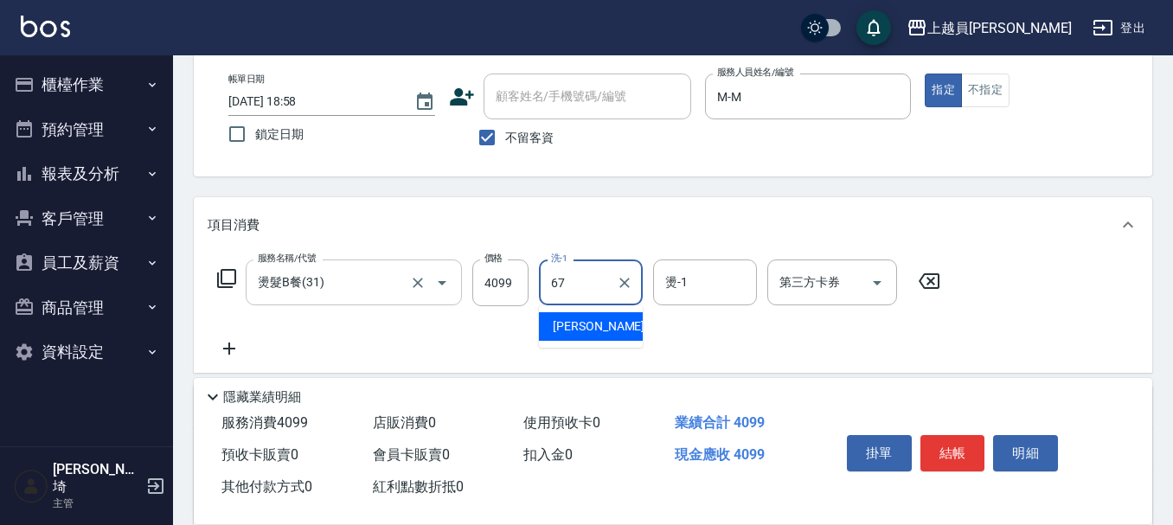
type input "[PERSON_NAME]-67"
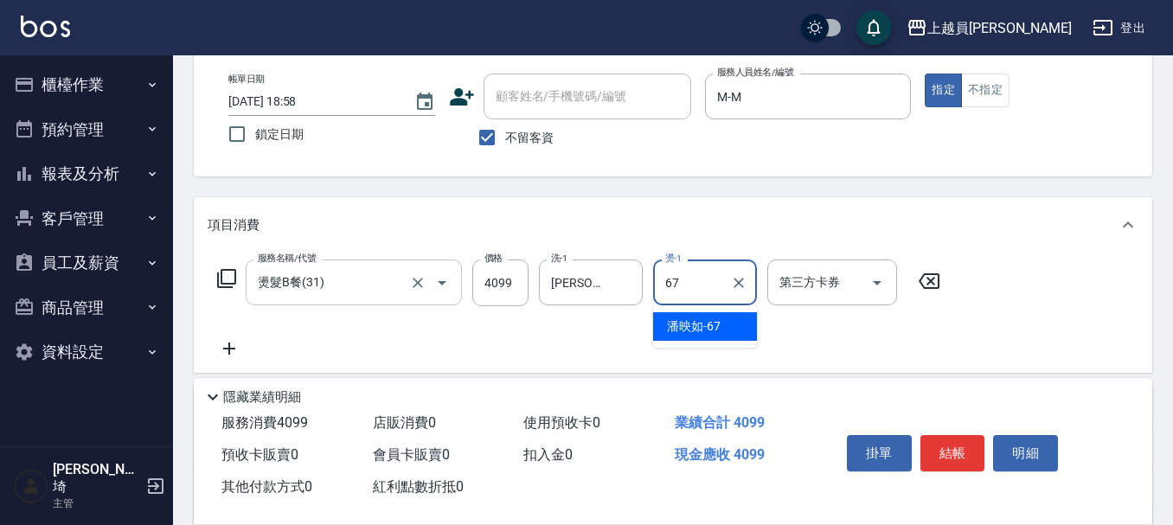
type input "[PERSON_NAME]-67"
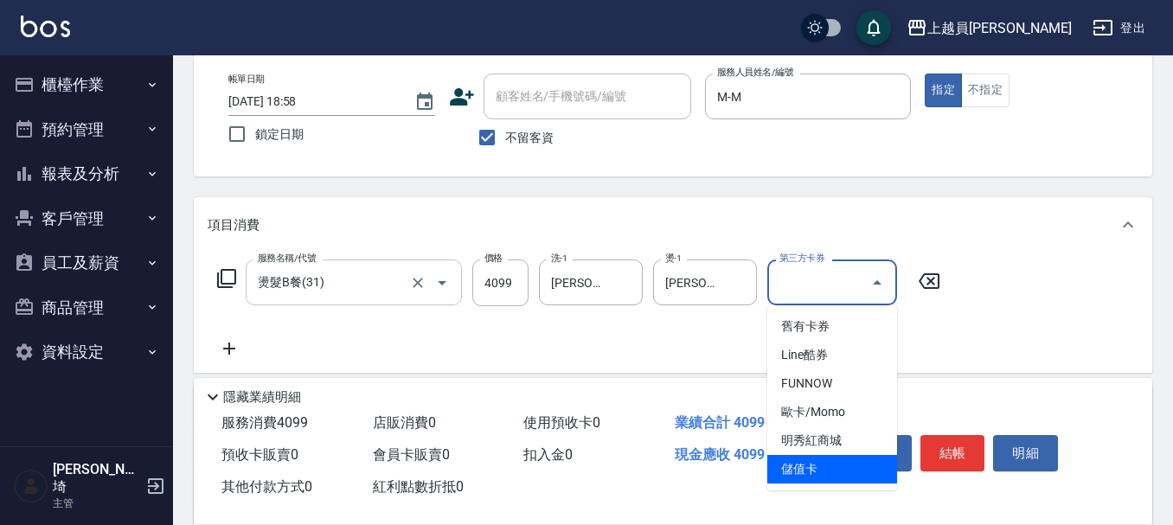
type input "儲值卡"
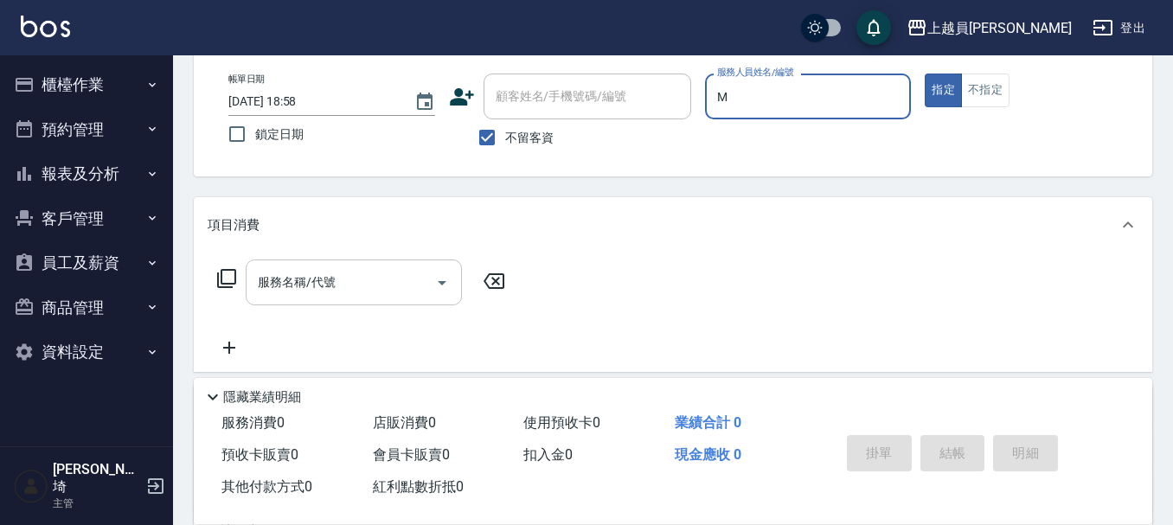
type input "M-M"
click at [374, 278] on input "服務名稱/代號" at bounding box center [340, 282] width 175 height 30
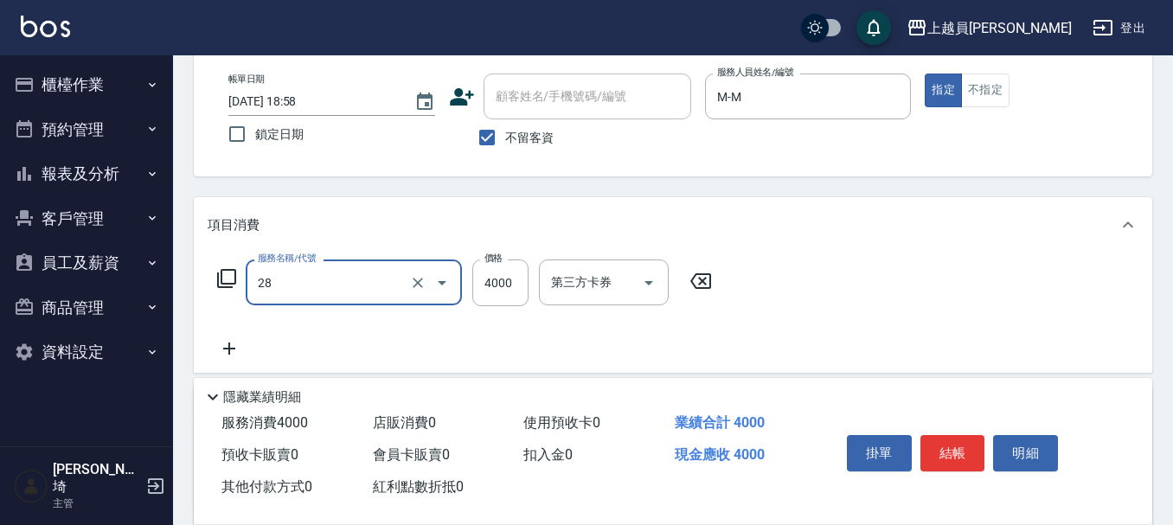
type input "燙送染B餐(28)"
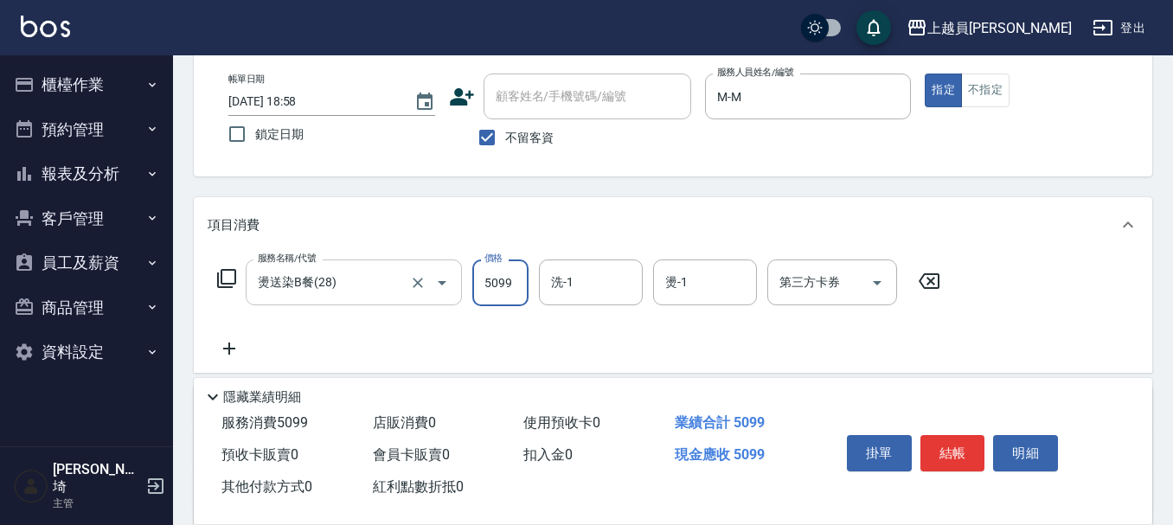
type input "5099"
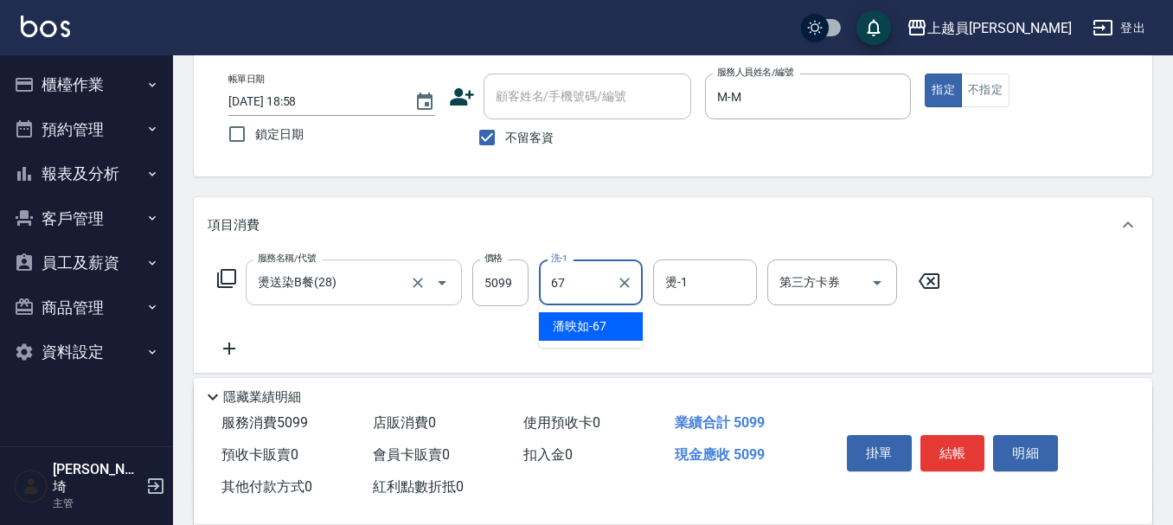
type input "[PERSON_NAME]-67"
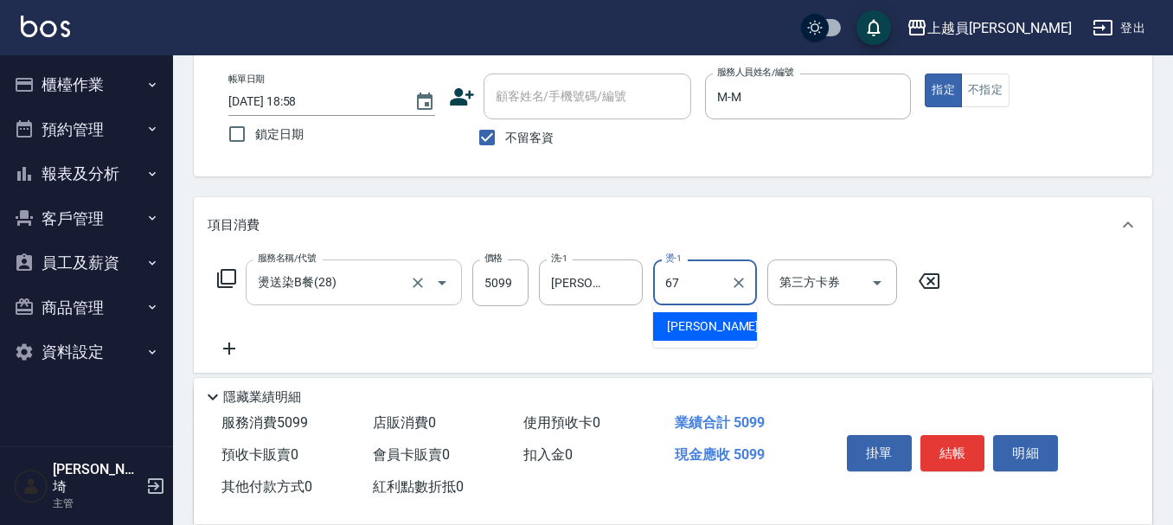
type input "[PERSON_NAME]-67"
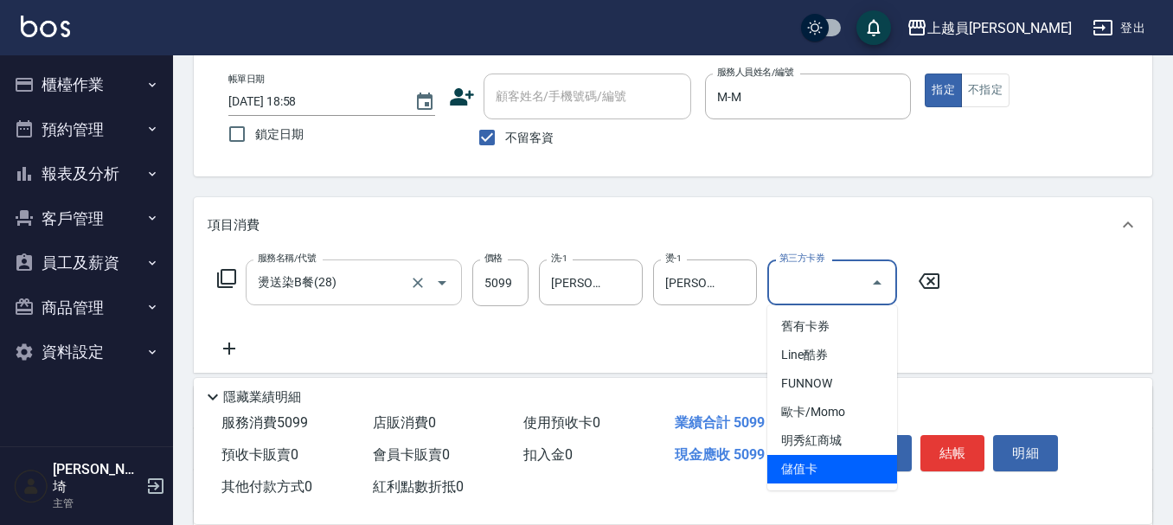
type input "儲值卡"
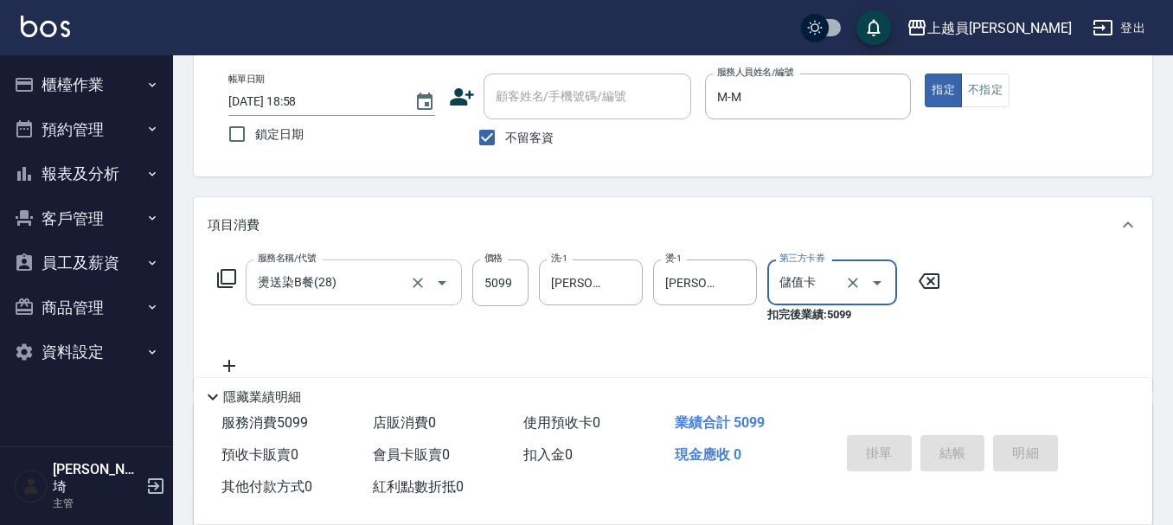
type input "[DATE] 18:59"
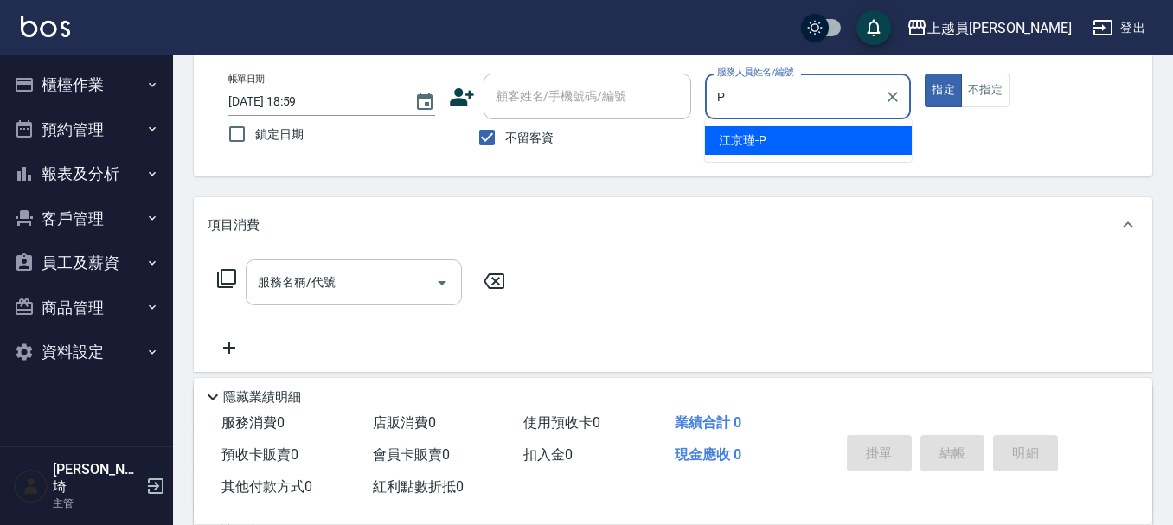
type input "[PERSON_NAME]-P"
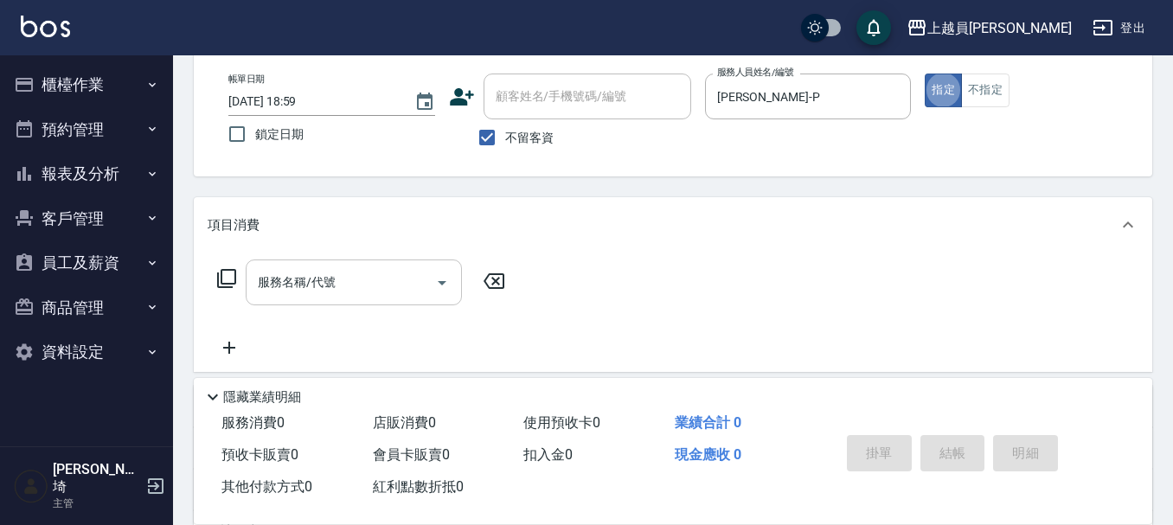
click at [365, 279] on input "服務名稱/代號" at bounding box center [340, 282] width 175 height 30
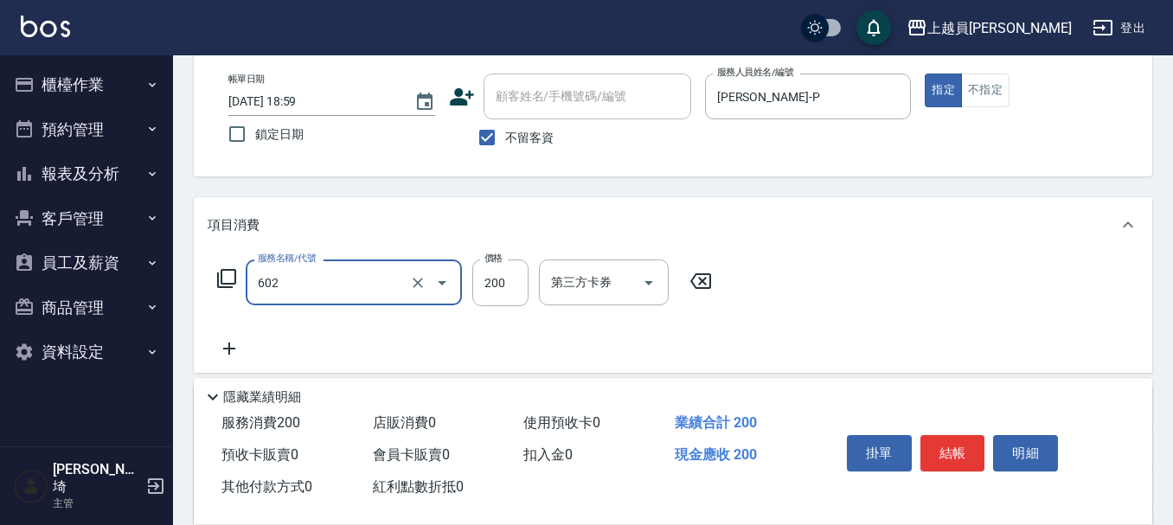
type input "一般洗髮(602)"
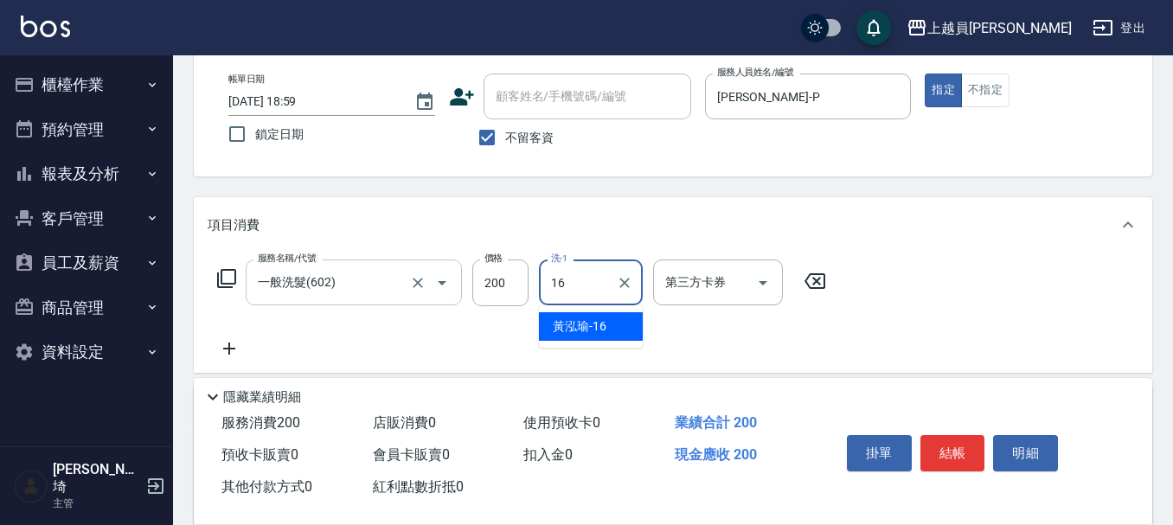
type input "[PERSON_NAME]-16"
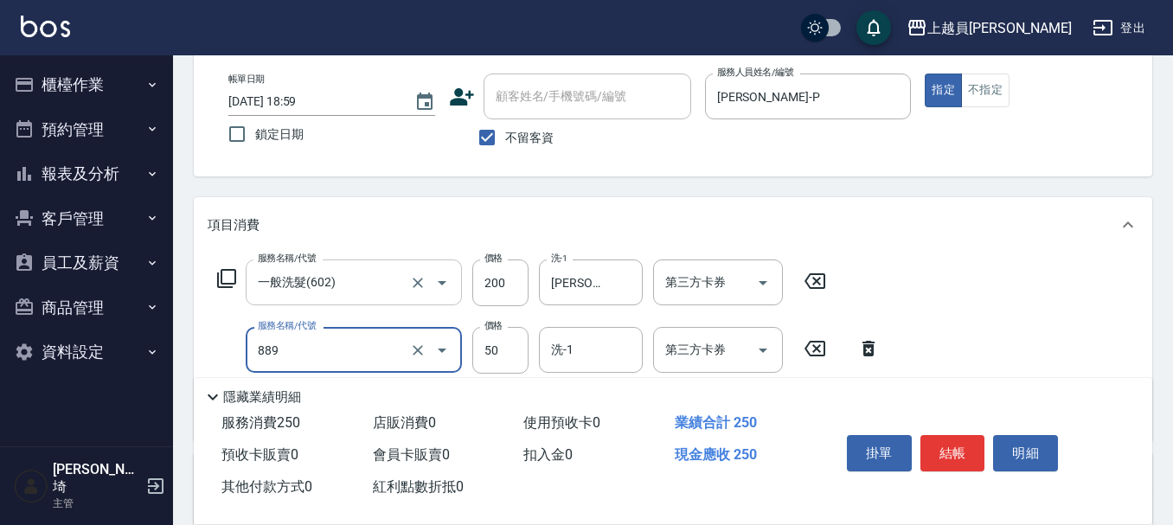
type input "精油(889)"
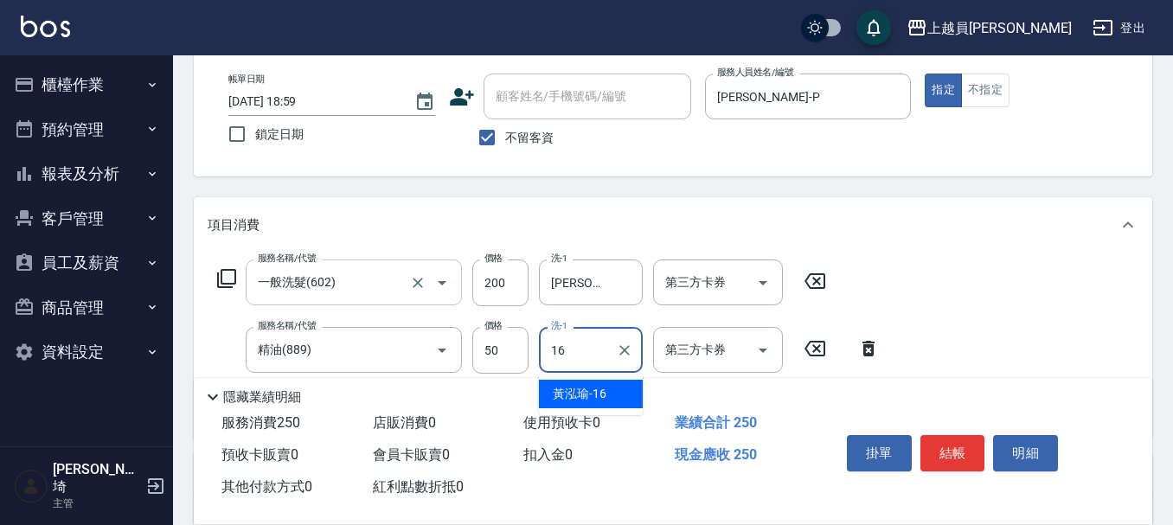
type input "[PERSON_NAME]-16"
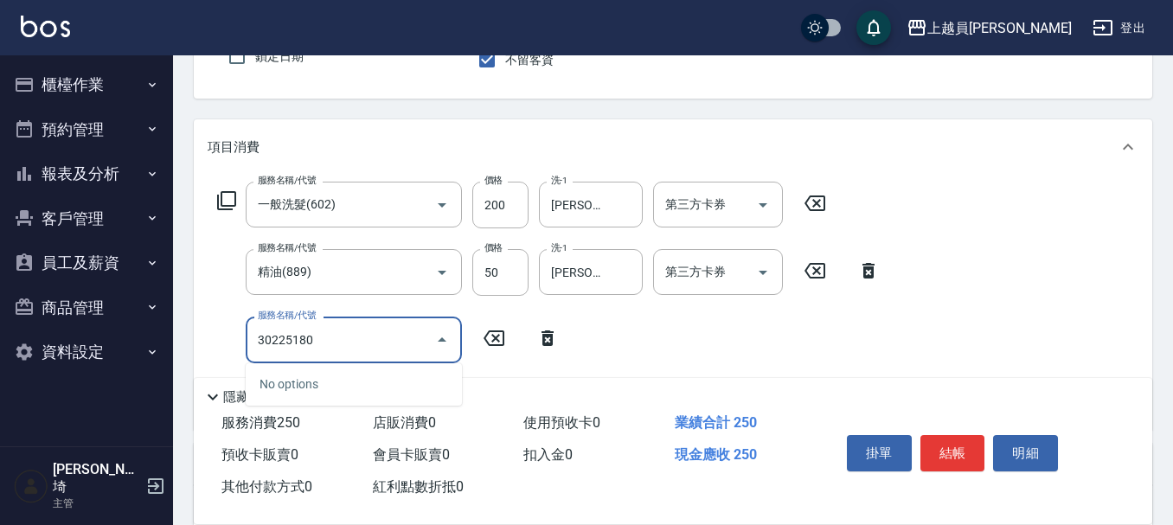
scroll to position [259, 0]
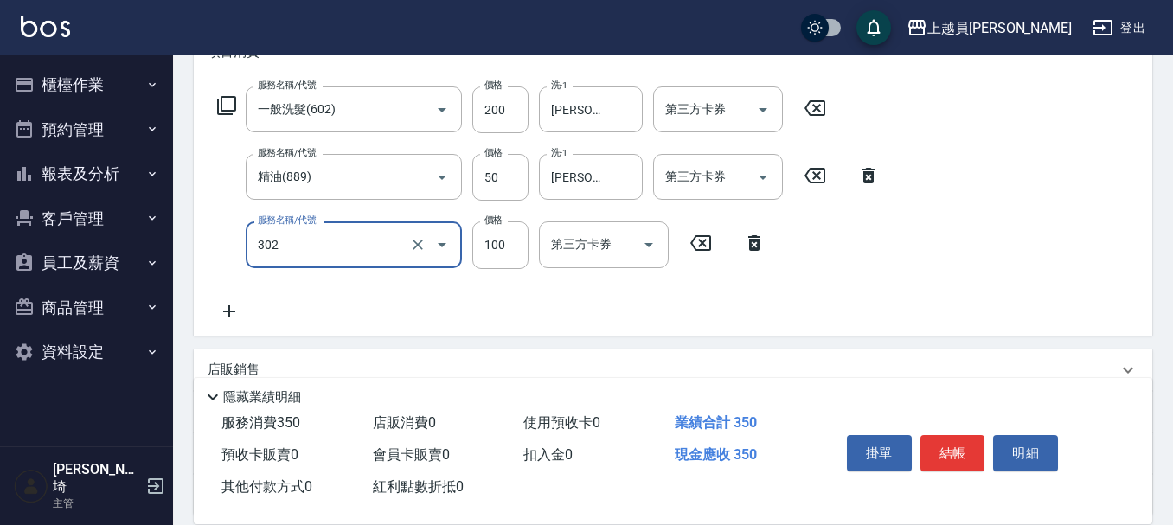
type input "剪髮(302)"
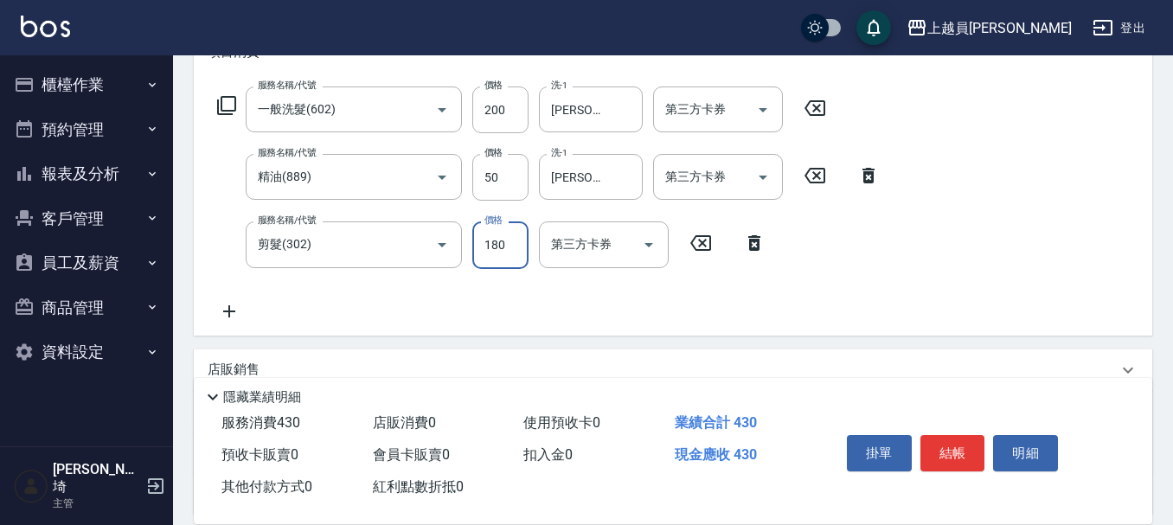
type input "180"
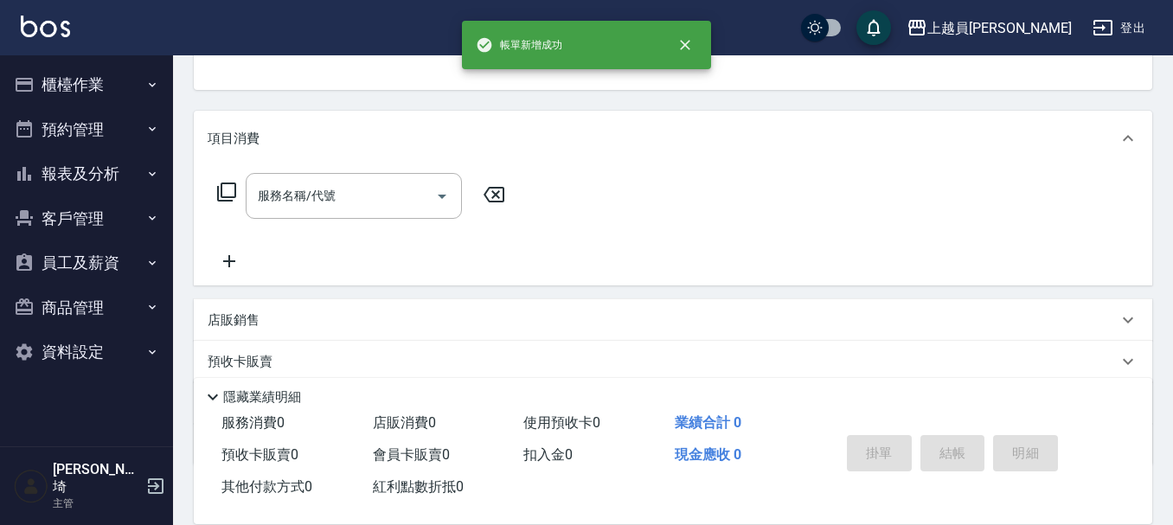
scroll to position [168, 0]
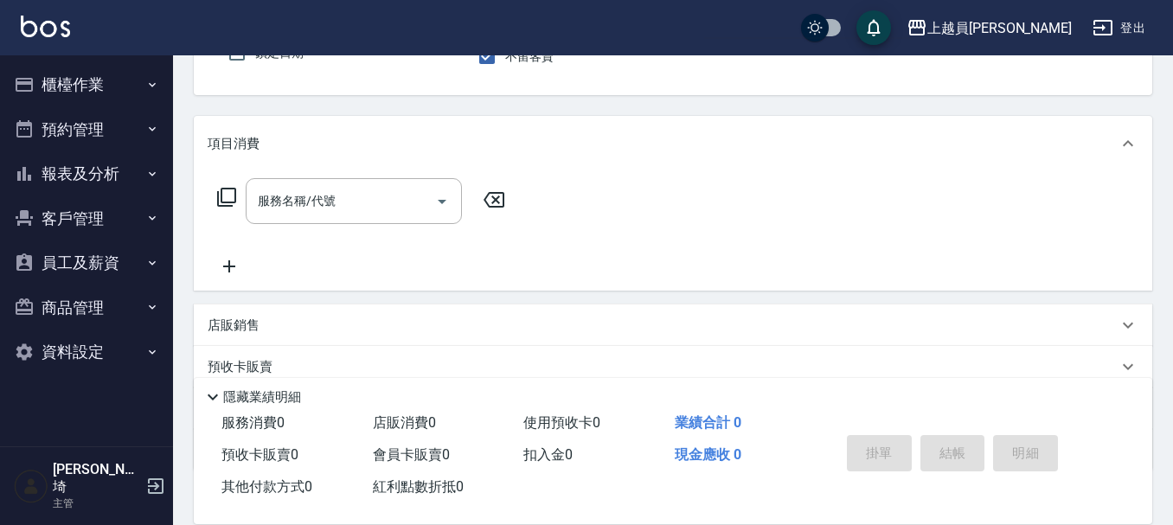
type input "P;"
click at [925, 0] on button "指定" at bounding box center [943, 9] width 37 height 34
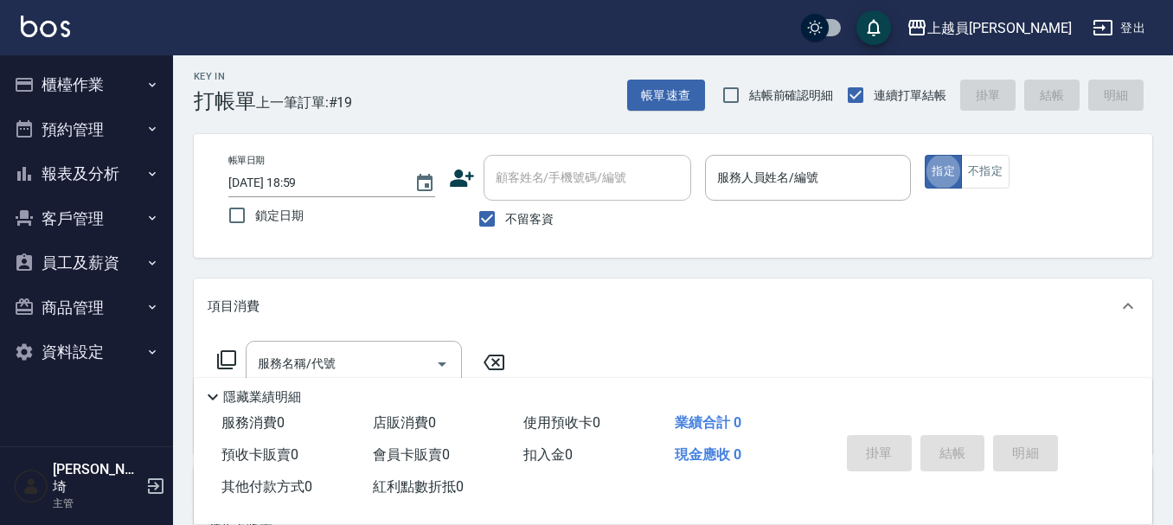
scroll to position [0, 0]
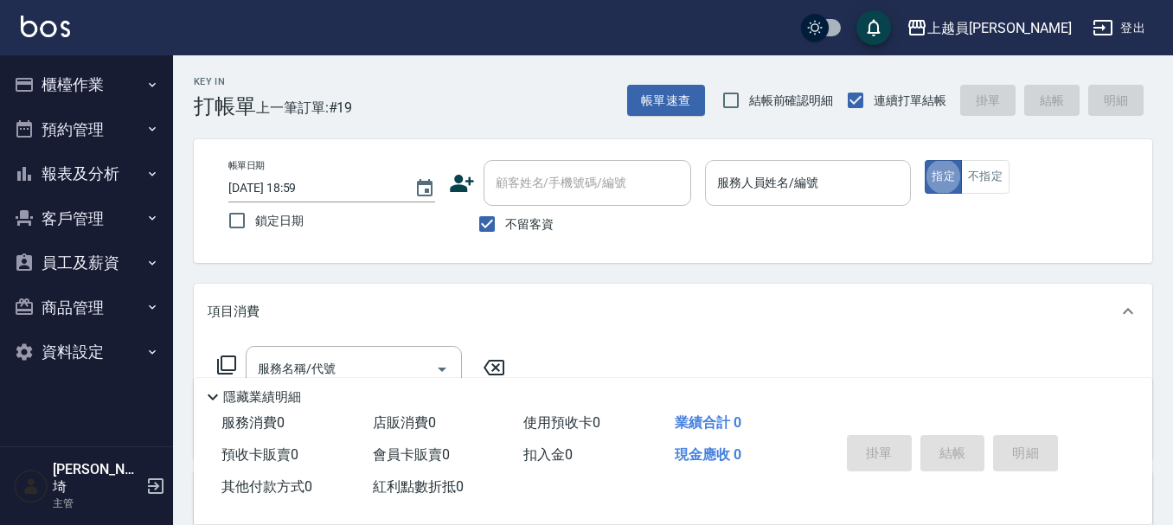
click at [808, 180] on input "服務人員姓名/編號" at bounding box center [808, 183] width 191 height 30
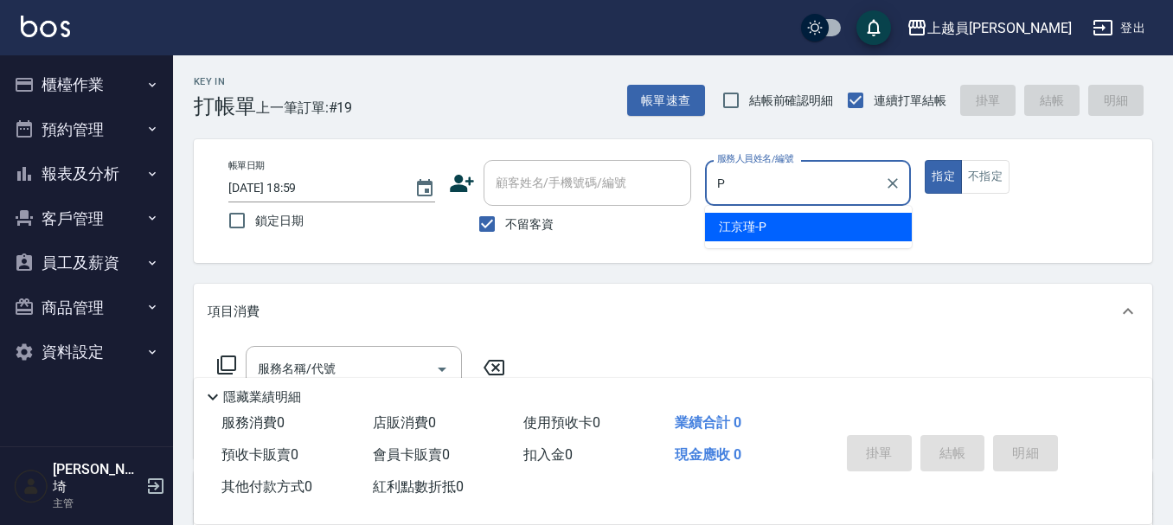
type input "[PERSON_NAME]-P"
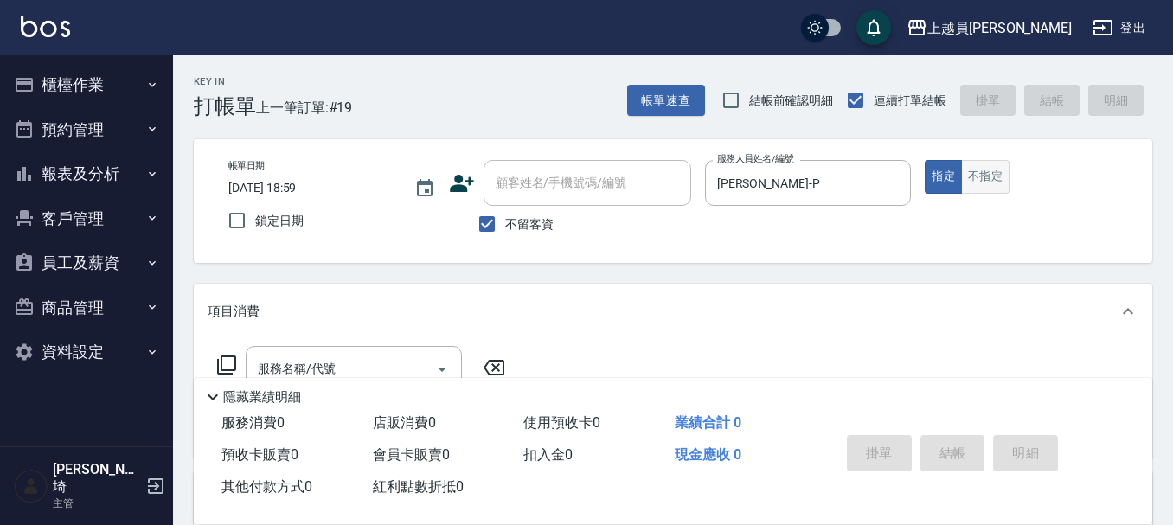
click at [973, 185] on button "不指定" at bounding box center [985, 177] width 48 height 34
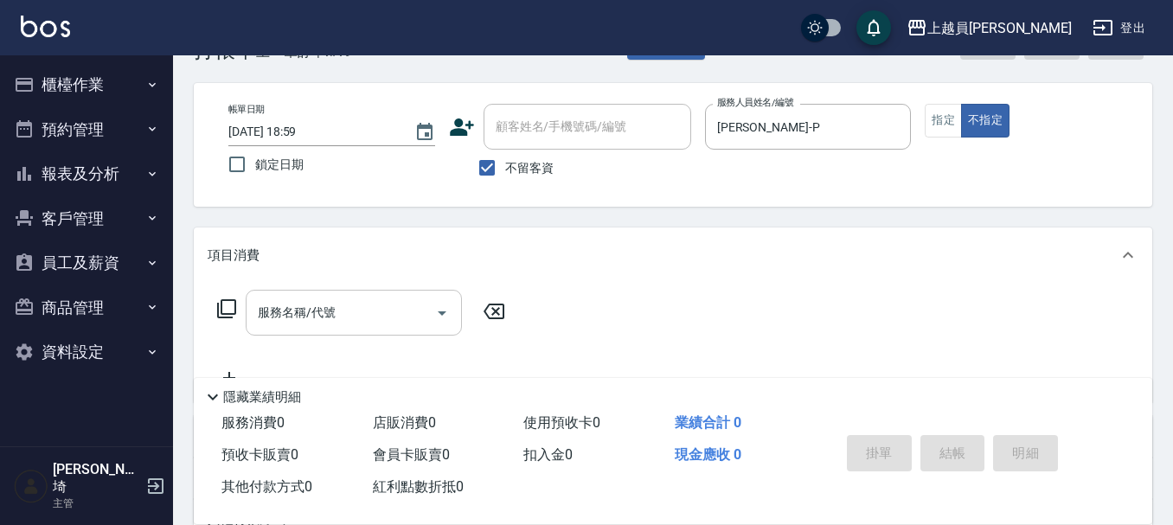
scroll to position [86, 0]
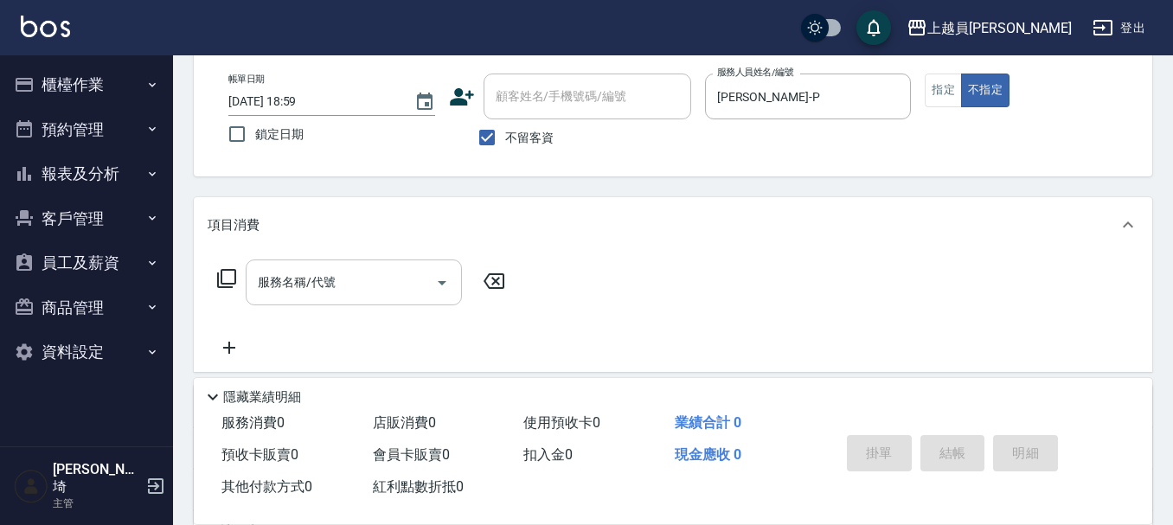
click at [287, 298] on div "服務名稱/代號" at bounding box center [354, 282] width 216 height 46
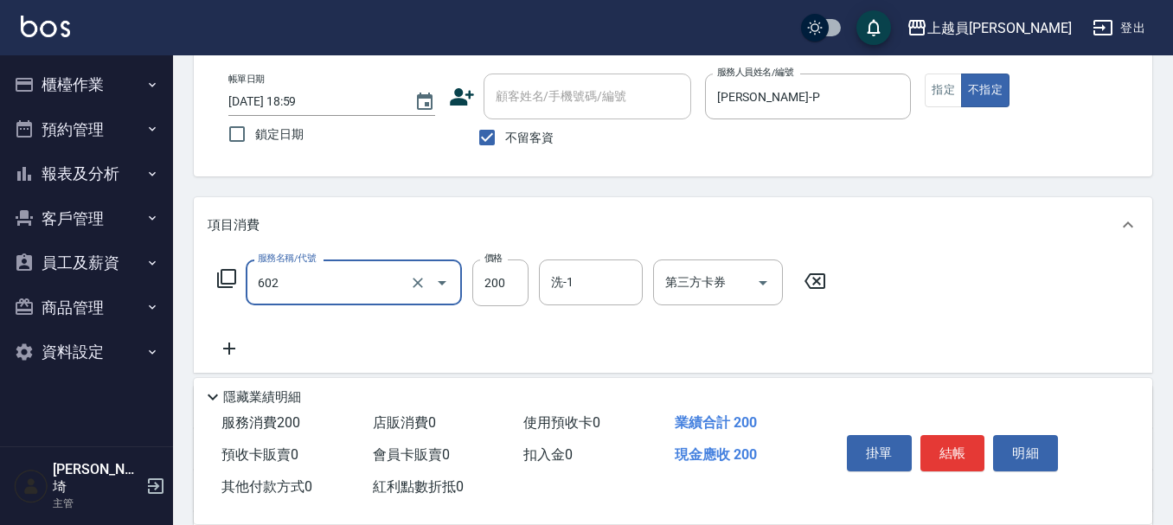
type input "一般洗髮(602)"
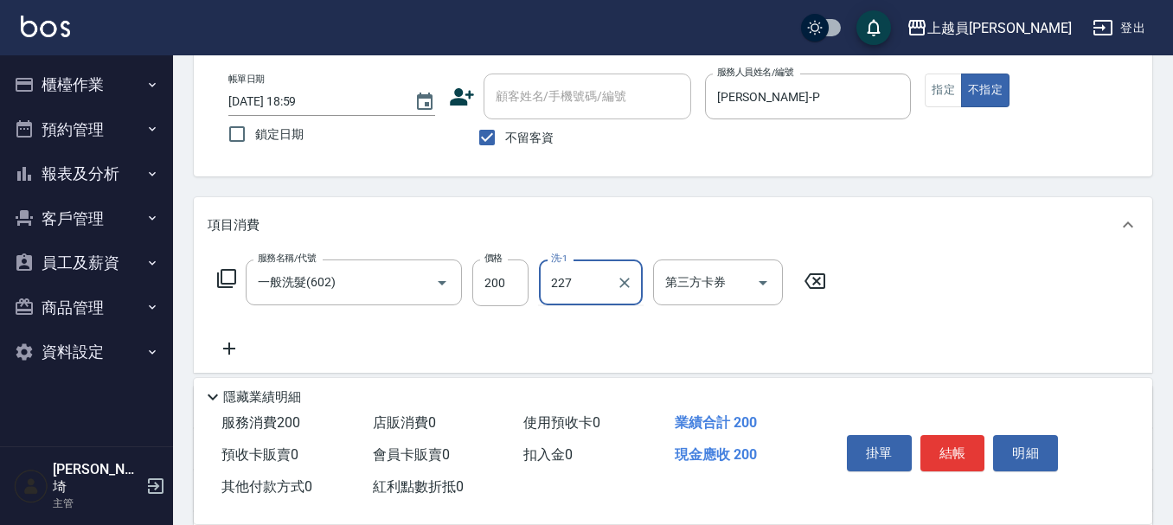
type input "227"
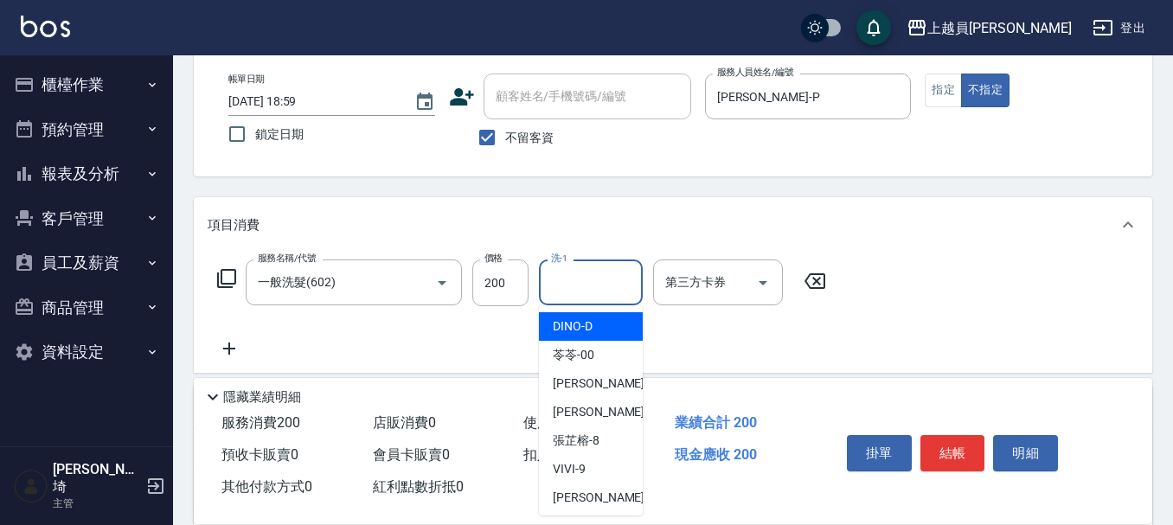
click at [565, 297] on input "洗-1" at bounding box center [591, 282] width 88 height 30
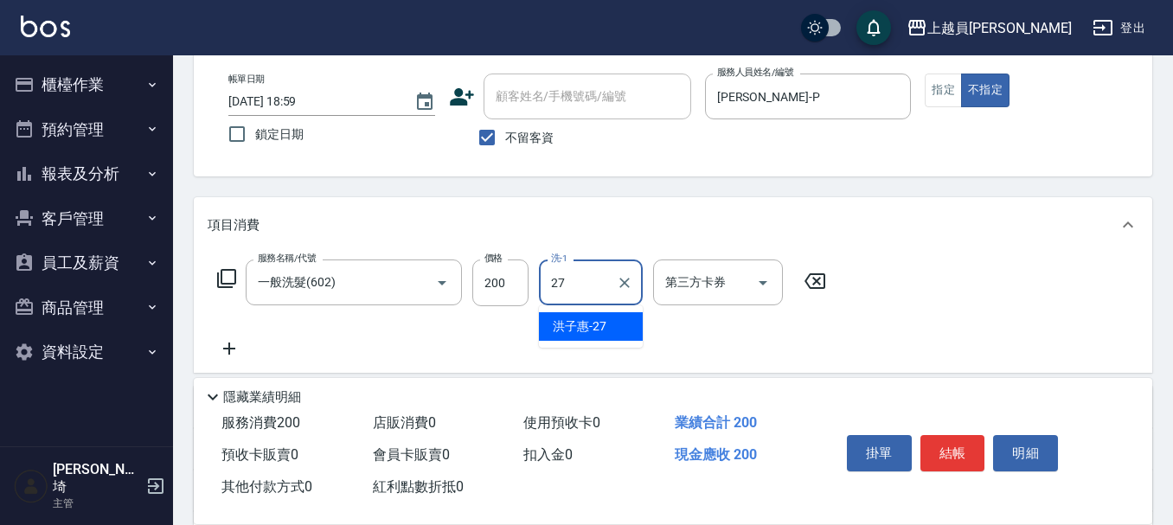
type input "[PERSON_NAME]-27"
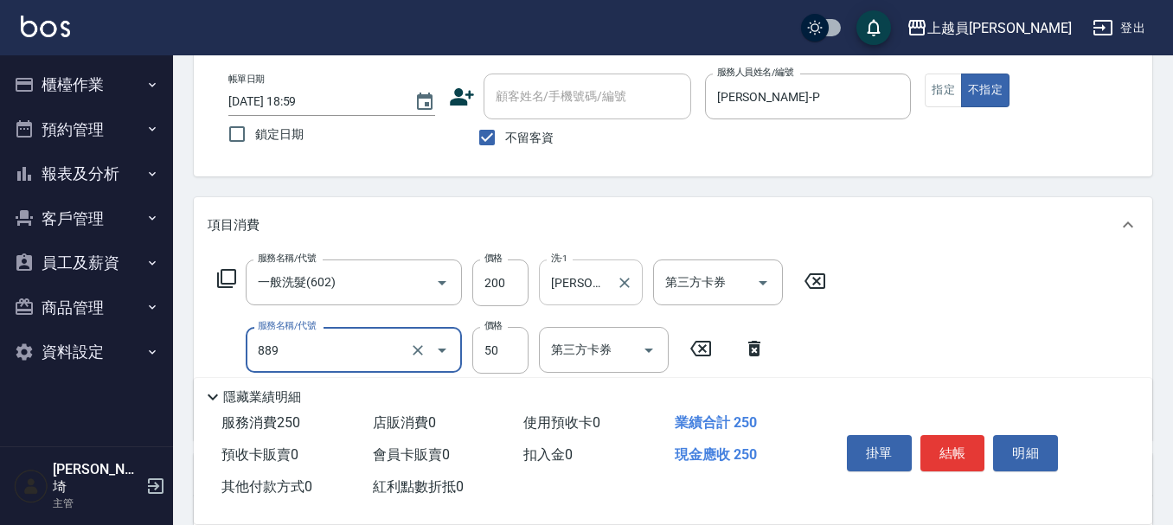
type input "精油(889)"
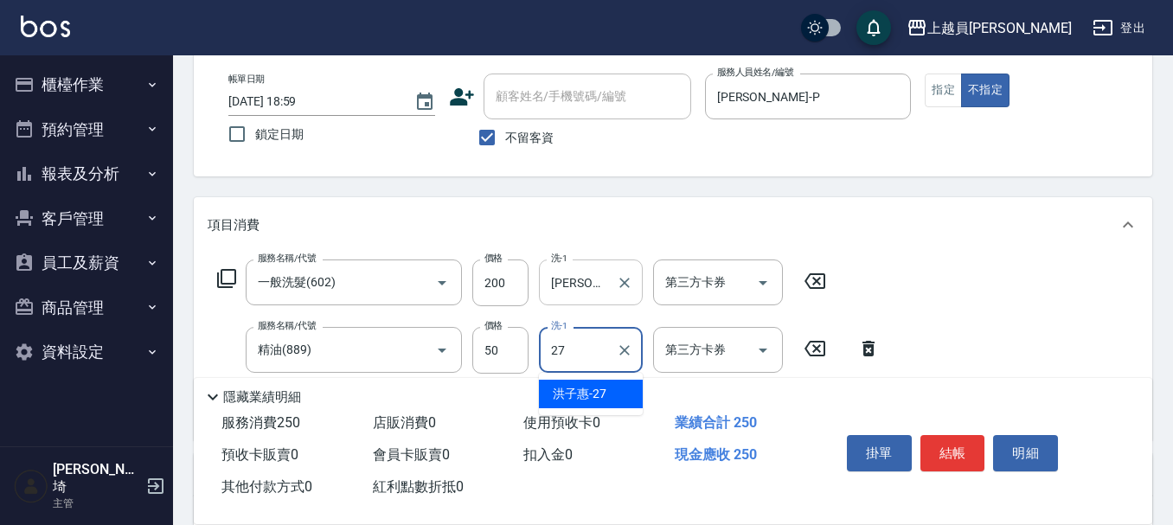
type input "[PERSON_NAME]-27"
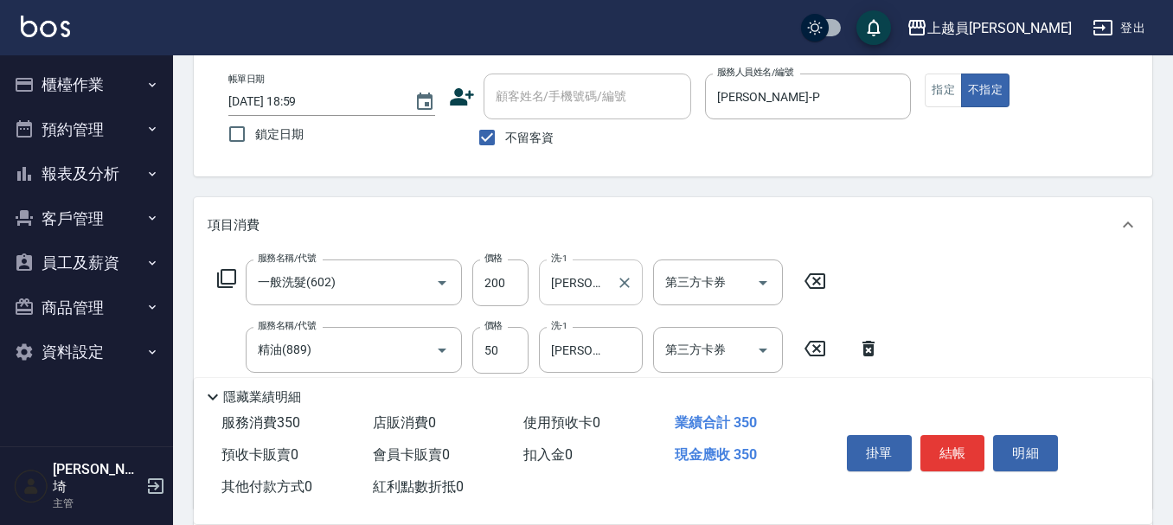
type input "剪髮(302)"
type input "130"
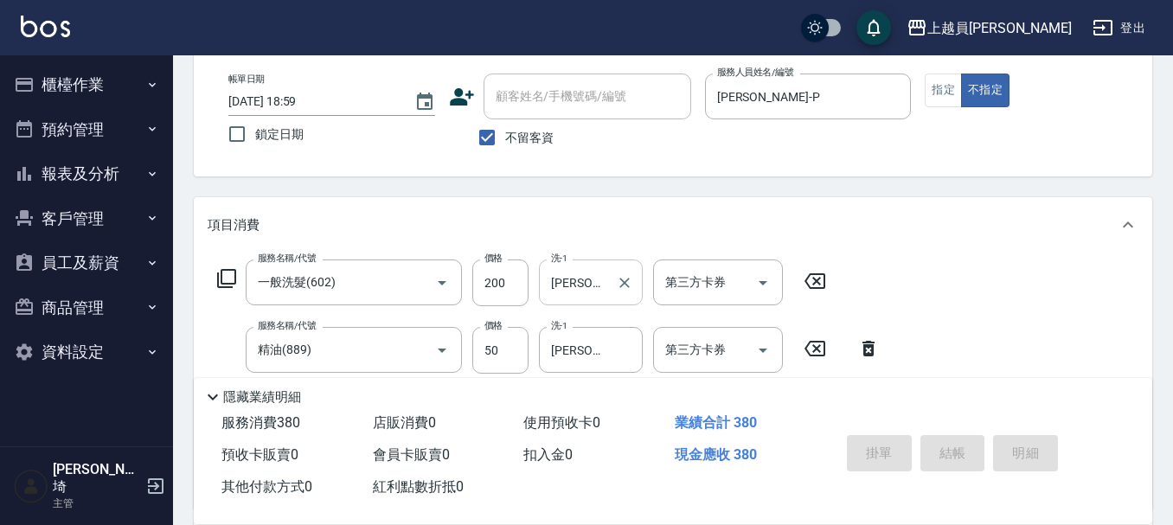
type input "[DATE] 19:00"
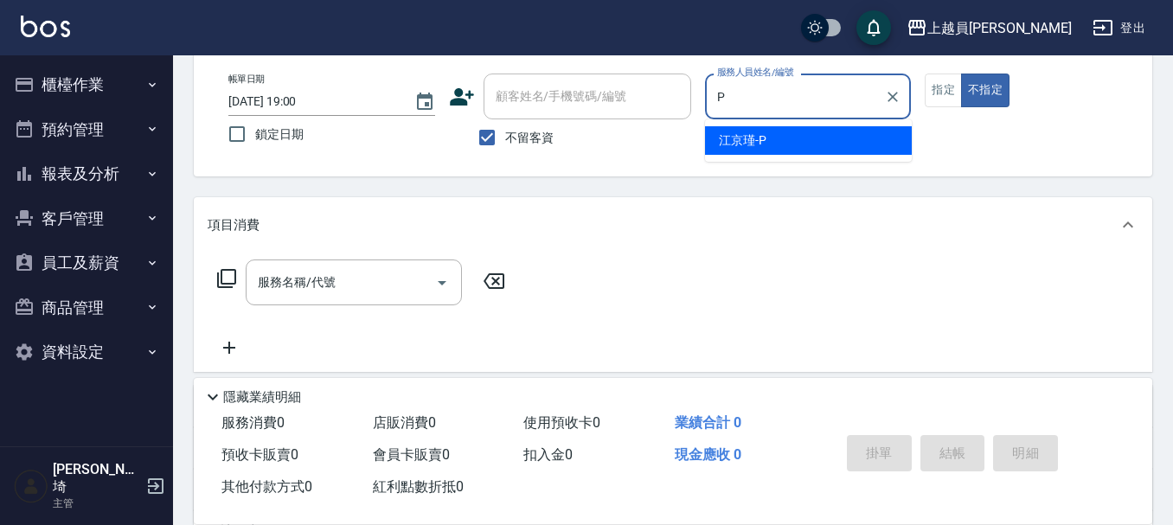
type input "[PERSON_NAME]-P"
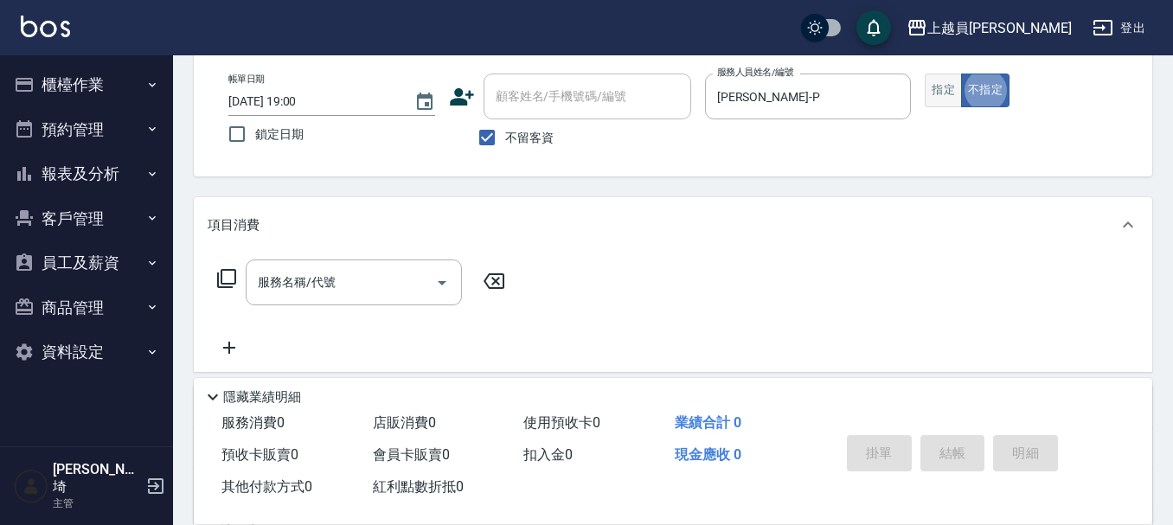
click at [950, 90] on button "指定" at bounding box center [943, 91] width 37 height 34
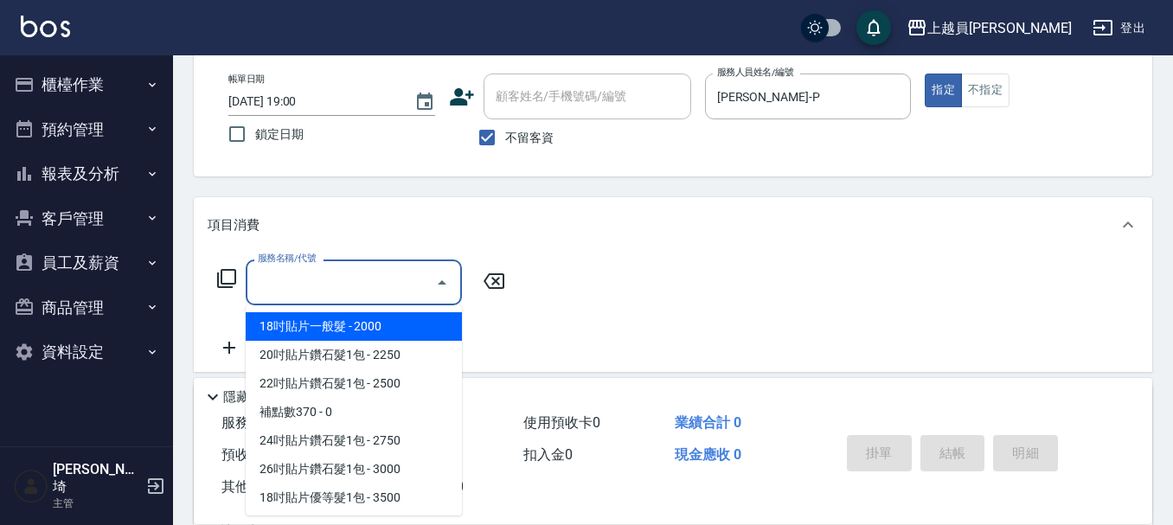
click at [400, 275] on input "服務名稱/代號" at bounding box center [340, 282] width 175 height 30
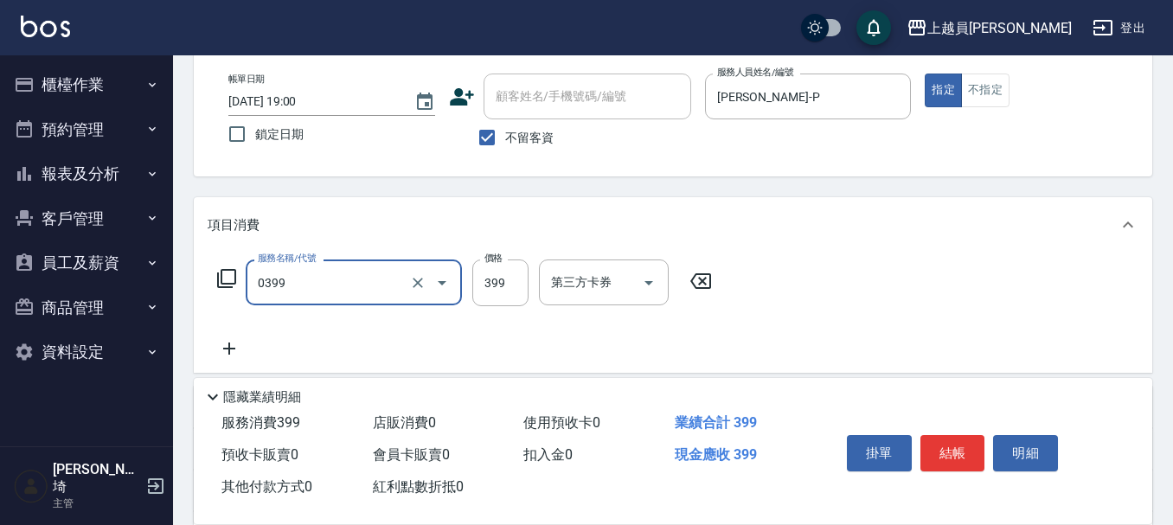
type input "海鹽SPA(0399)"
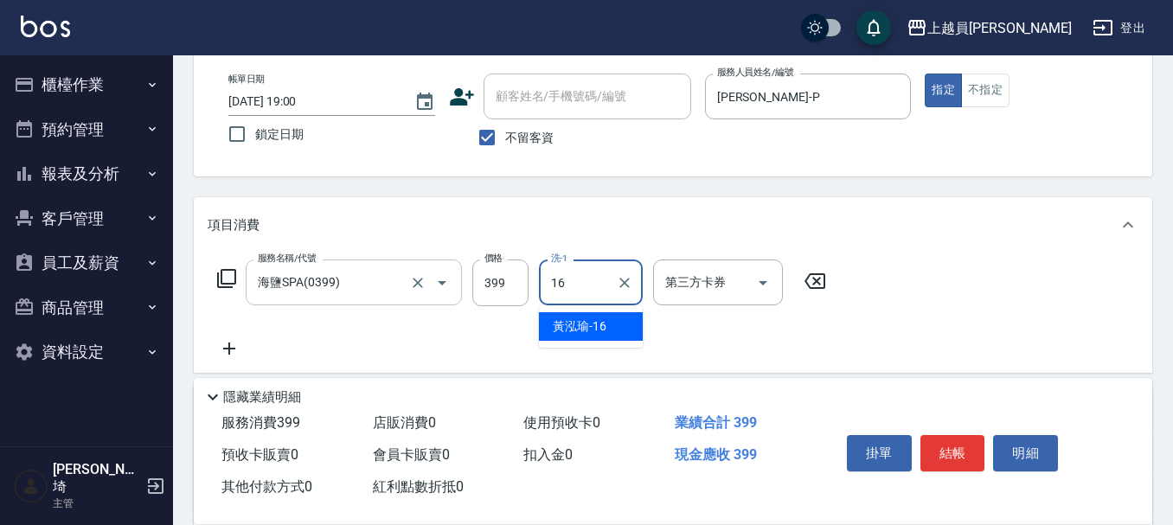
type input "[PERSON_NAME]-16"
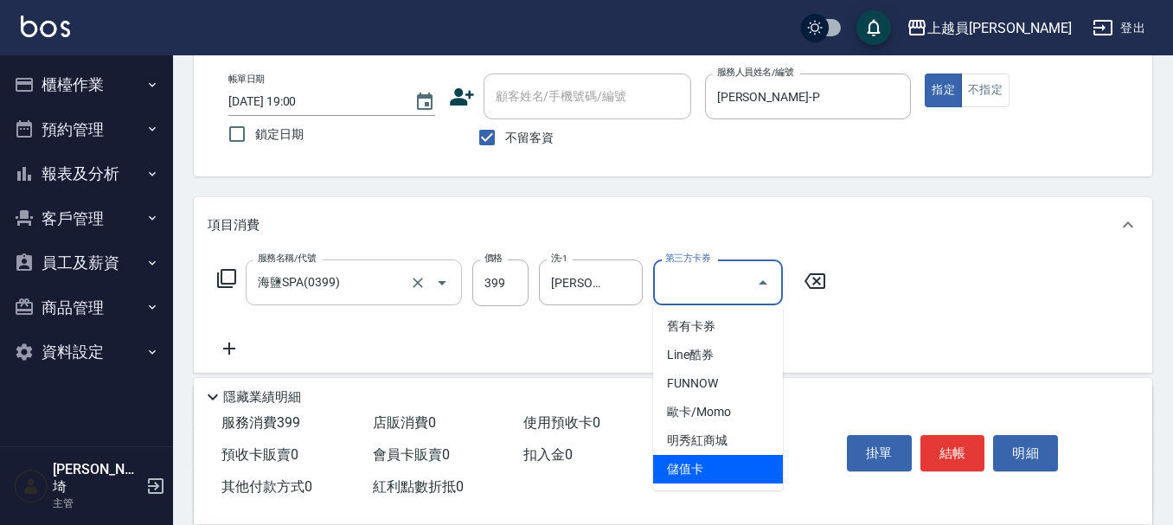
type input "儲值卡"
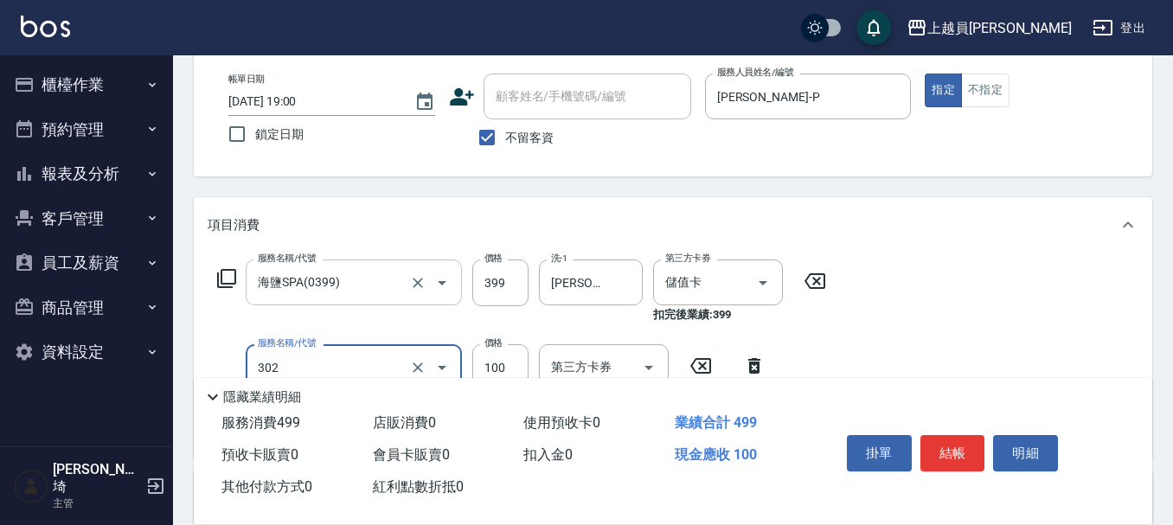
type input "剪髮(302)"
type input "200"
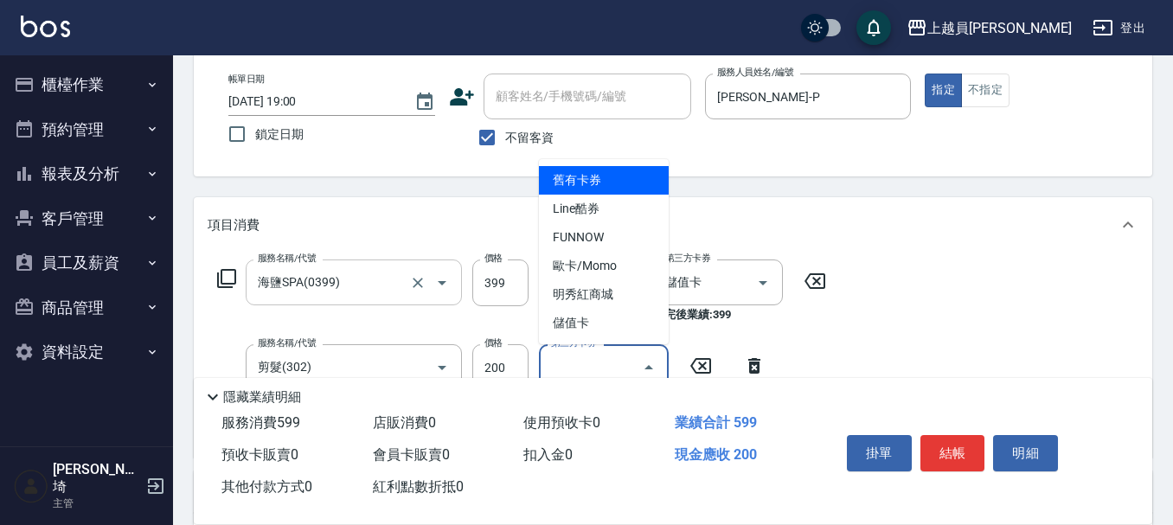
type input "儲值卡"
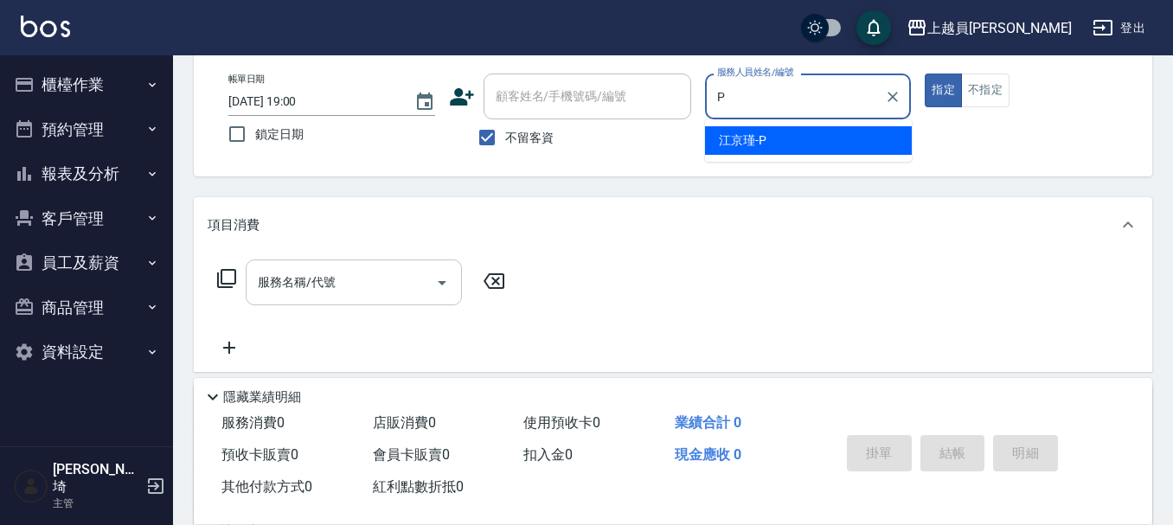
type input "[PERSON_NAME]-P"
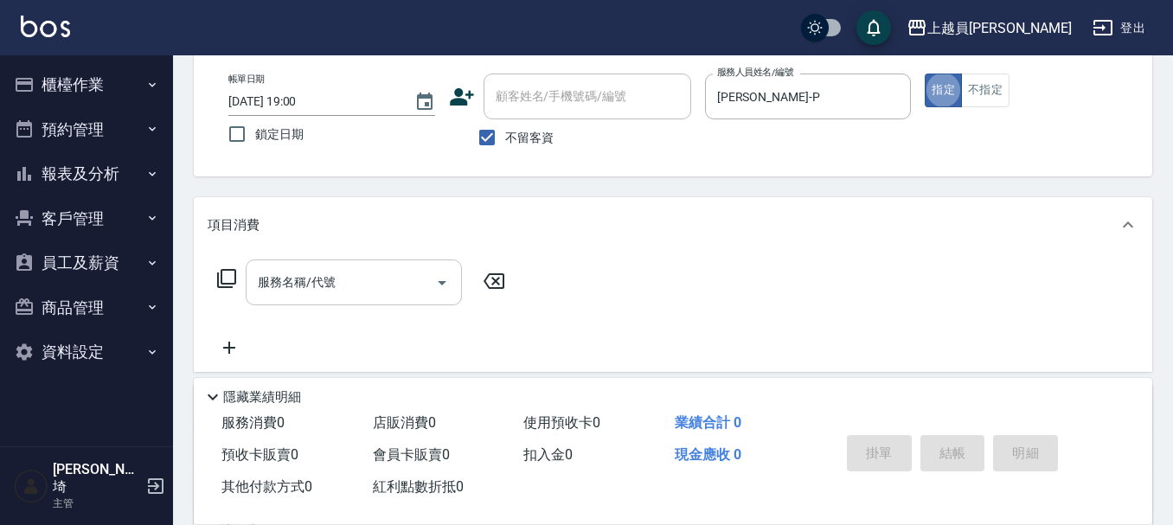
click at [381, 260] on div "服務名稱/代號" at bounding box center [354, 282] width 216 height 46
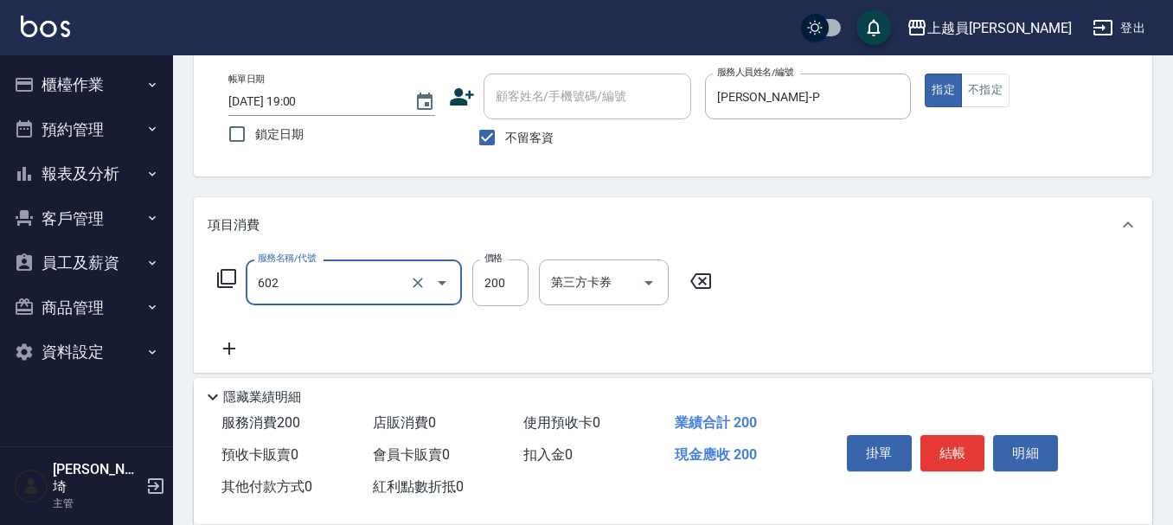
type input "一般洗髮(602)"
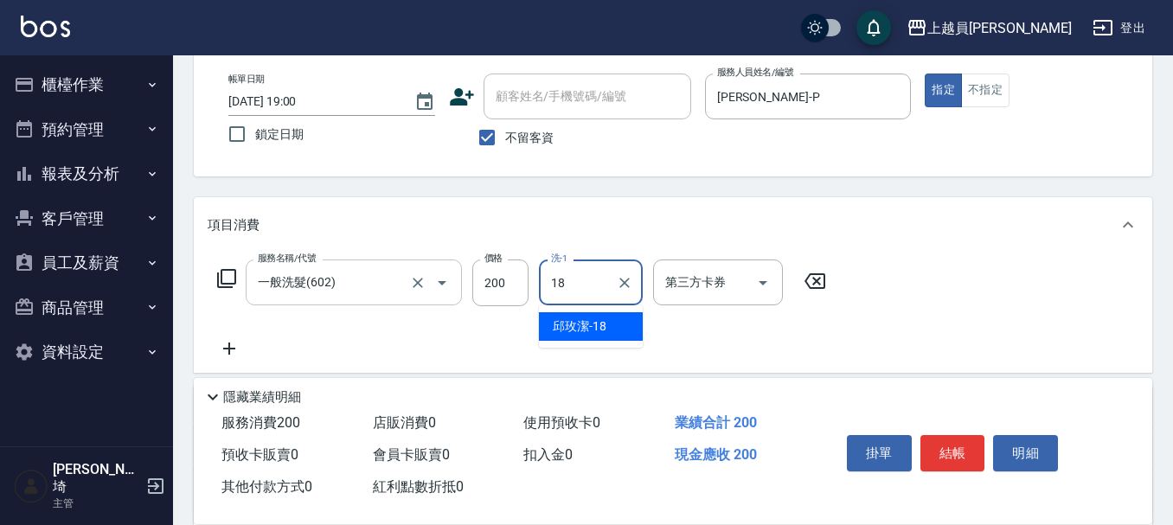
type input "[PERSON_NAME]-18"
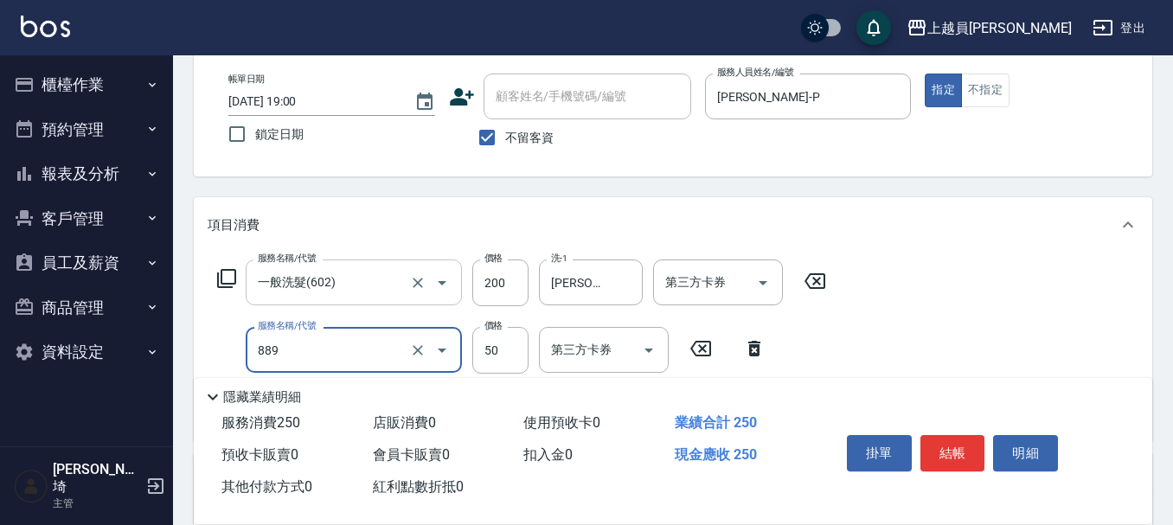
type input "精油(889)"
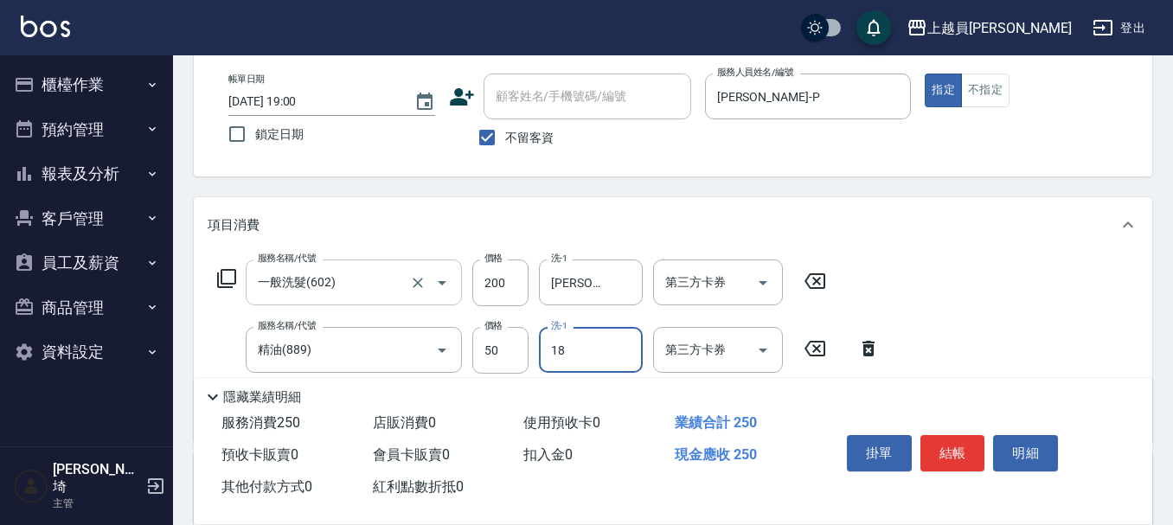
type input "[PERSON_NAME]-18"
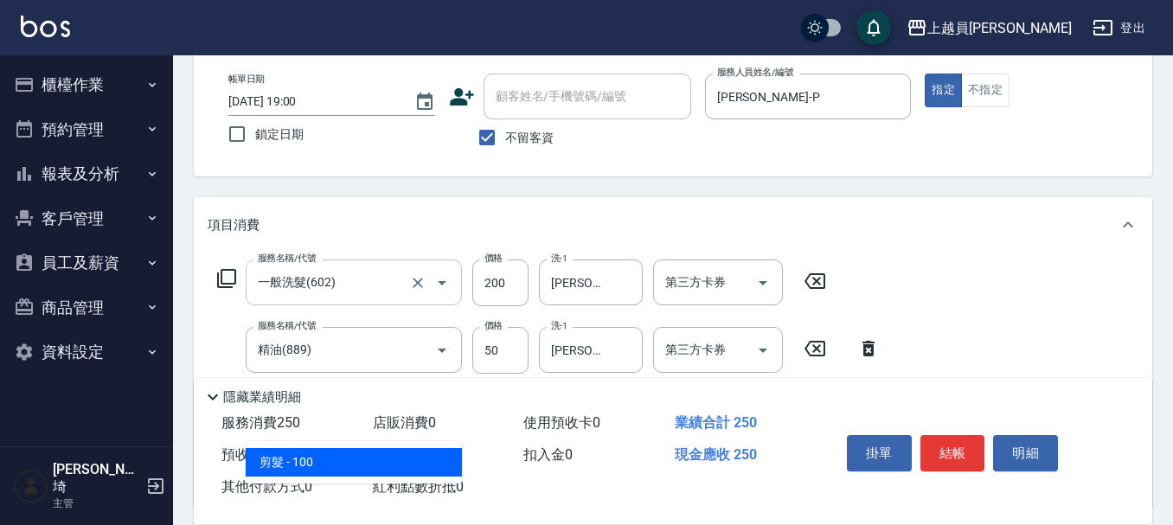
type input "剪髮(302)"
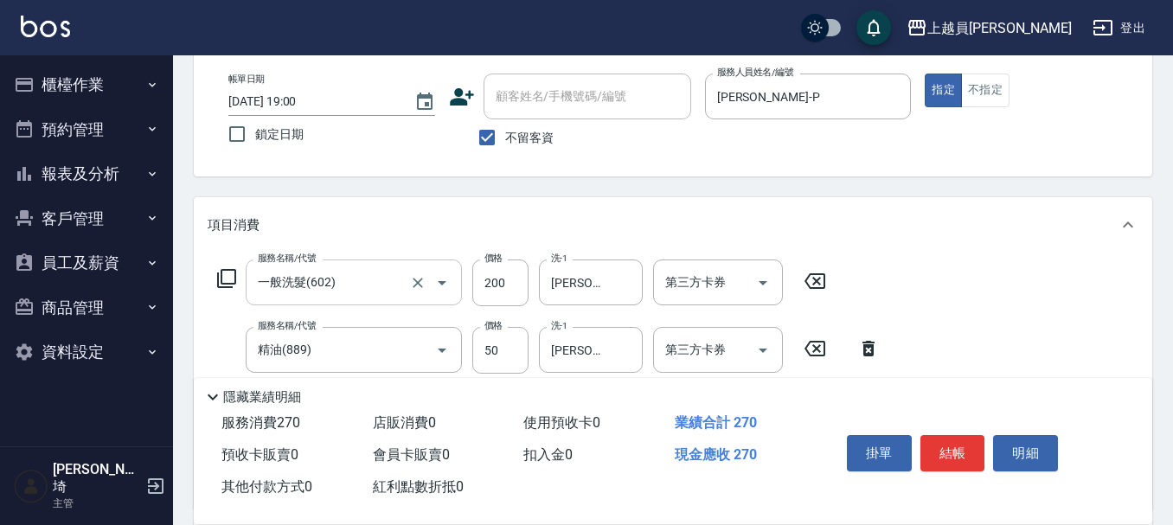
type input "200"
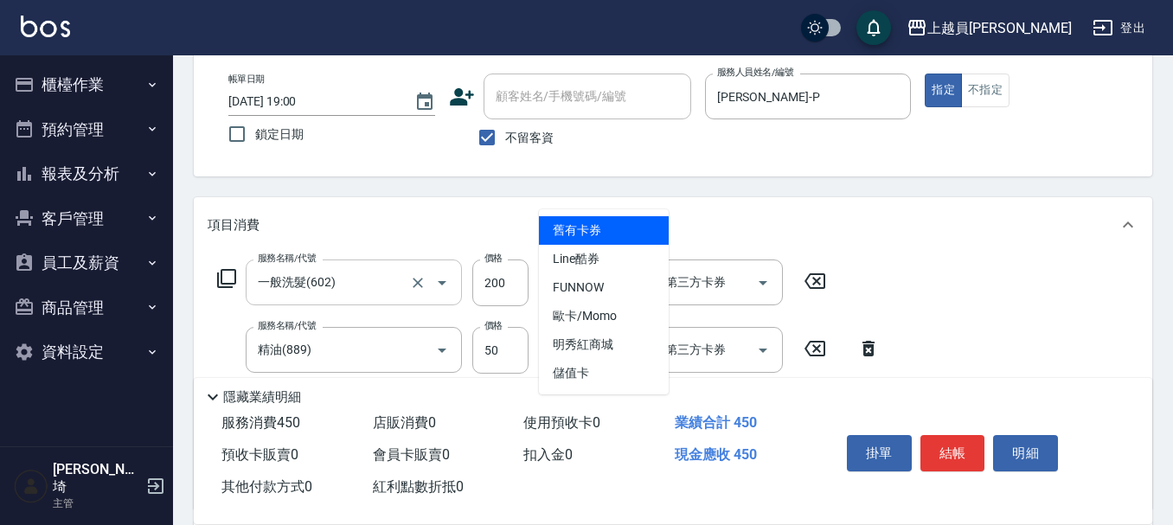
type input "儲值卡"
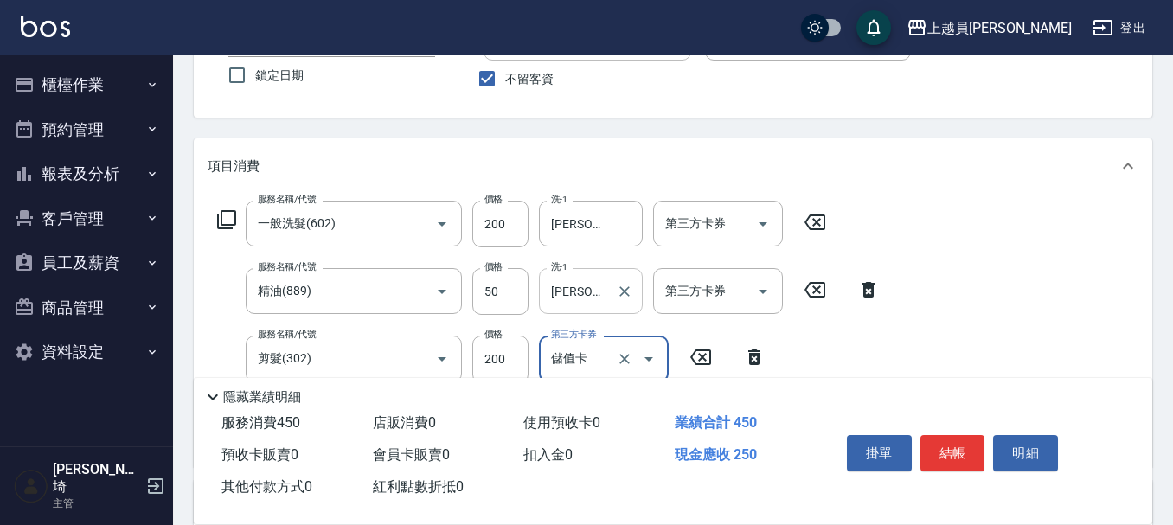
scroll to position [173, 0]
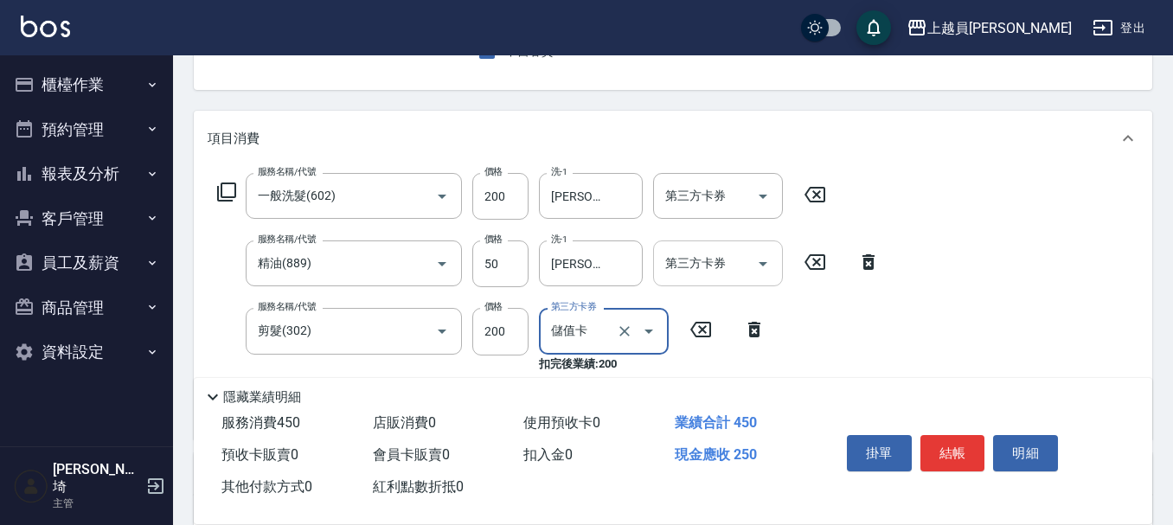
click at [754, 266] on icon "Open" at bounding box center [762, 263] width 21 height 21
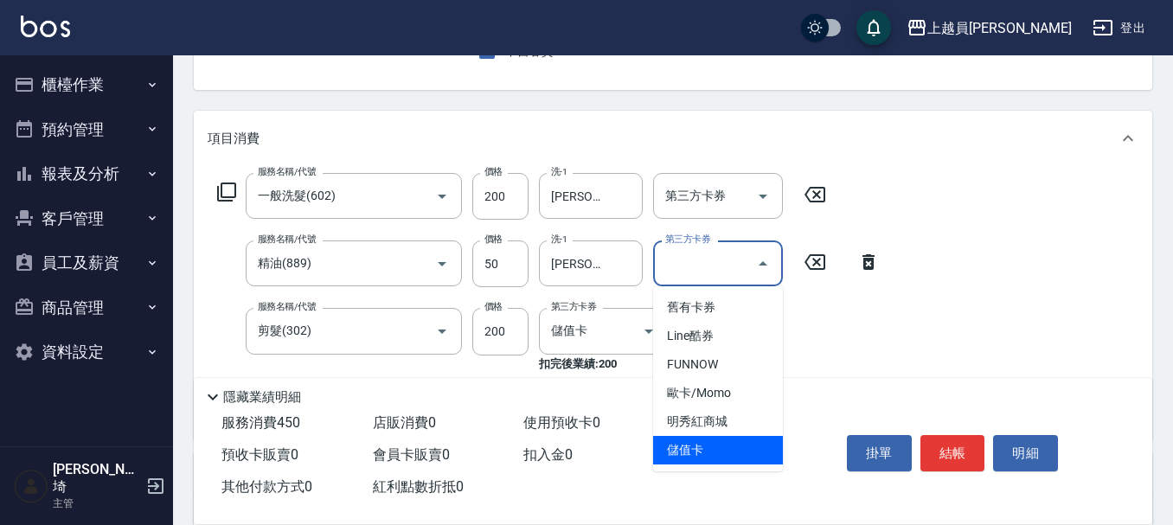
click at [713, 448] on span "儲值卡" at bounding box center [718, 450] width 130 height 29
type input "儲值卡"
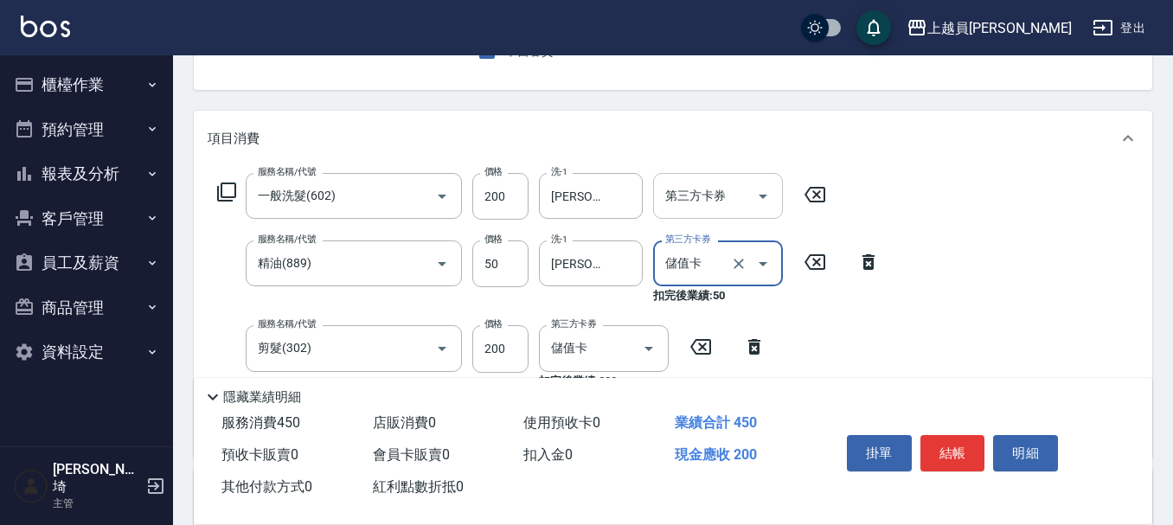
click at [753, 202] on icon "Open" at bounding box center [762, 196] width 21 height 21
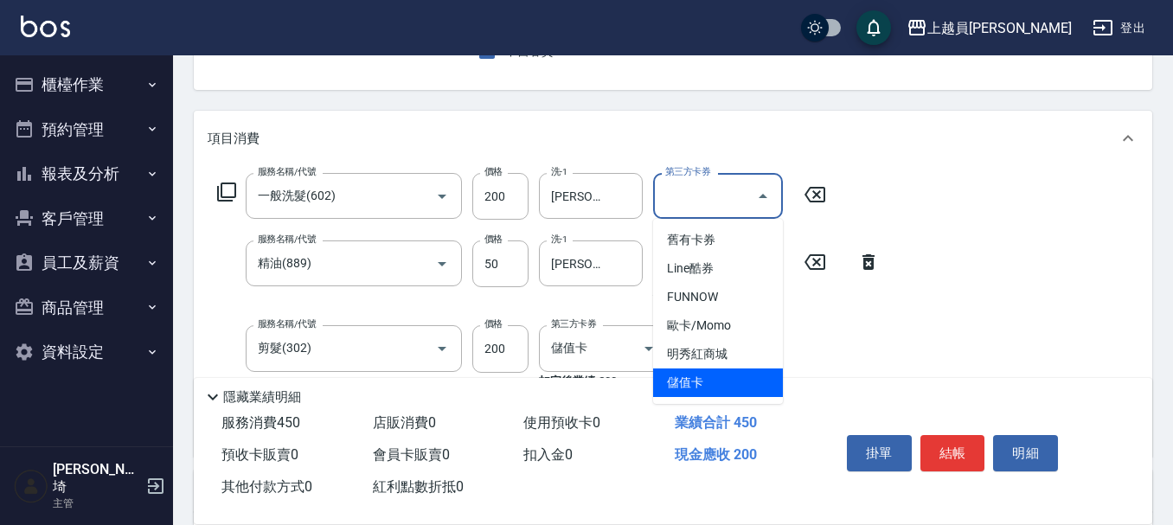
drag, startPoint x: 715, startPoint y: 376, endPoint x: 756, endPoint y: 353, distance: 46.9
click at [712, 374] on span "儲值卡" at bounding box center [718, 382] width 130 height 29
type input "儲值卡"
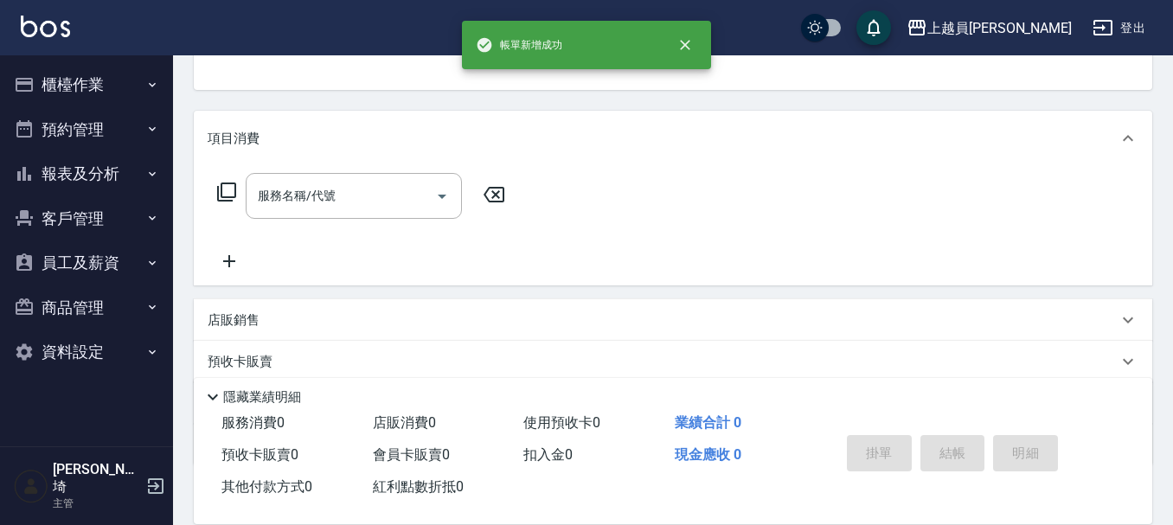
scroll to position [168, 0]
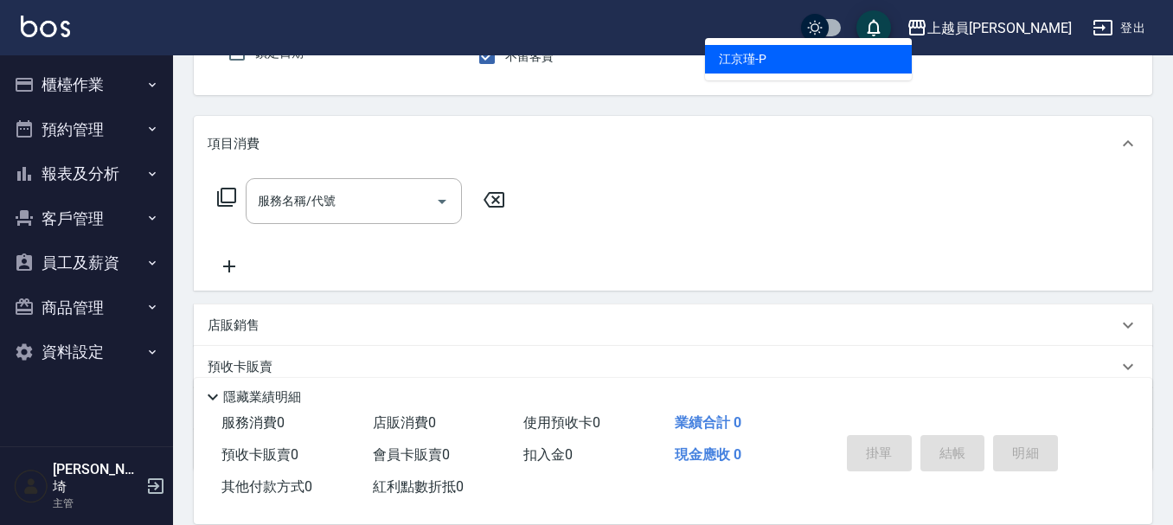
type input "[PERSON_NAME]-P"
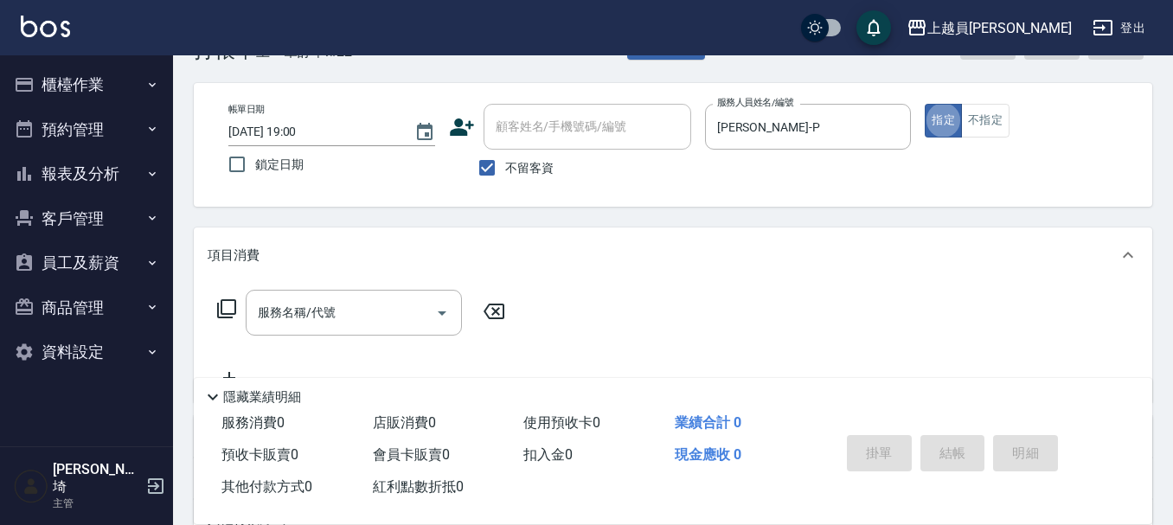
scroll to position [86, 0]
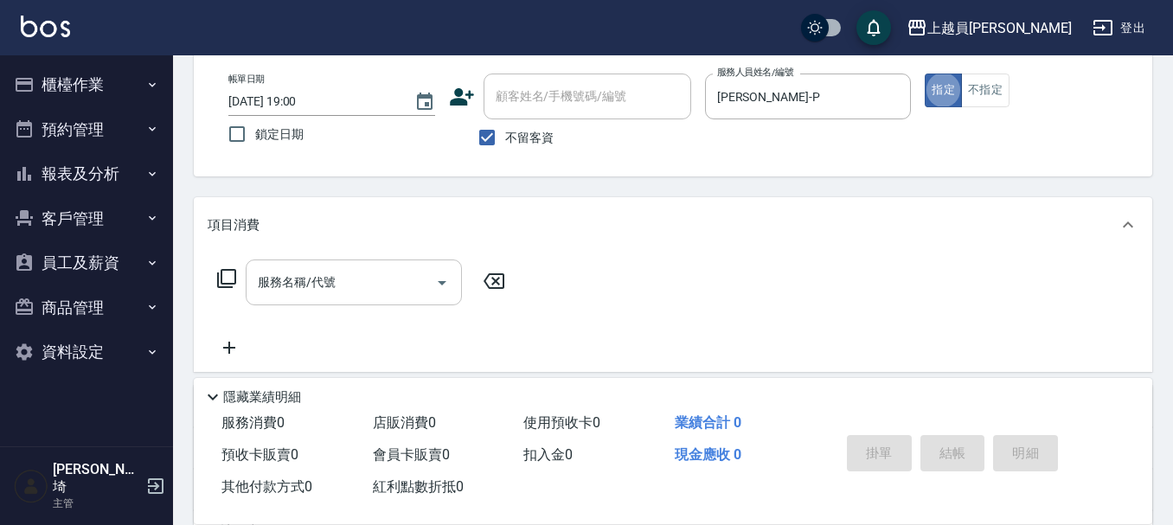
click at [281, 284] on input "服務名稱/代號" at bounding box center [340, 282] width 175 height 30
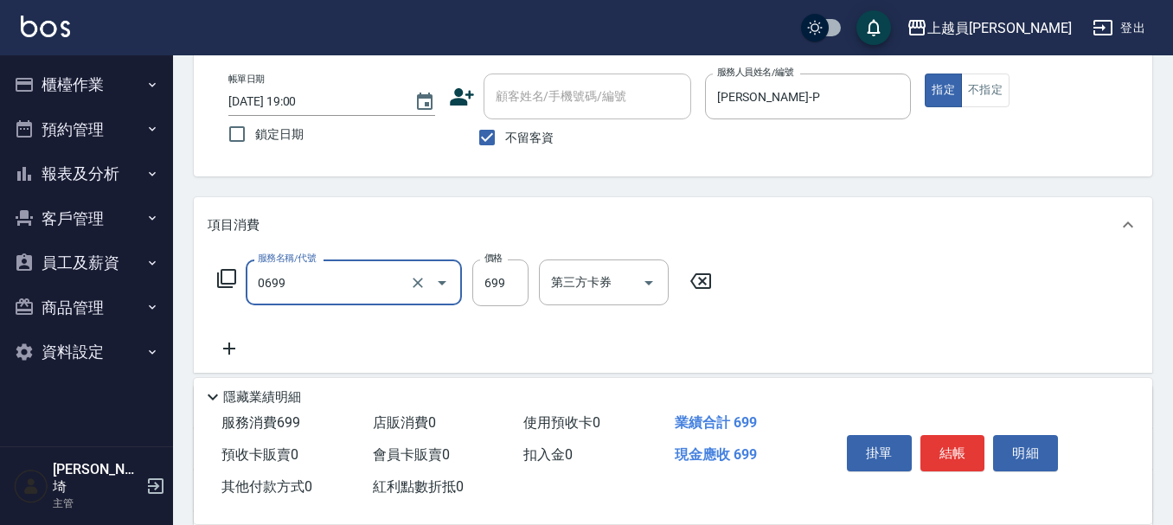
type input "精油洗髮(0699)"
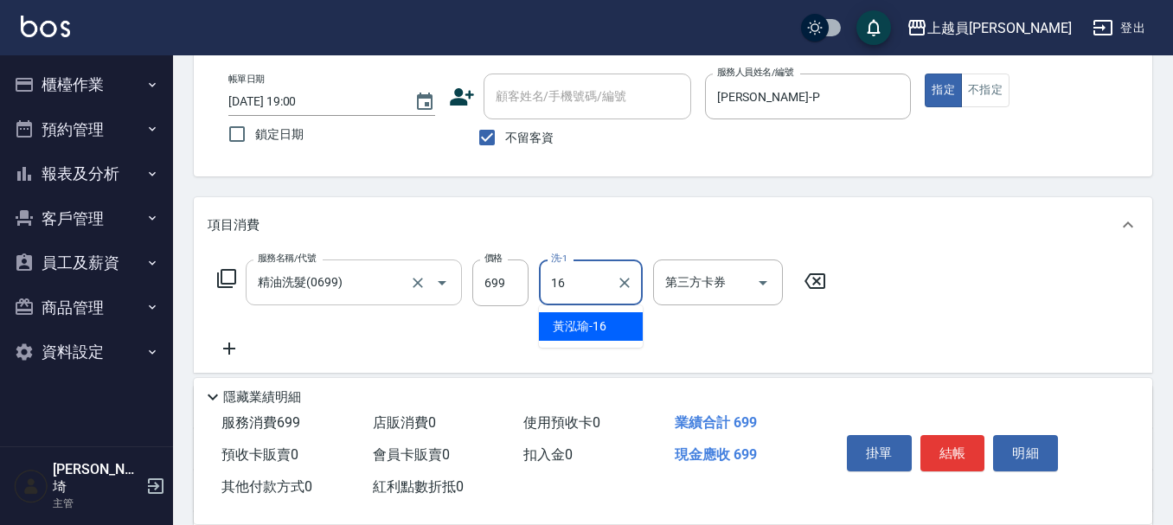
type input "[PERSON_NAME]-16"
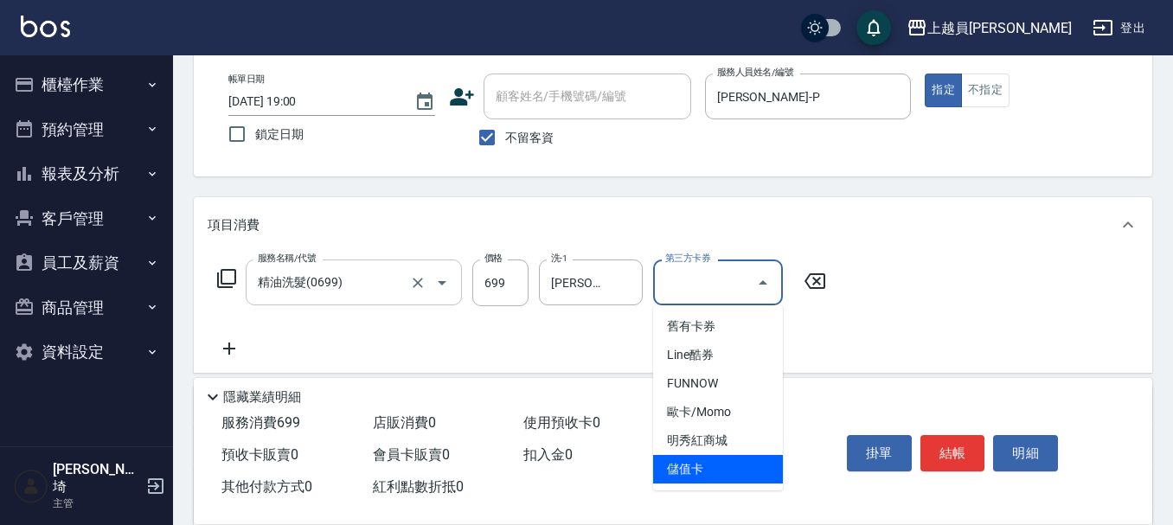
type input "儲值卡"
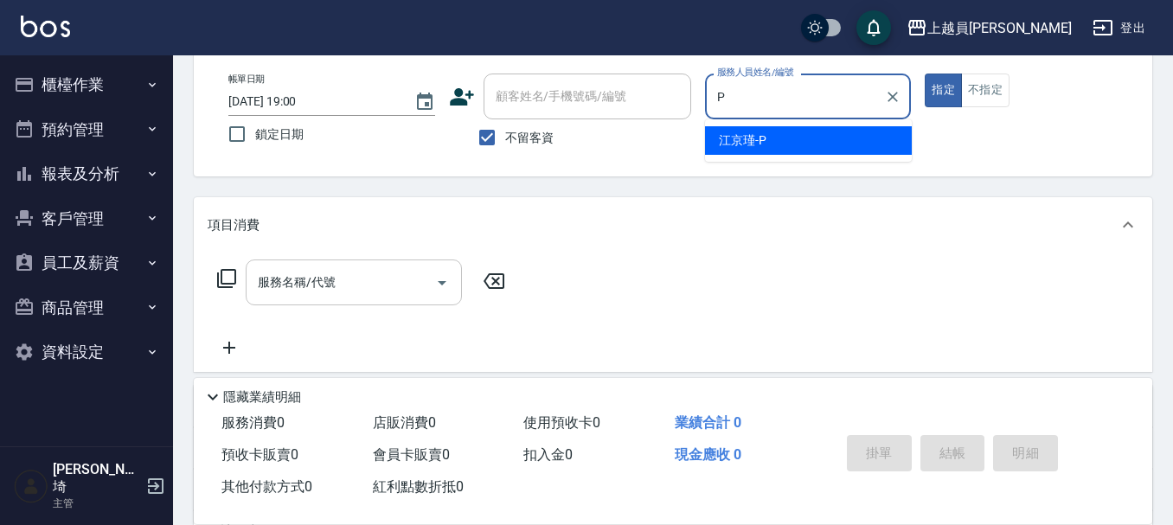
type input "[PERSON_NAME]-P"
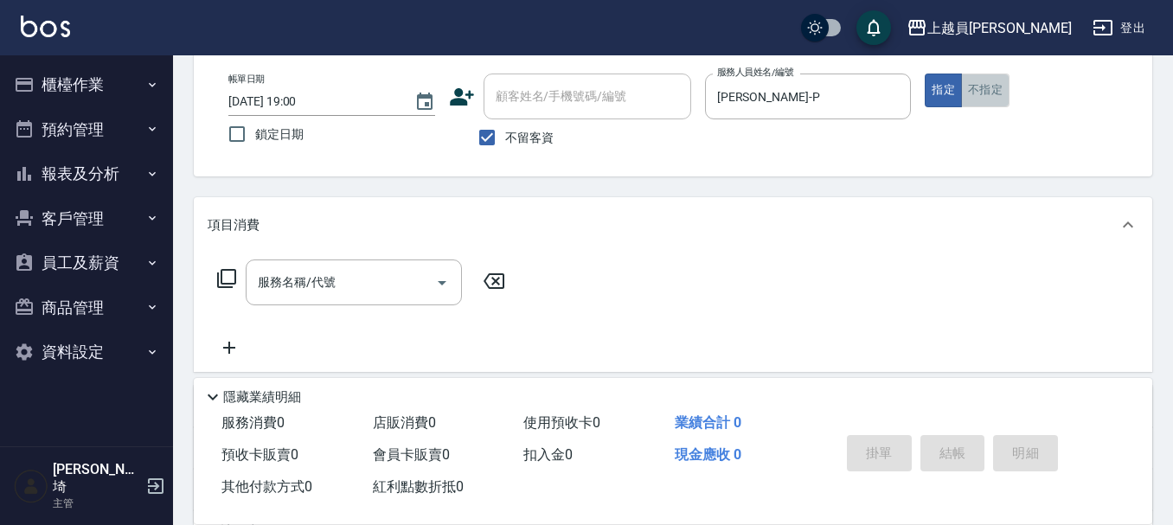
click at [1006, 78] on button "不指定" at bounding box center [985, 91] width 48 height 34
click at [360, 263] on div "服務名稱/代號 服務名稱/代號" at bounding box center [673, 312] width 958 height 119
click at [359, 265] on div "服務名稱/代號" at bounding box center [354, 282] width 216 height 46
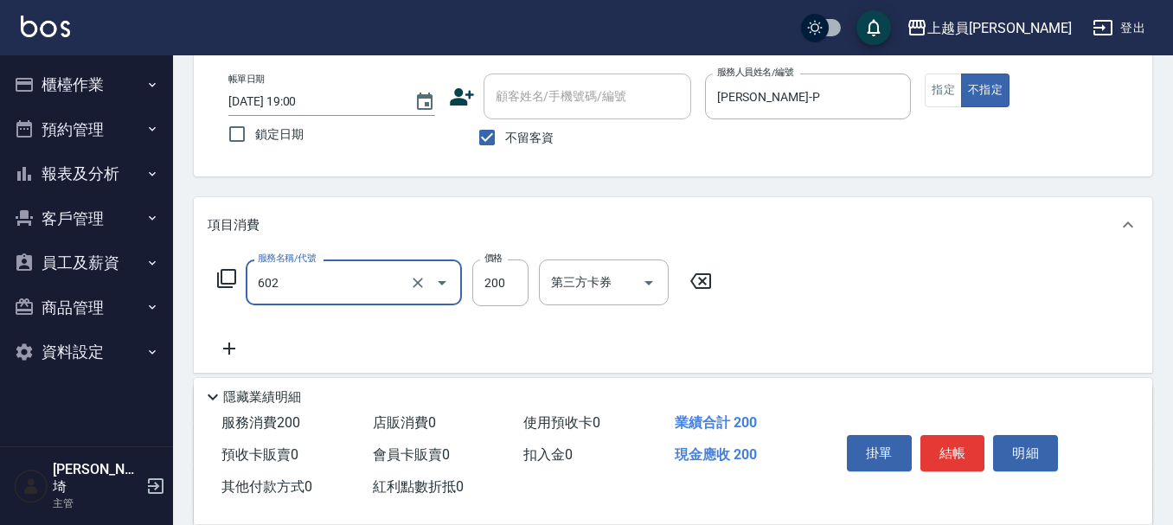
type input "一般洗髮(602)"
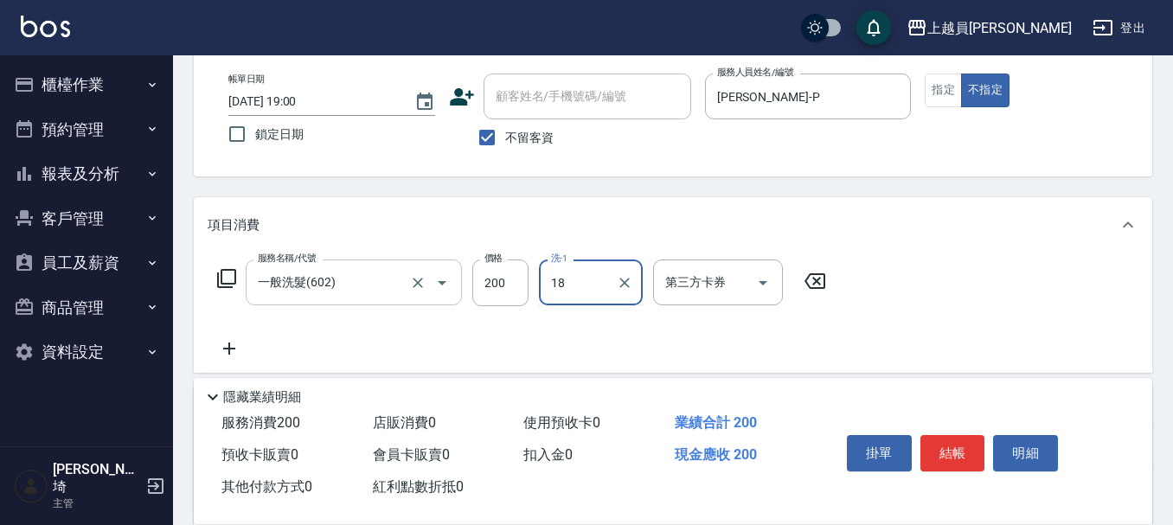
type input "[PERSON_NAME]-18"
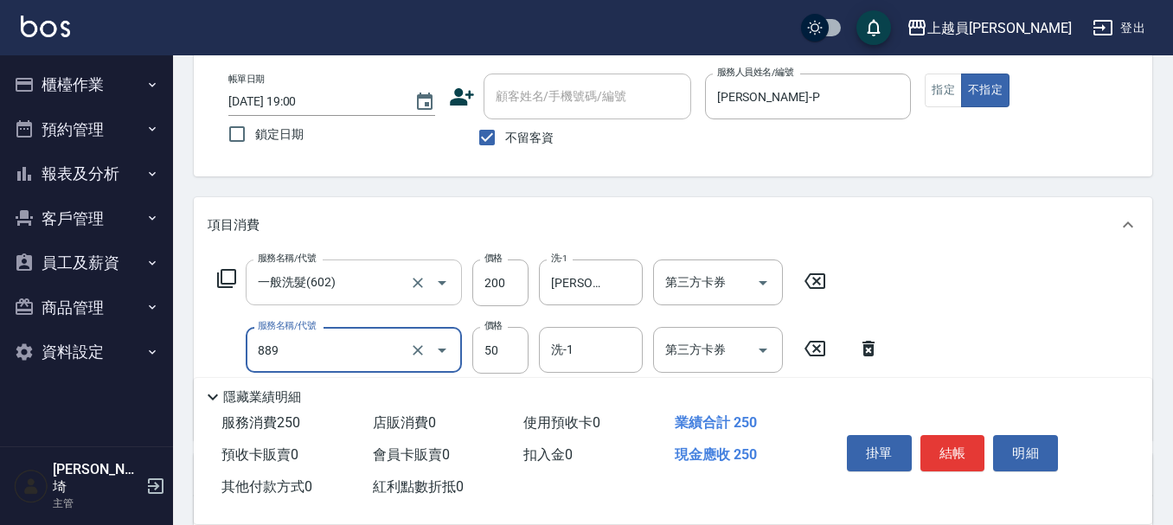
type input "精油(889)"
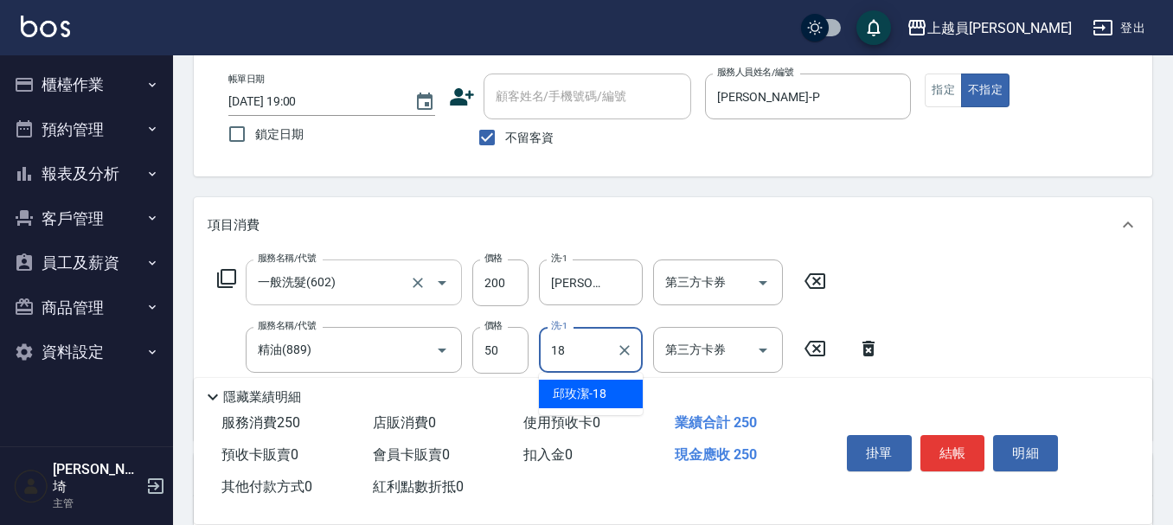
type input "[PERSON_NAME]-18"
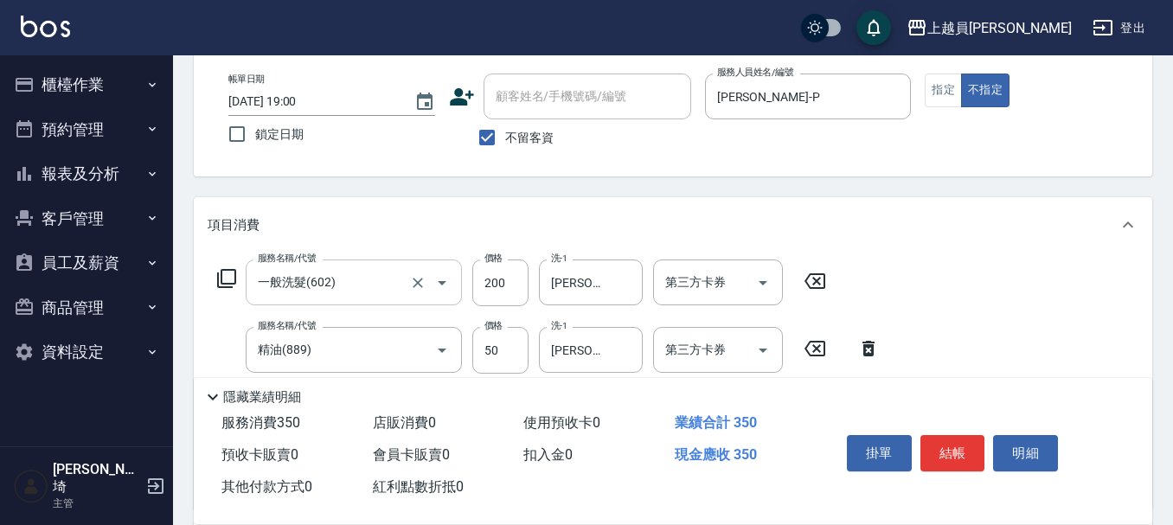
type input "剪髮(302)"
type input "130"
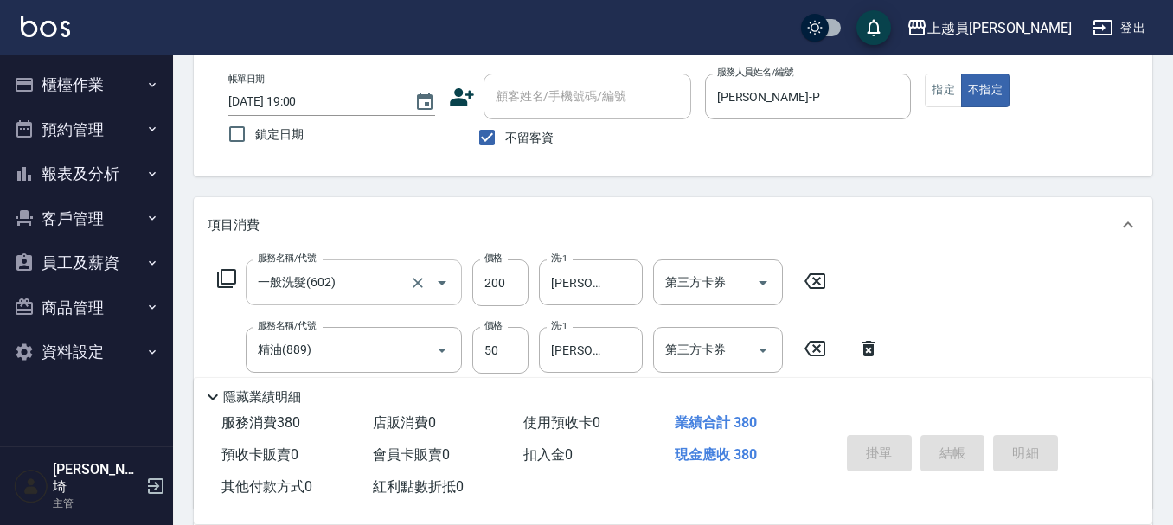
type input "[DATE] 19:01"
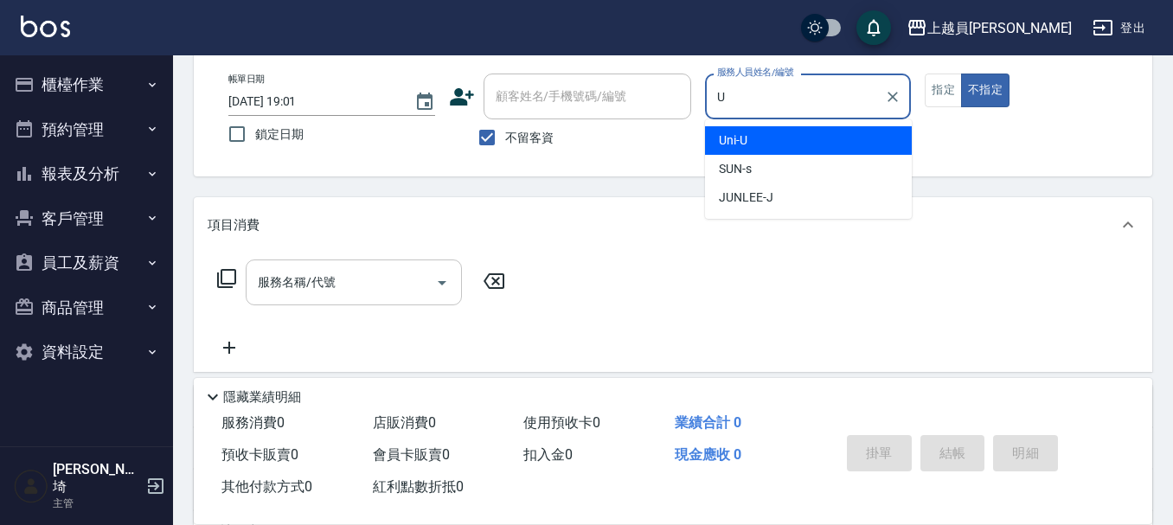
type input "Uni-U"
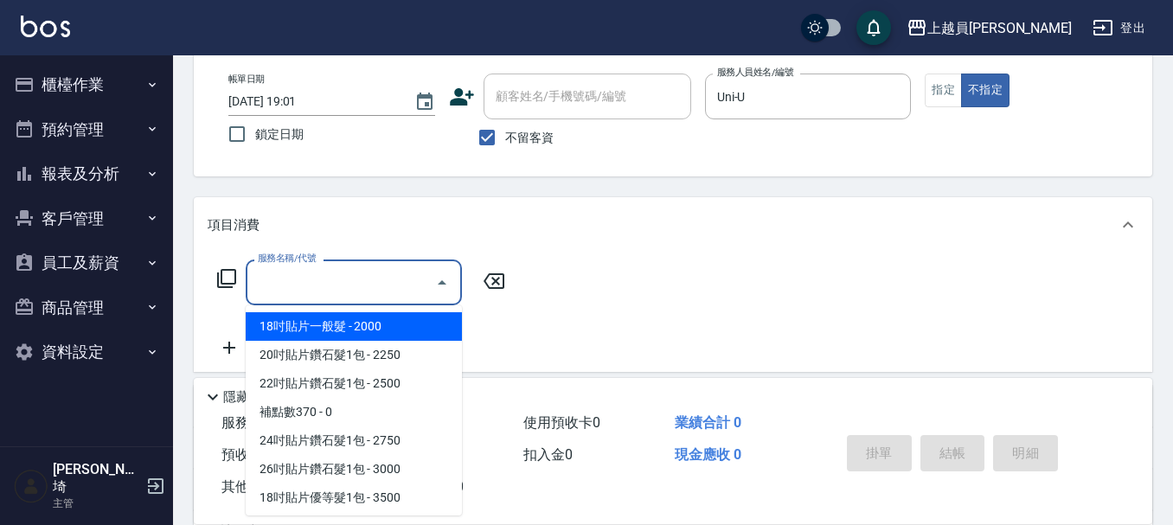
drag, startPoint x: 310, startPoint y: 292, endPoint x: 390, endPoint y: 269, distance: 82.9
click at [310, 291] on input "服務名稱/代號" at bounding box center [340, 282] width 175 height 30
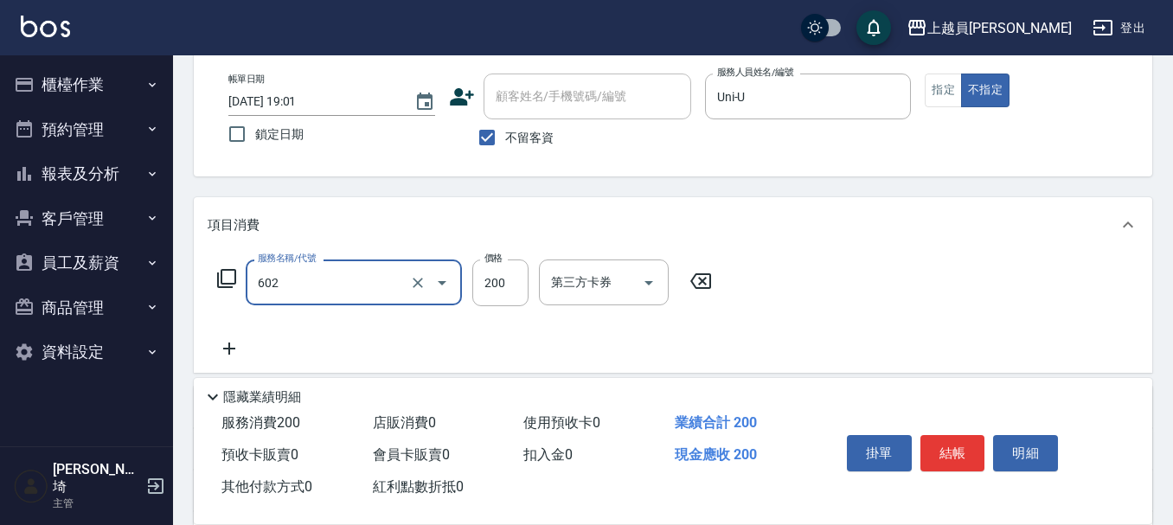
type input "一般洗髮(602)"
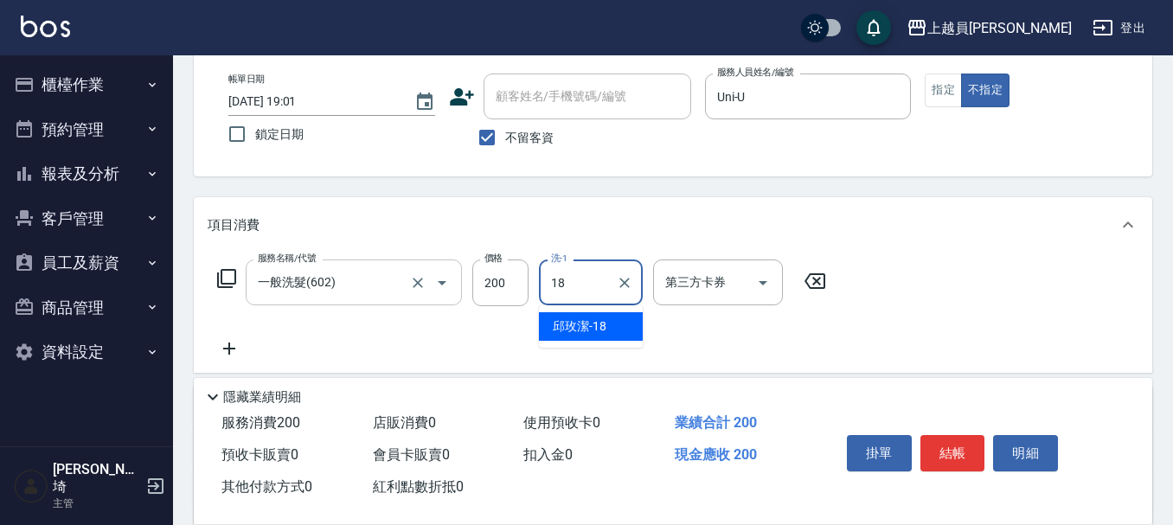
type input "[PERSON_NAME]-18"
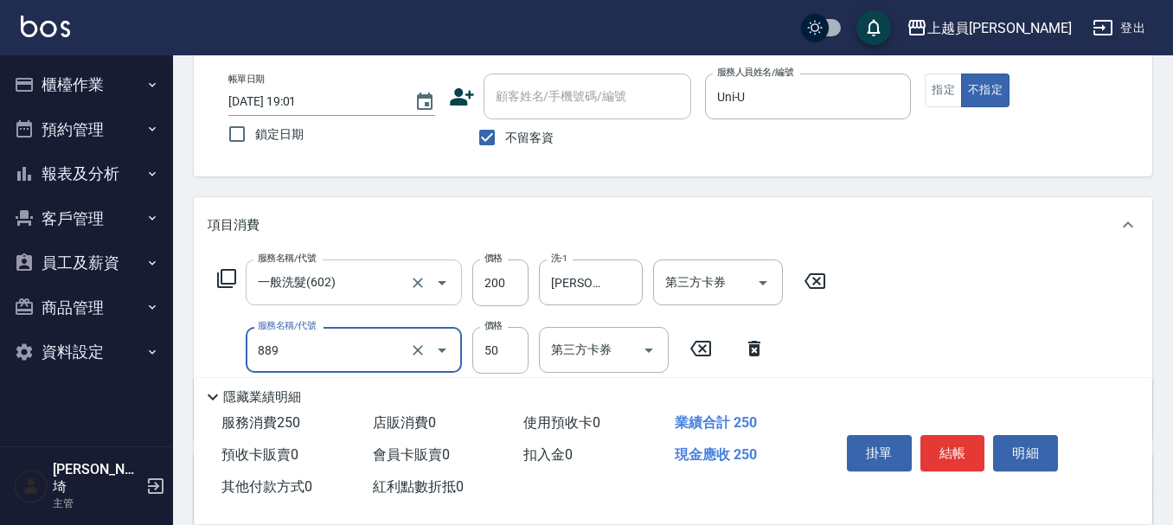
type input "精油(889)"
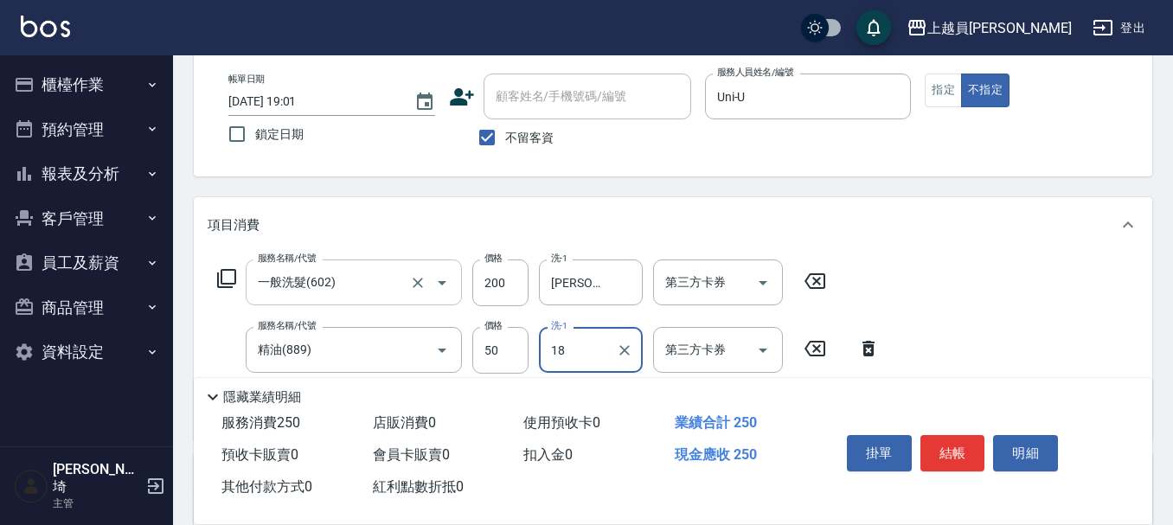
type input "[PERSON_NAME]-18"
type input "剪髮(302)"
type input "130"
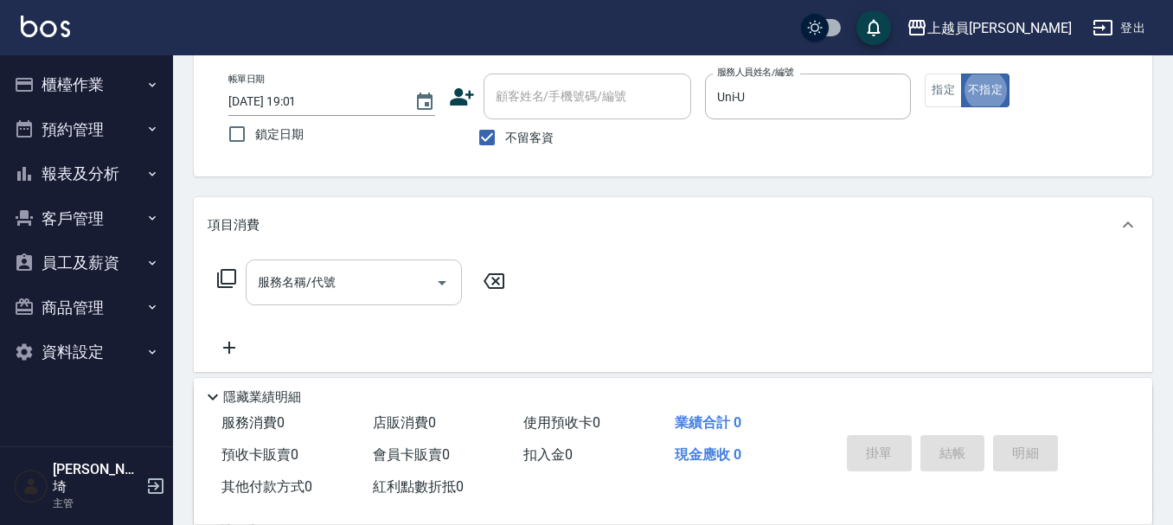
click at [342, 282] on input "服務名稱/代號" at bounding box center [340, 282] width 175 height 30
click at [952, 81] on button "指定" at bounding box center [943, 91] width 37 height 34
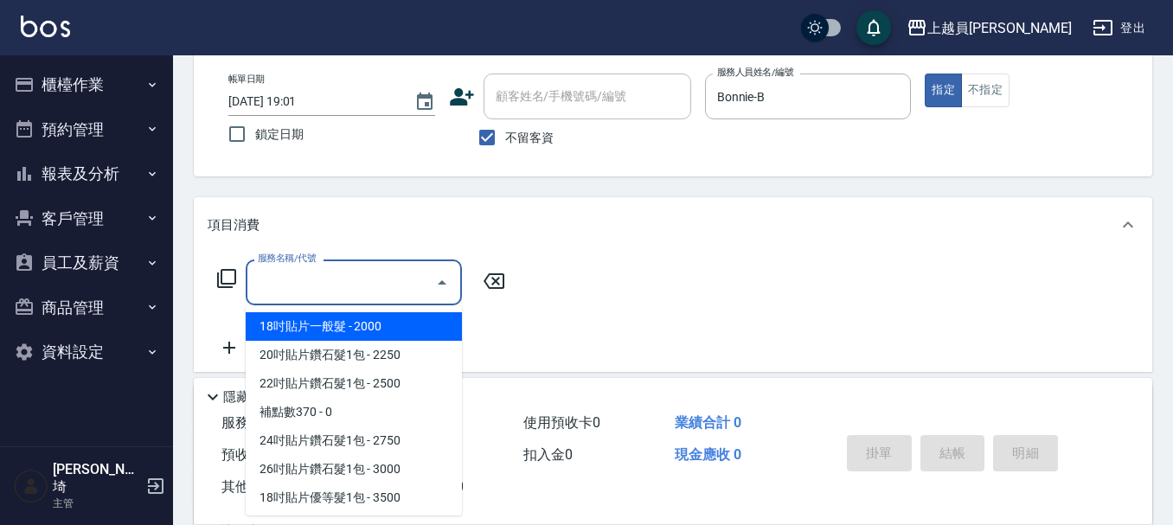
click at [363, 275] on input "服務名稱/代號" at bounding box center [340, 282] width 175 height 30
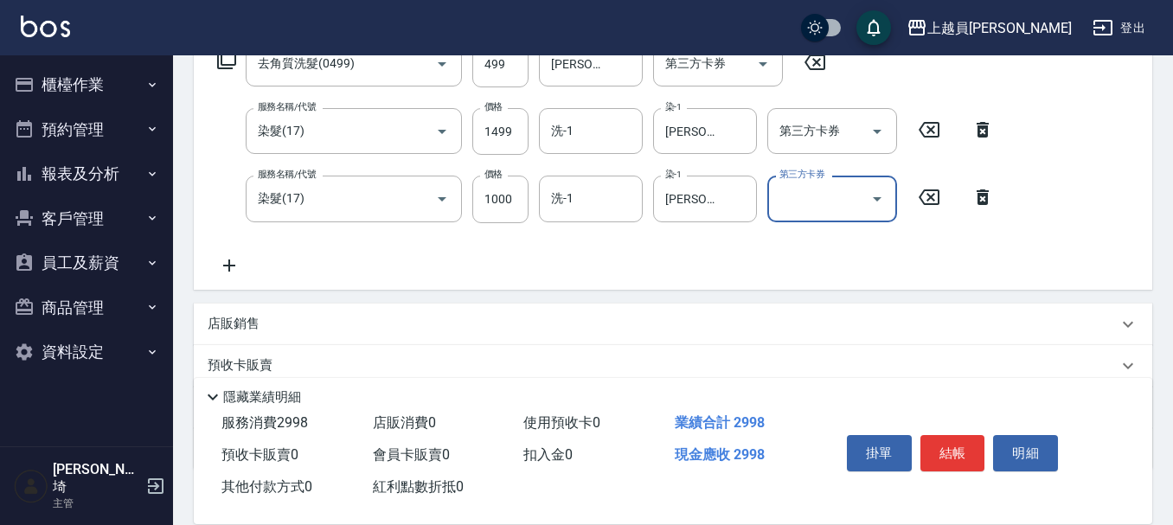
scroll to position [346, 0]
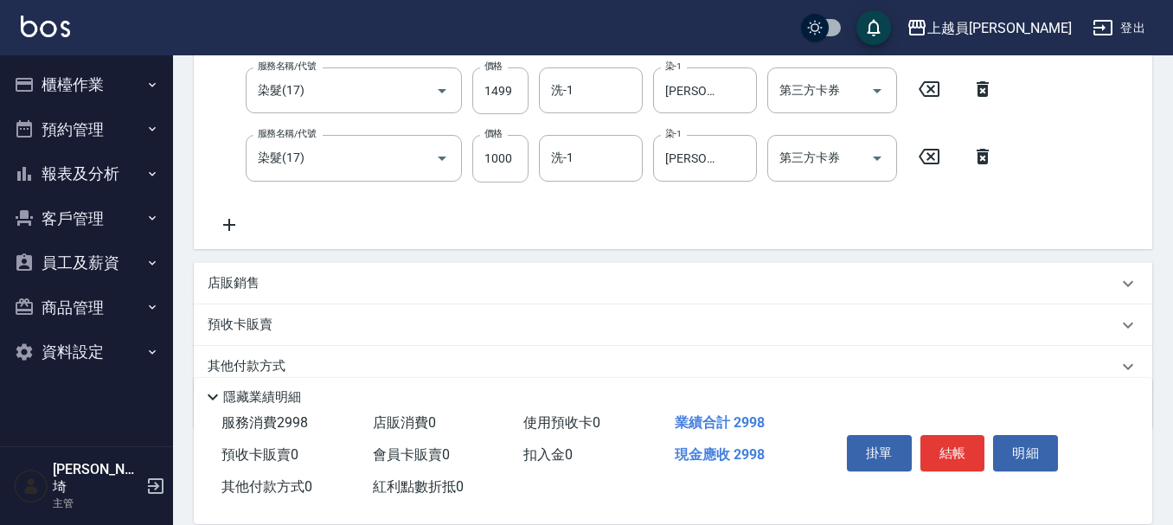
click at [309, 266] on div "店販銷售" at bounding box center [673, 284] width 958 height 42
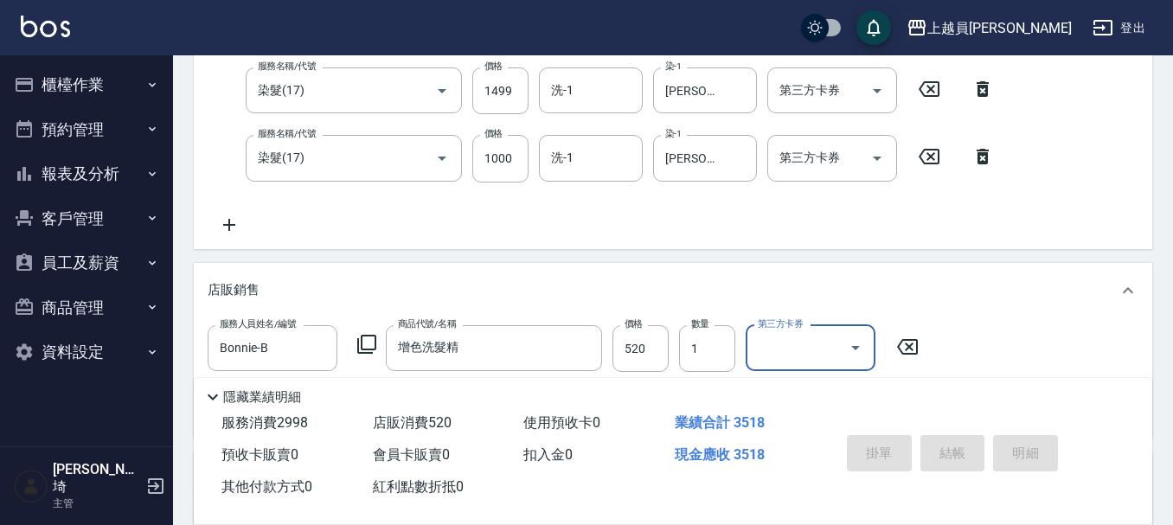
scroll to position [0, 0]
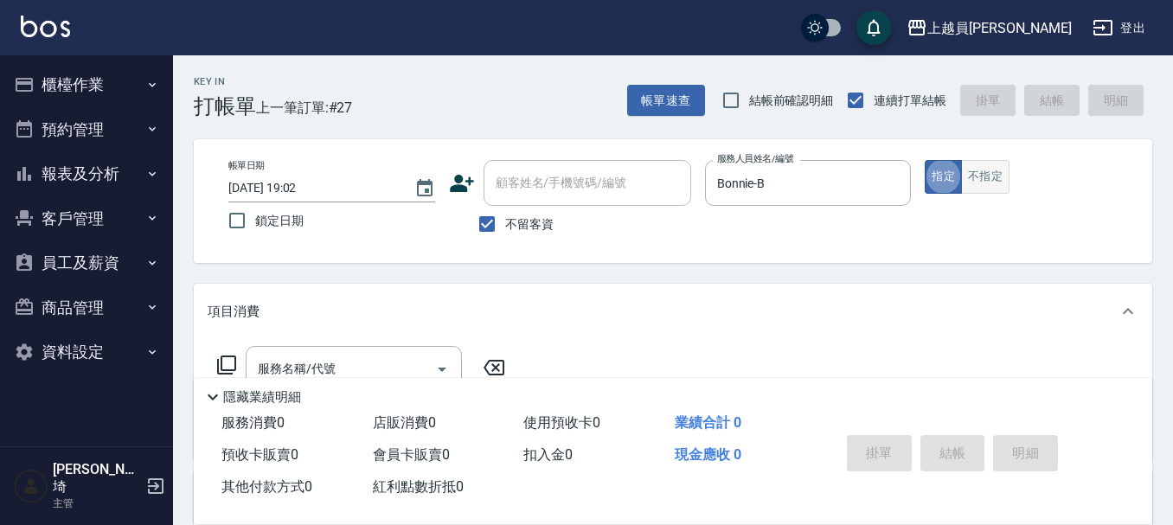
click at [977, 167] on button "不指定" at bounding box center [985, 177] width 48 height 34
click at [391, 348] on div "服務名稱/代號" at bounding box center [354, 369] width 216 height 46
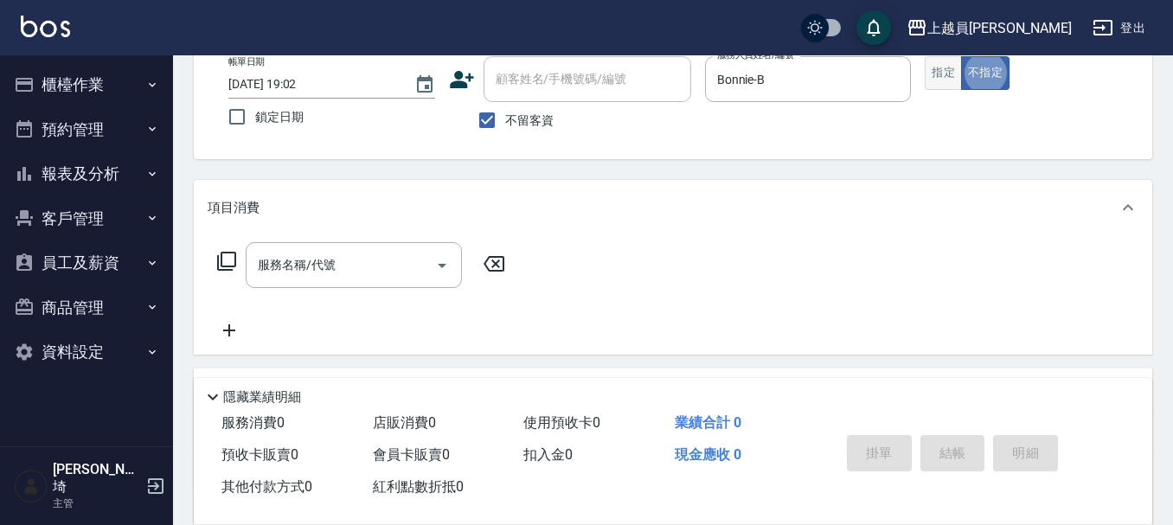
scroll to position [74, 0]
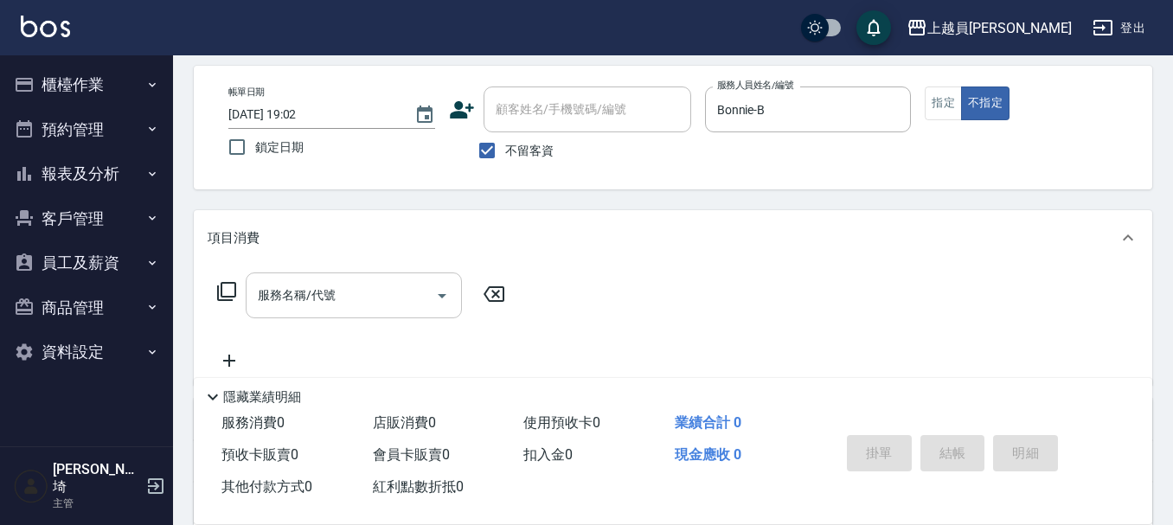
click at [314, 299] on div "服務名稱/代號 服務名稱/代號" at bounding box center [354, 295] width 216 height 46
click at [938, 109] on button "指定" at bounding box center [943, 103] width 37 height 34
click at [346, 286] on input "服務名稱/代號" at bounding box center [340, 295] width 175 height 30
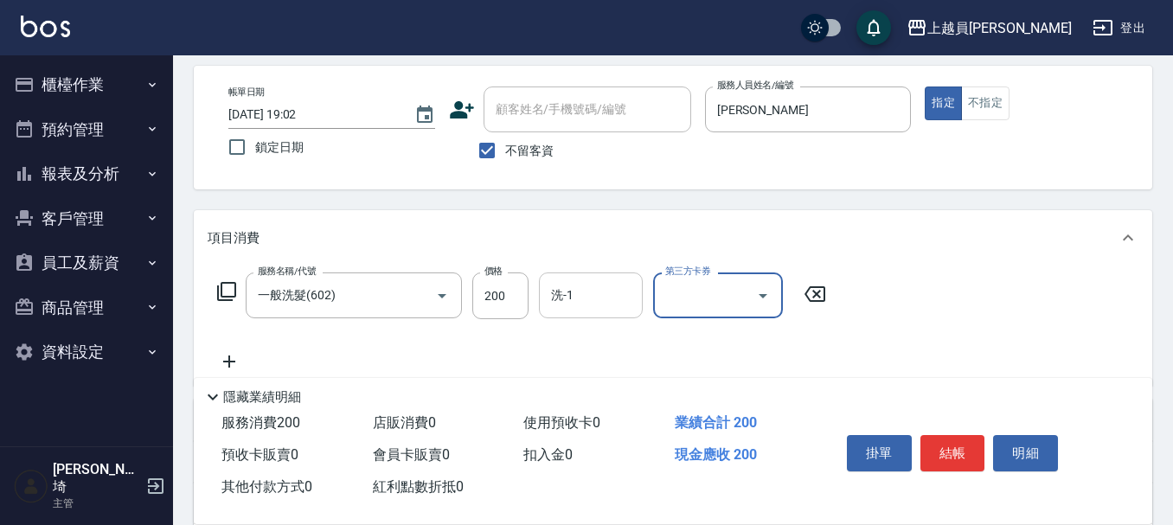
click at [619, 279] on div "洗-1" at bounding box center [591, 295] width 104 height 46
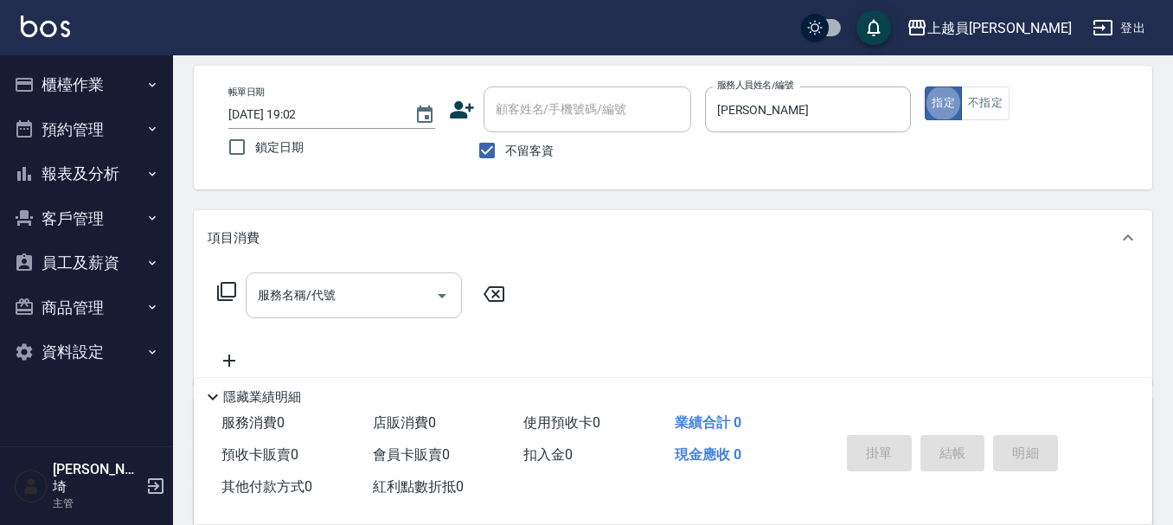
click at [310, 290] on div "服務名稱/代號 服務名稱/代號" at bounding box center [354, 295] width 216 height 46
click at [978, 88] on button "不指定" at bounding box center [985, 103] width 48 height 34
click at [368, 286] on input "服務名稱/代號" at bounding box center [340, 295] width 175 height 30
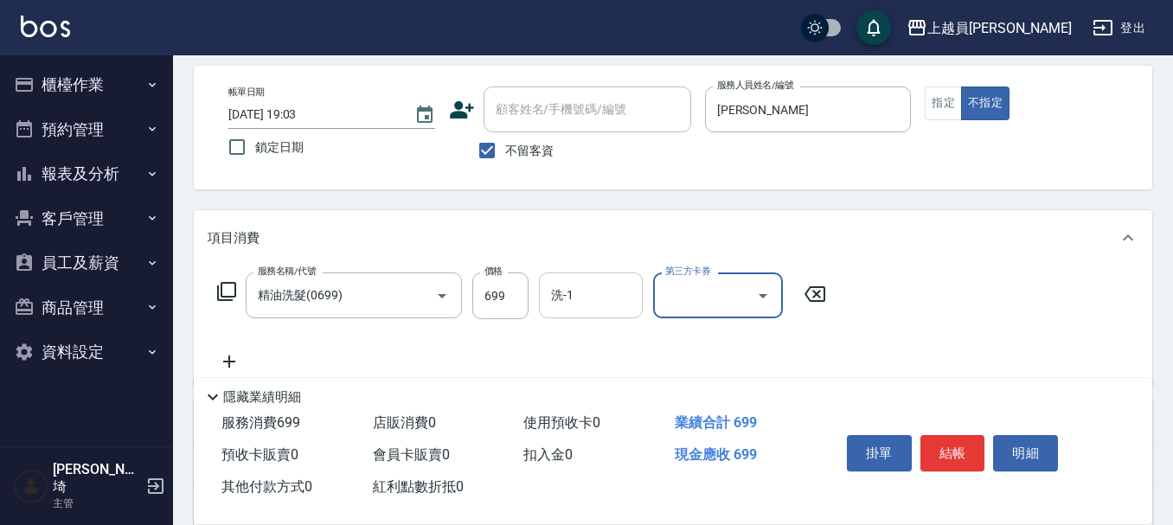
click at [592, 290] on input "洗-1" at bounding box center [591, 295] width 88 height 30
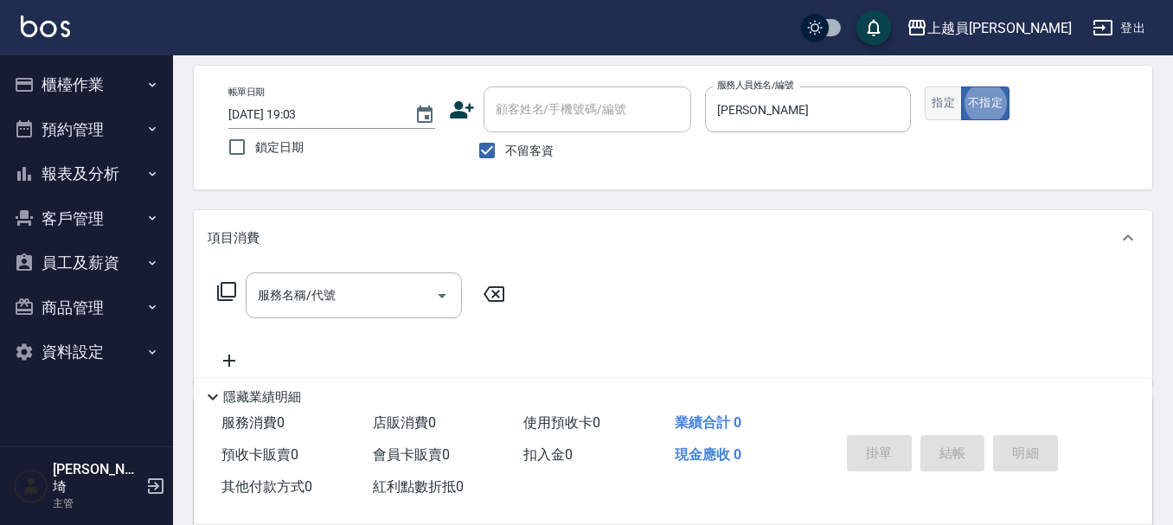
click at [925, 102] on button "指定" at bounding box center [943, 103] width 37 height 34
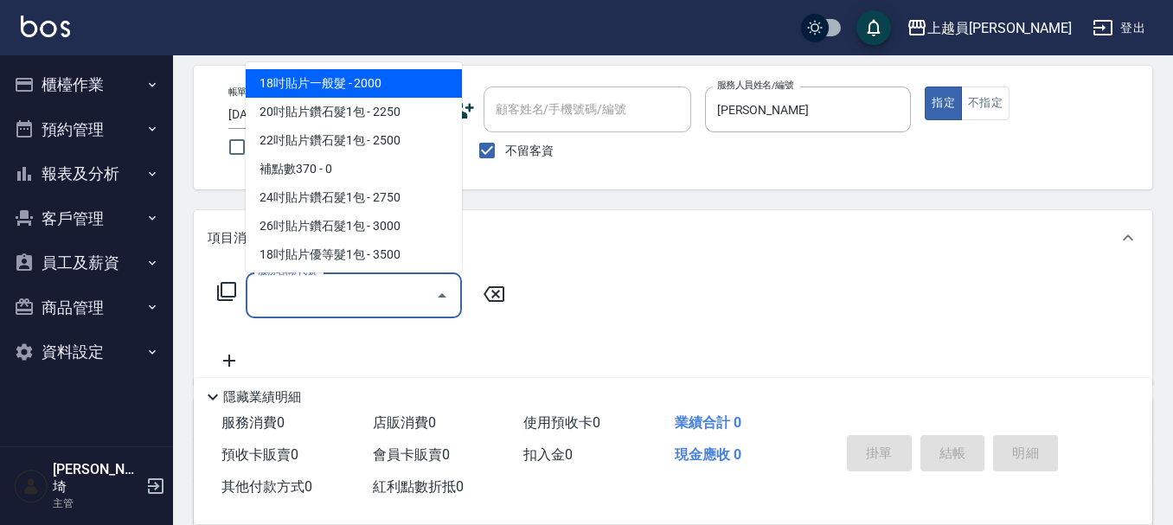
drag, startPoint x: 375, startPoint y: 288, endPoint x: 449, endPoint y: 259, distance: 78.9
click at [379, 282] on input "服務名稱/代號" at bounding box center [340, 295] width 175 height 30
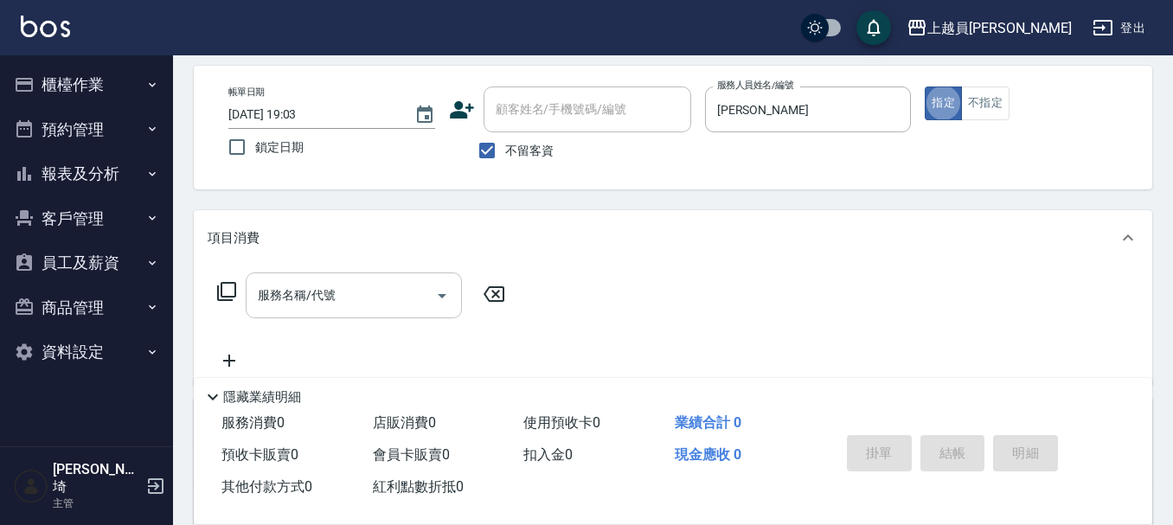
click at [347, 301] on input "服務名稱/代號" at bounding box center [340, 295] width 175 height 30
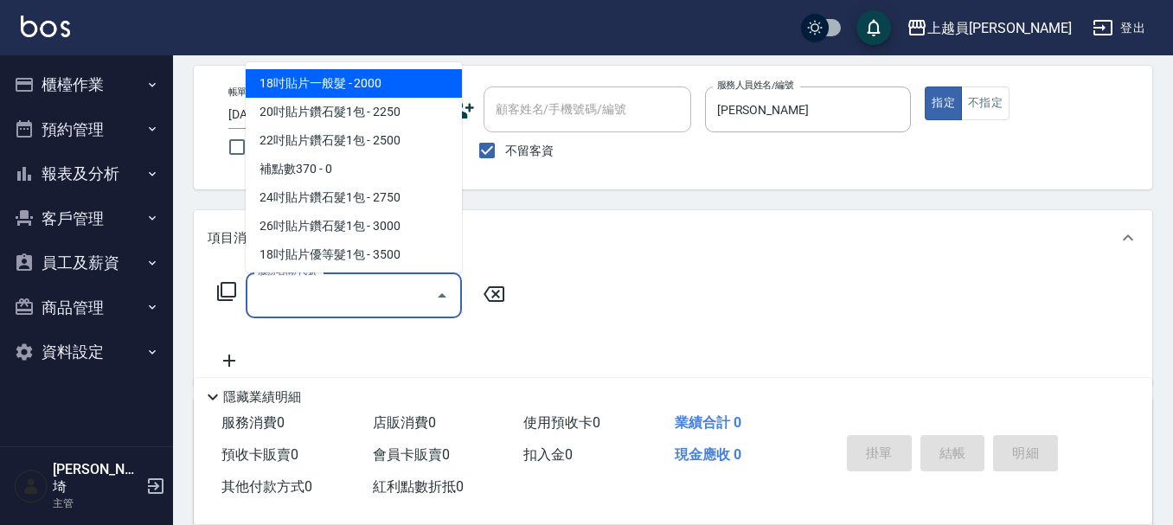
click at [302, 310] on input "服務名稱/代號" at bounding box center [340, 295] width 175 height 30
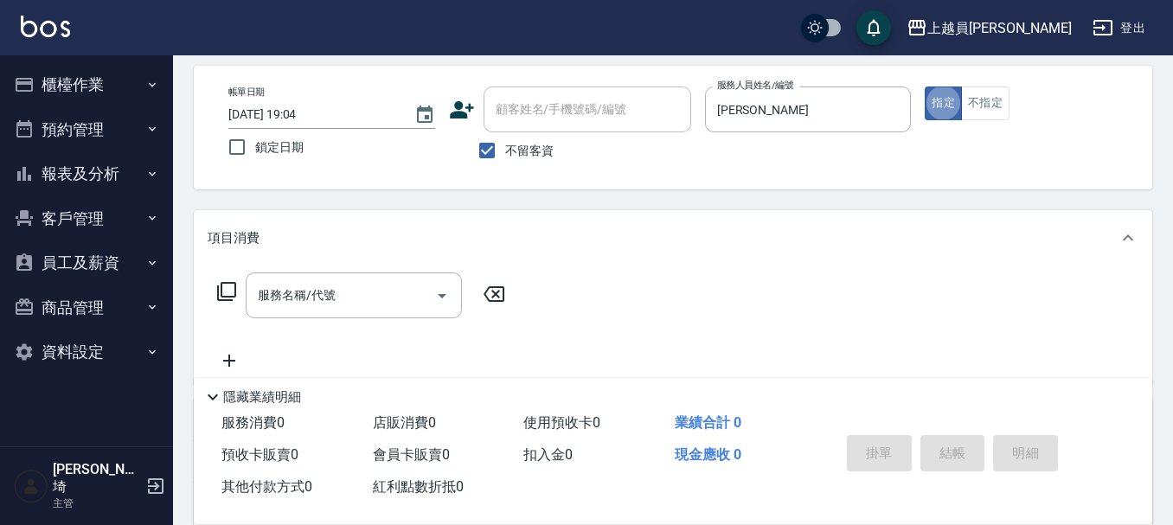
click at [316, 326] on div "服務名稱/代號 服務名稱/代號" at bounding box center [362, 321] width 308 height 99
click at [342, 300] on input "服務名稱/代號" at bounding box center [340, 295] width 175 height 30
click at [336, 301] on input "服務名稱/代號" at bounding box center [340, 295] width 175 height 30
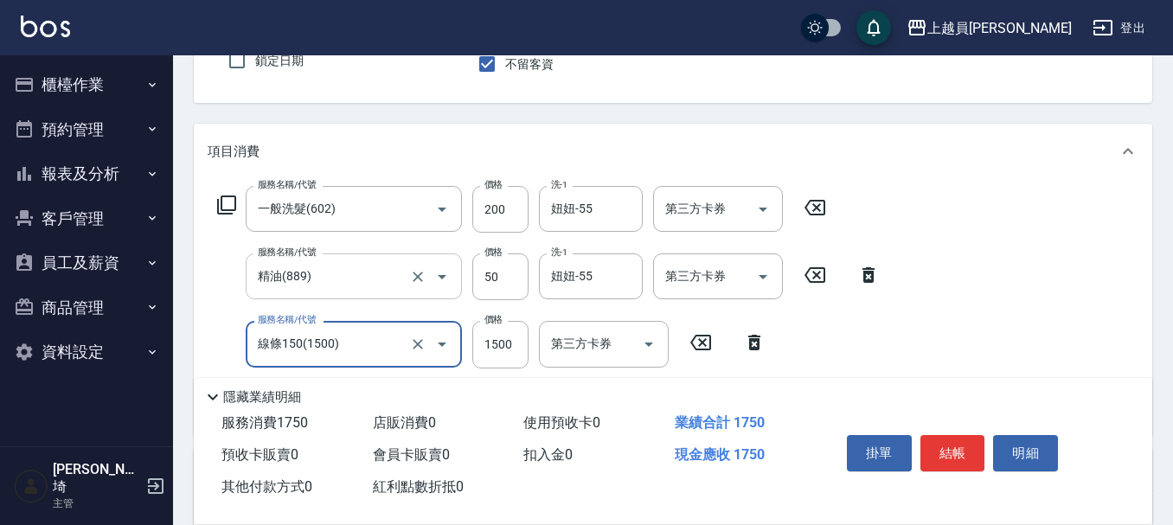
scroll to position [173, 0]
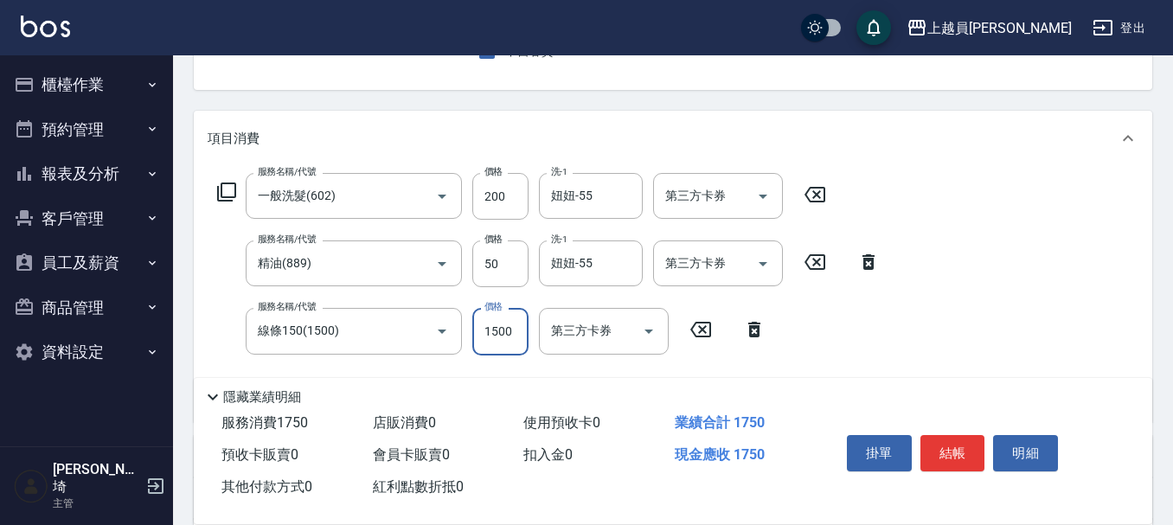
drag, startPoint x: 509, startPoint y: 329, endPoint x: 503, endPoint y: 297, distance: 32.6
click at [509, 329] on input "1500" at bounding box center [500, 331] width 56 height 47
click at [445, 330] on icon "Open" at bounding box center [442, 332] width 9 height 4
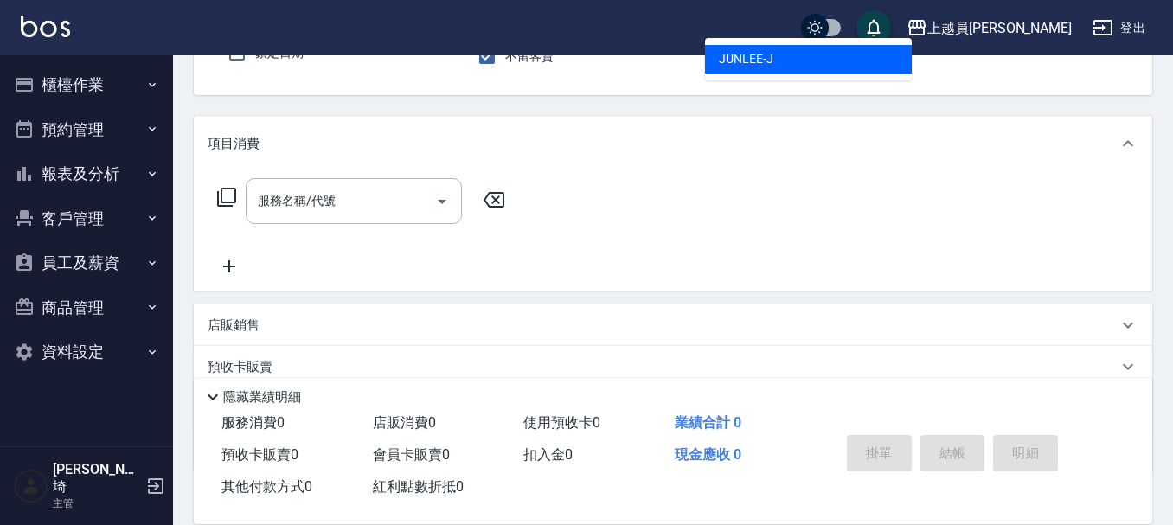
scroll to position [160, 0]
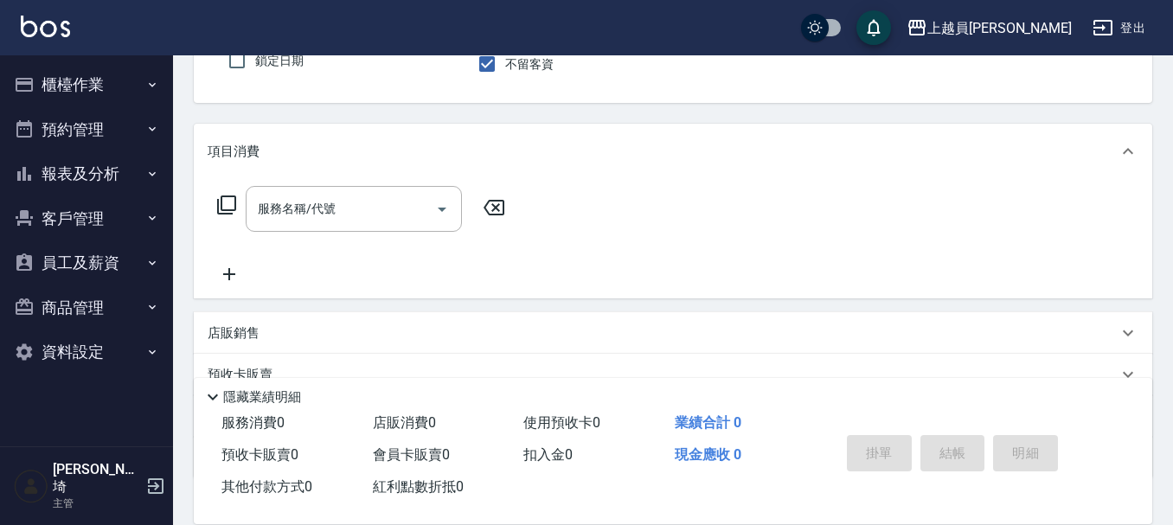
click at [387, 182] on div "服務名稱/代號 服務名稱/代號" at bounding box center [673, 238] width 958 height 119
click at [380, 203] on input "服務名稱/代號" at bounding box center [340, 209] width 175 height 30
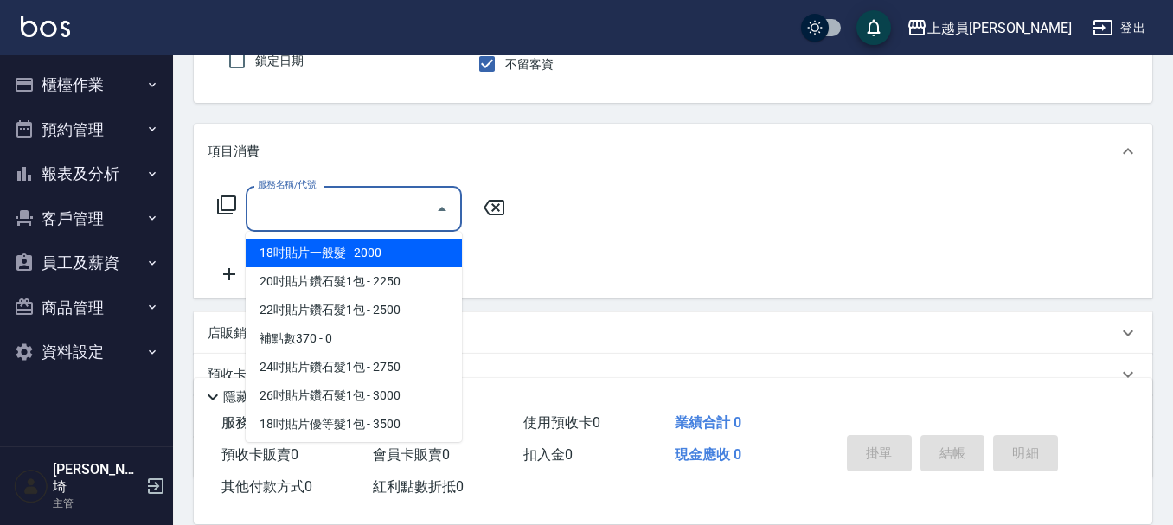
click at [380, 203] on input "服務名稱/代號" at bounding box center [340, 209] width 175 height 30
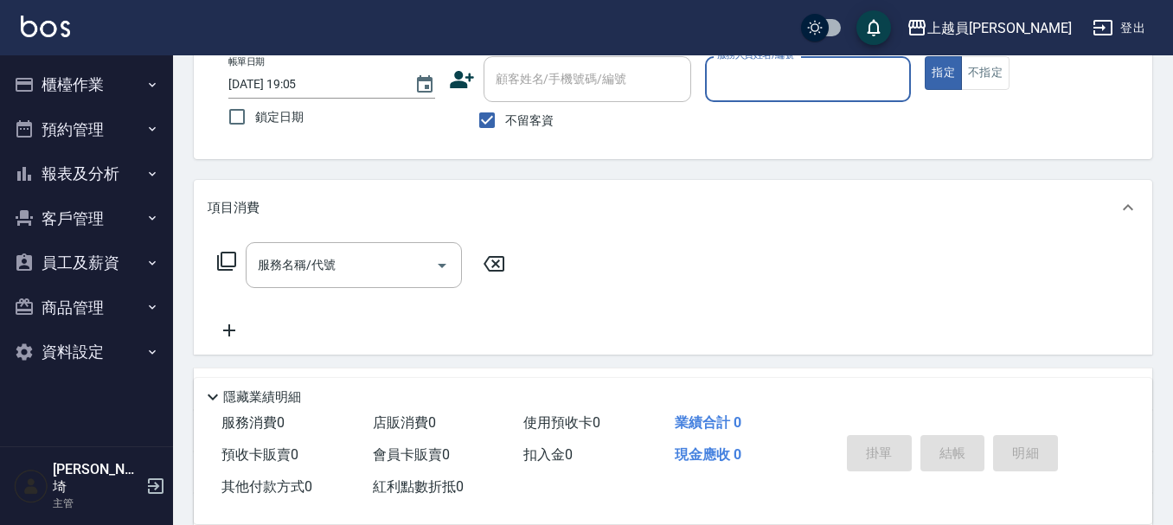
scroll to position [74, 0]
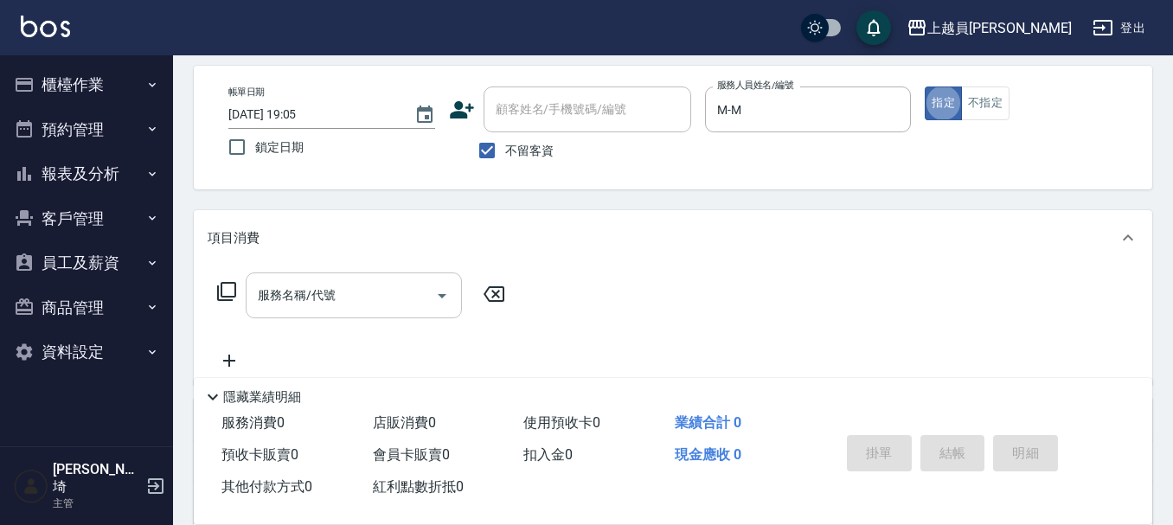
click at [347, 292] on input "服務名稱/代號" at bounding box center [340, 295] width 175 height 30
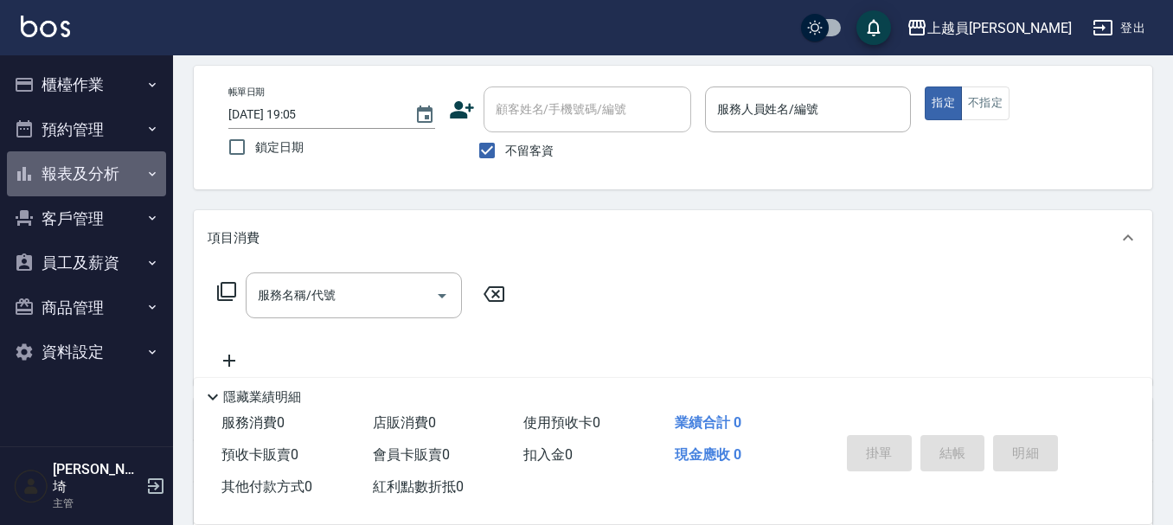
click at [83, 165] on button "報表及分析" at bounding box center [86, 173] width 159 height 45
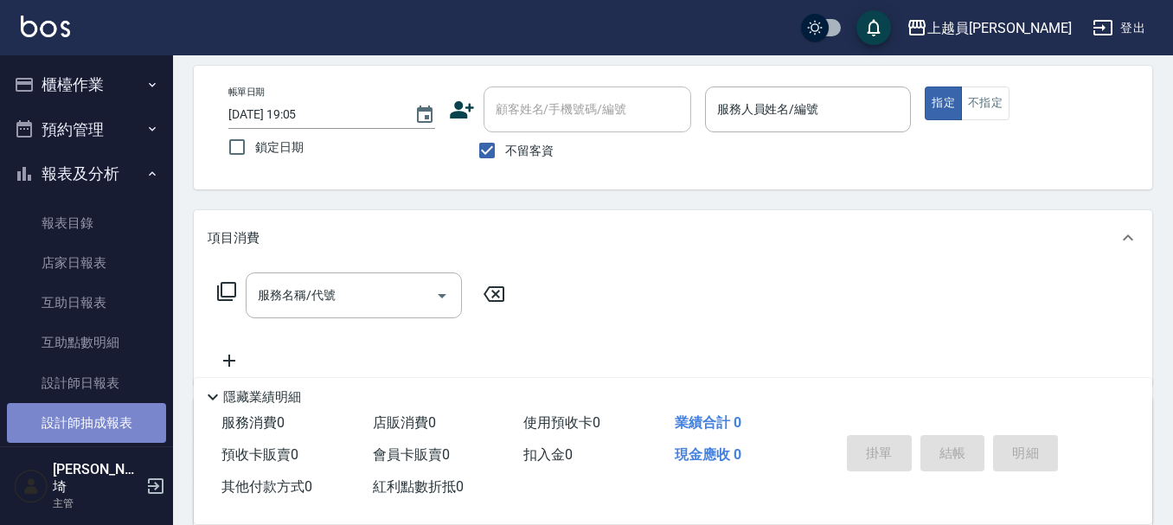
click at [118, 403] on link "設計師抽成報表" at bounding box center [86, 423] width 159 height 40
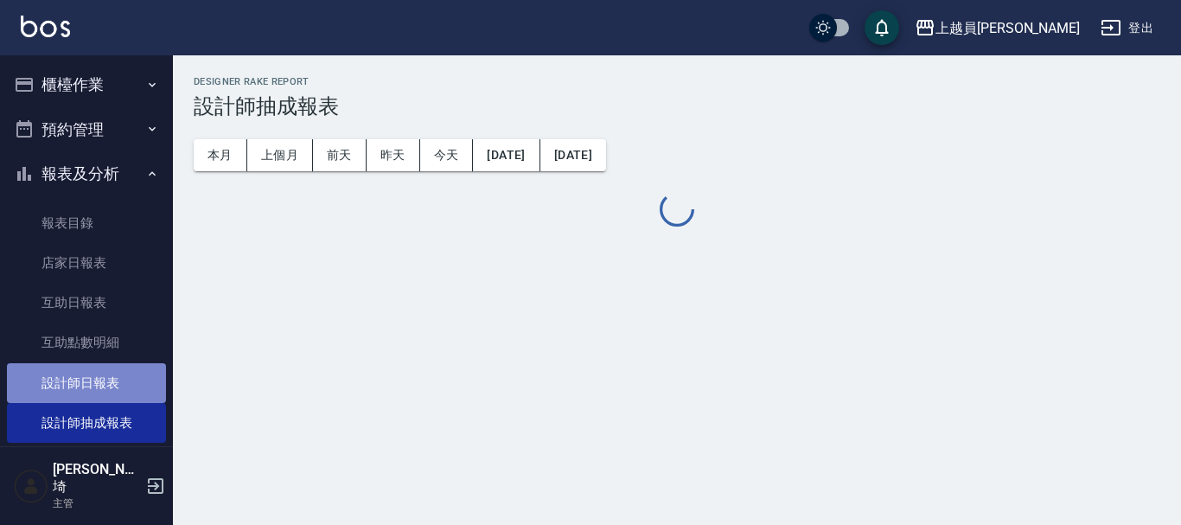
click at [115, 368] on link "設計師日報表" at bounding box center [86, 383] width 159 height 40
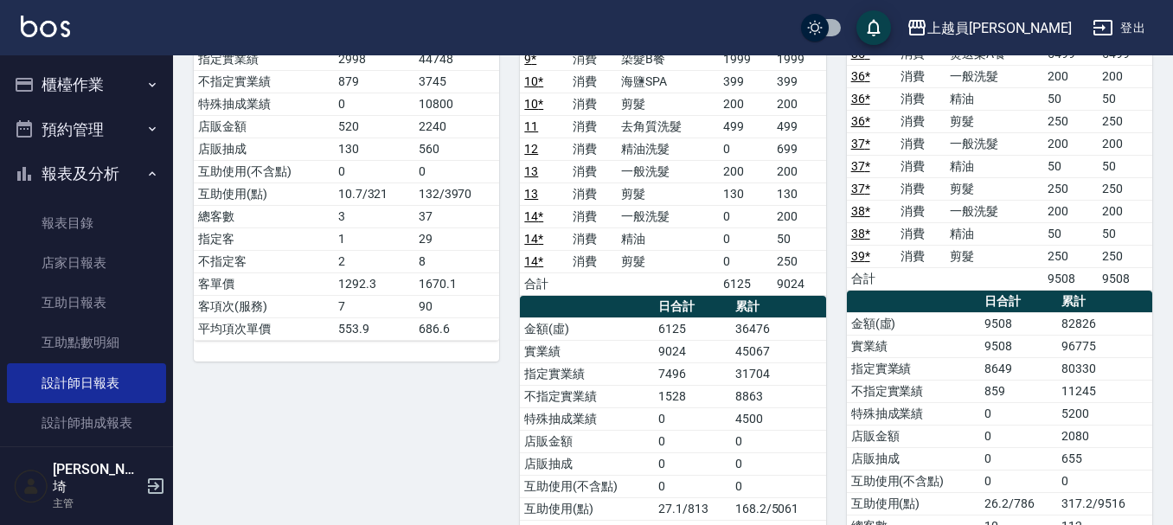
scroll to position [259, 0]
